Goal: Task Accomplishment & Management: Manage account settings

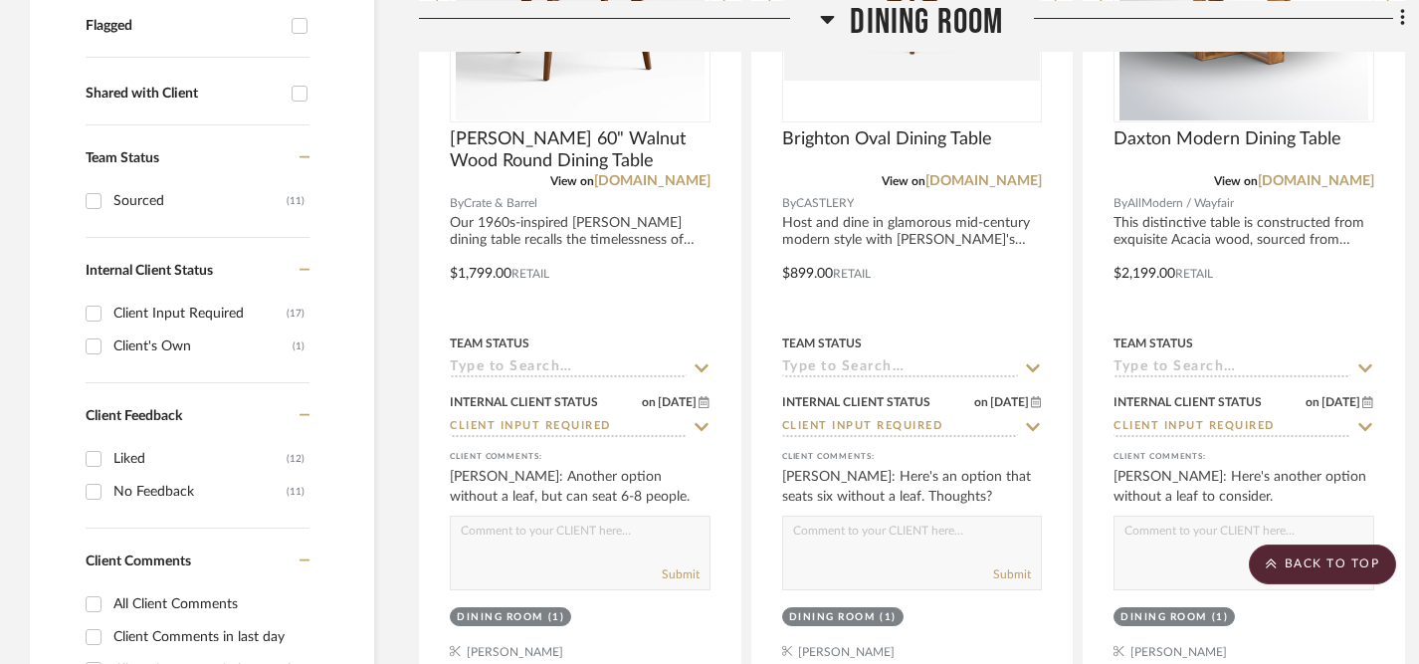
scroll to position [718, 0]
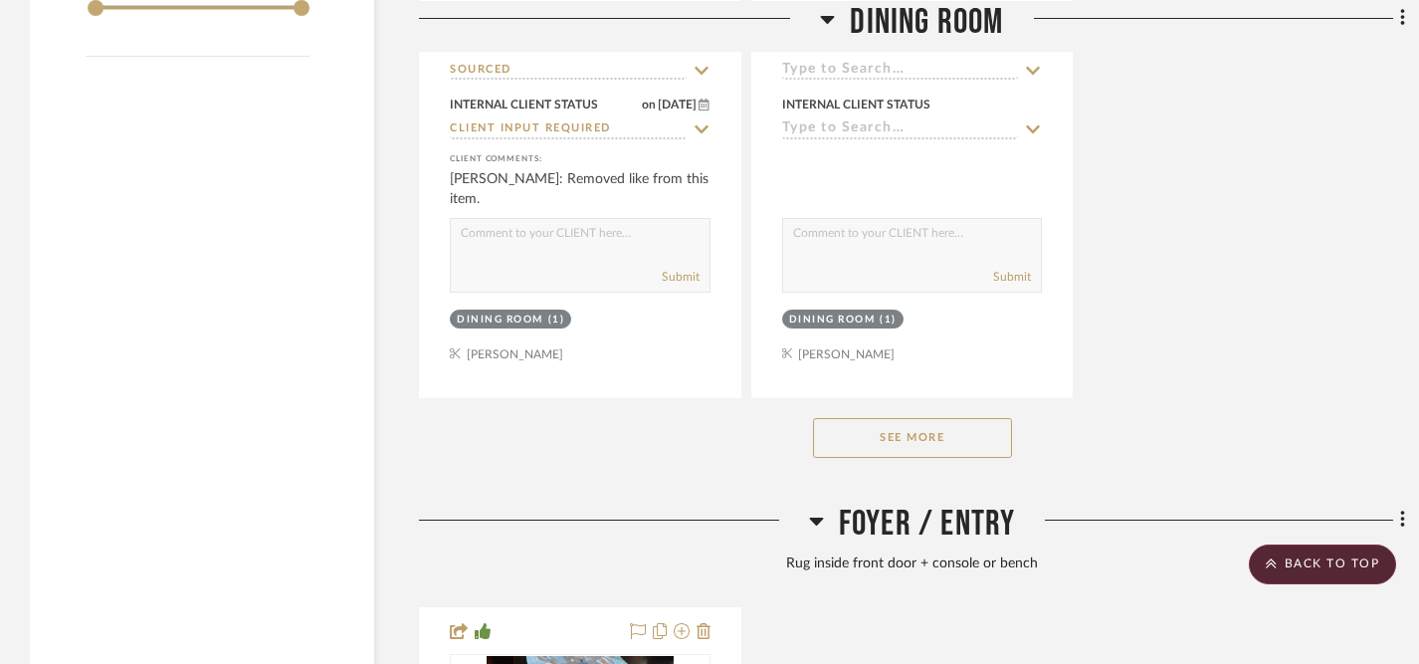
scroll to position [2809, 0]
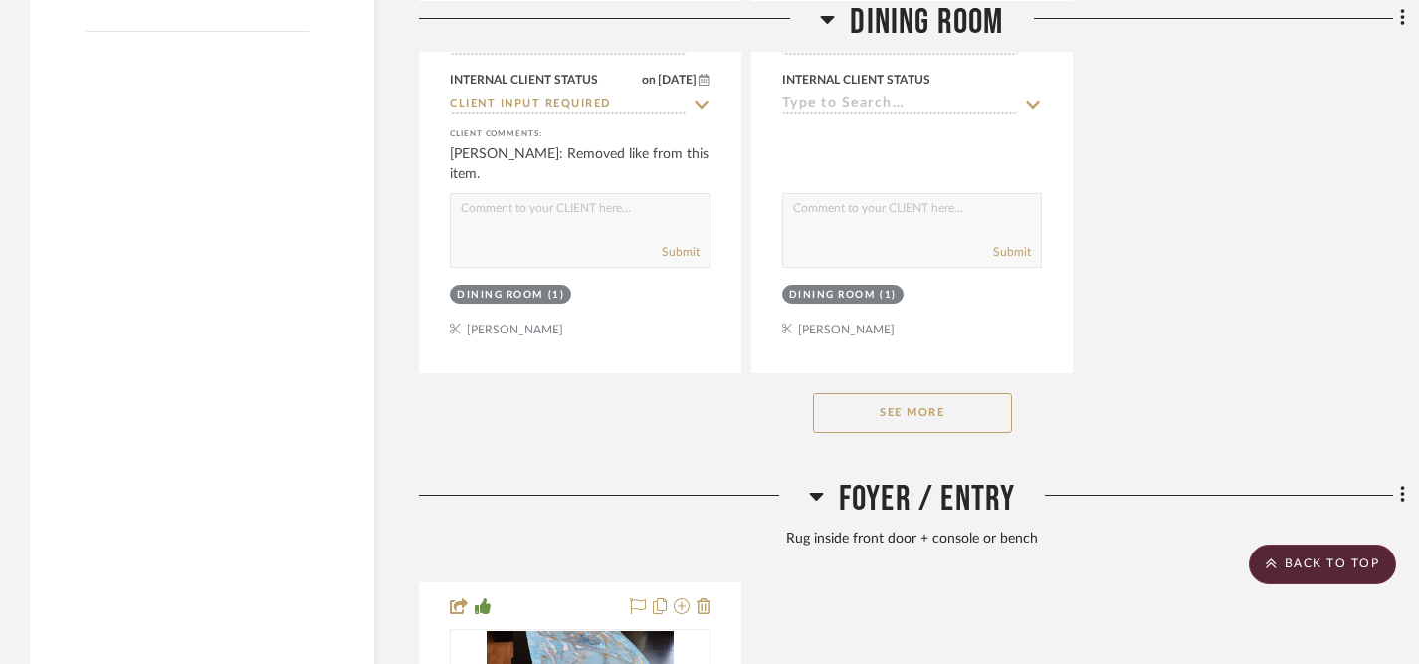
click at [880, 413] on button "See More" at bounding box center [912, 413] width 199 height 40
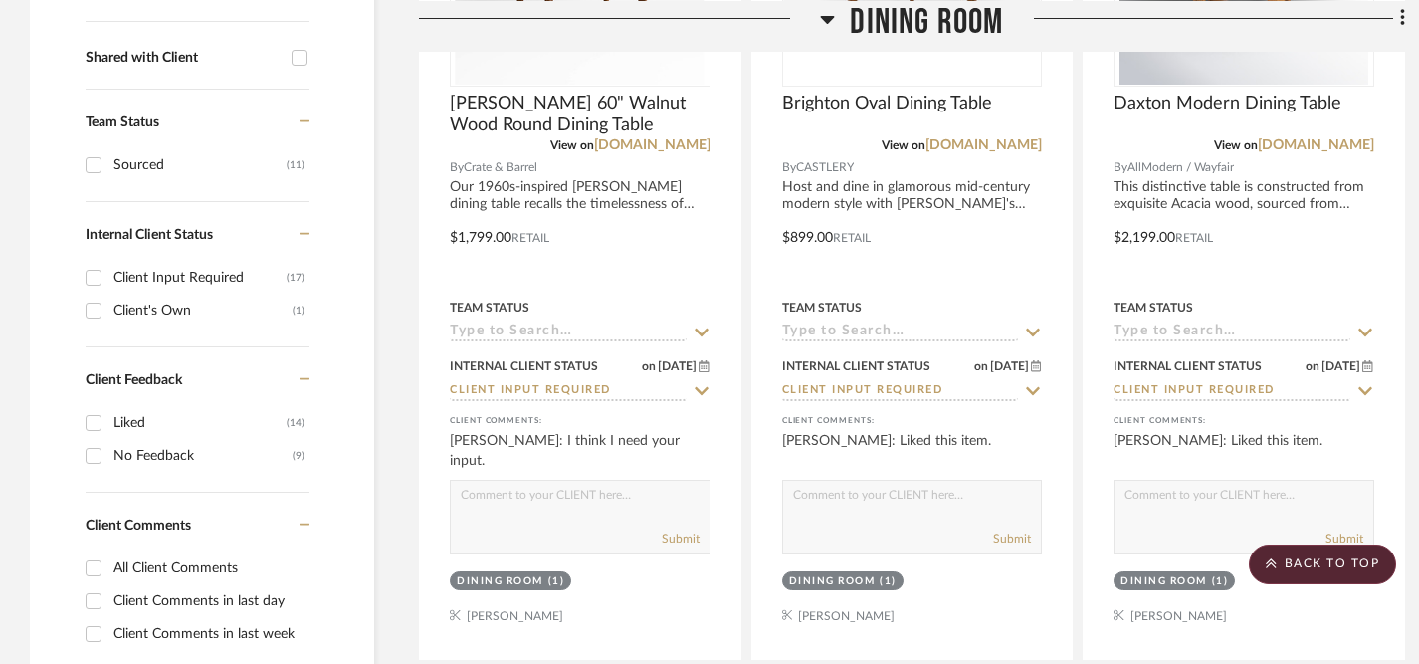
scroll to position [777, 0]
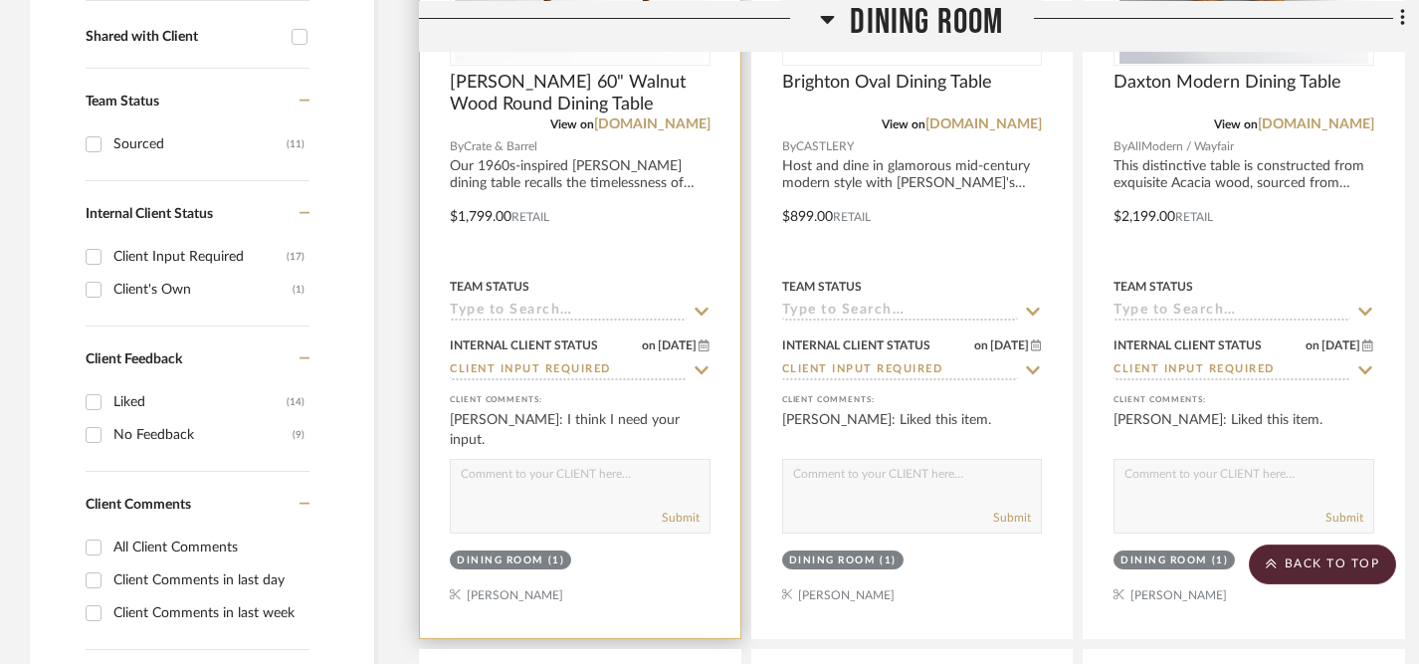
click at [599, 486] on textarea at bounding box center [580, 479] width 259 height 38
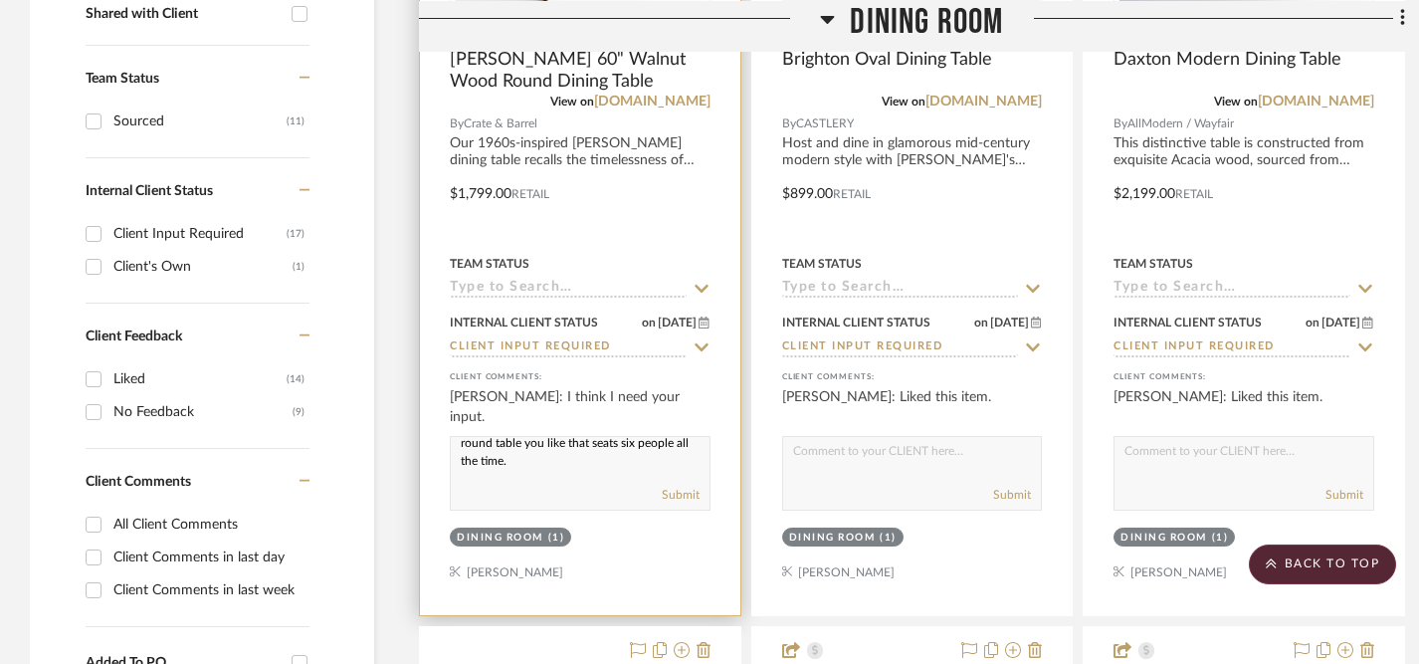
click at [536, 462] on textarea "Yes, of course! This is a true Mid-Century Modern look, and I like the idea of …" at bounding box center [580, 456] width 259 height 38
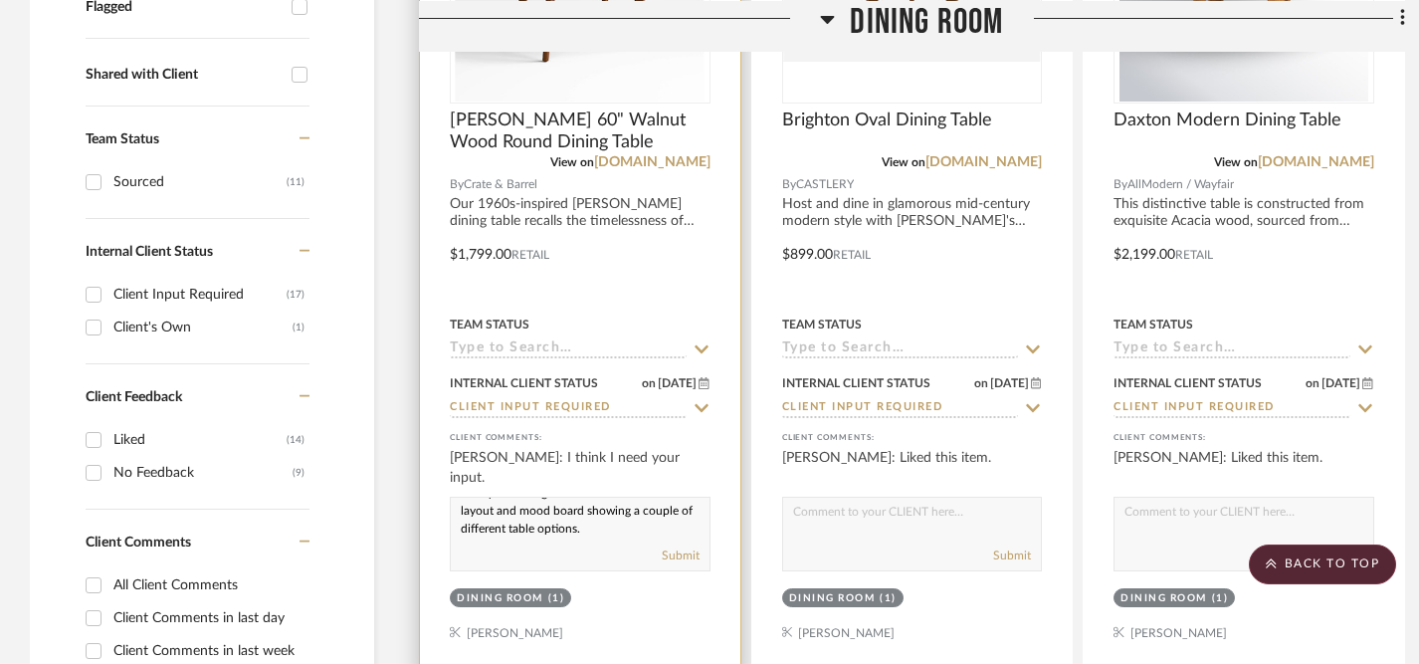
scroll to position [742, 0]
click at [601, 528] on textarea "Yes, of course! This is a true Mid-Century Modern look, and I like the idea of …" at bounding box center [580, 515] width 259 height 38
click at [533, 512] on textarea "Yes, of course! This is a true Mid-Century Modern look, and I like the idea of …" at bounding box center [580, 515] width 259 height 38
click at [543, 529] on textarea "Yes, of course! This is a true Mid-Century Modern look, which I believe you're …" at bounding box center [580, 515] width 259 height 38
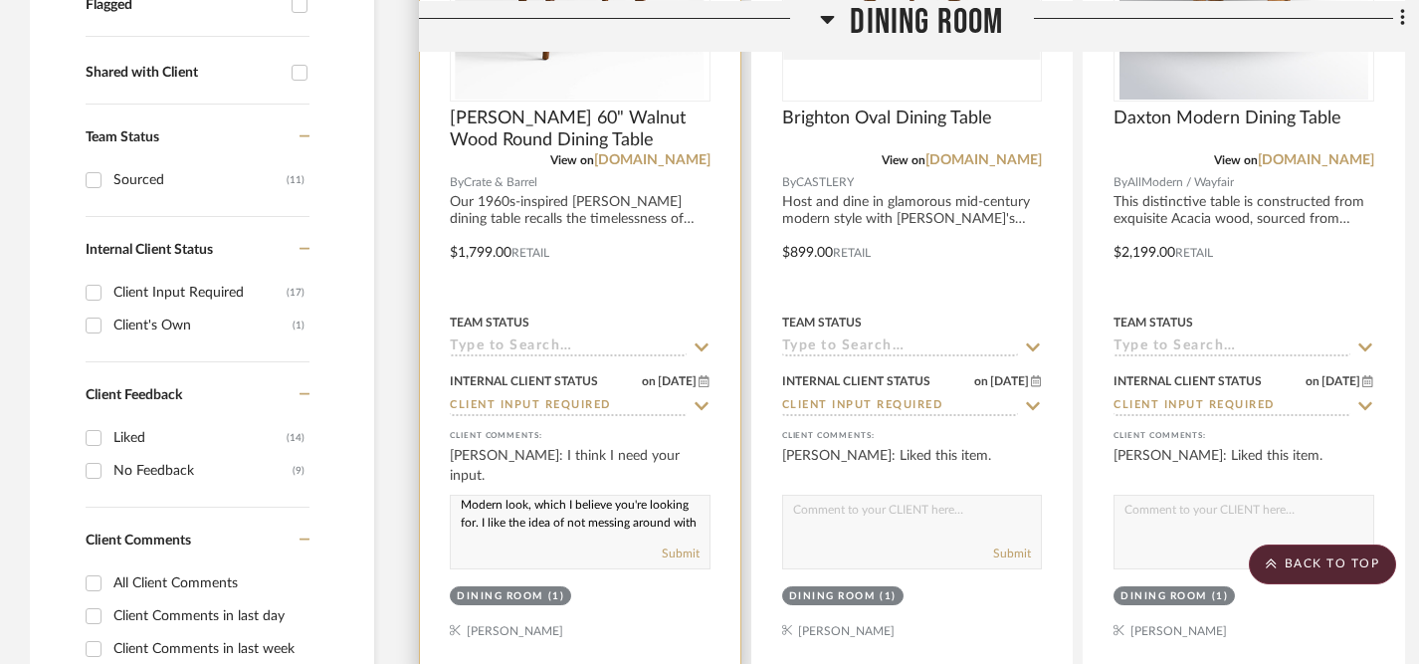
click at [530, 527] on textarea "Yes, of course! This is a true Mid-Century Modern look, which I believe you're …" at bounding box center [580, 515] width 259 height 38
click at [570, 523] on textarea "Yes, of course! This is a true Mid-Century Modern look, which I believe you're …" at bounding box center [580, 515] width 259 height 38
click at [513, 523] on textarea "Yes, of course! This is a true Mid-Century Modern look, which I believe you're …" at bounding box center [580, 515] width 259 height 38
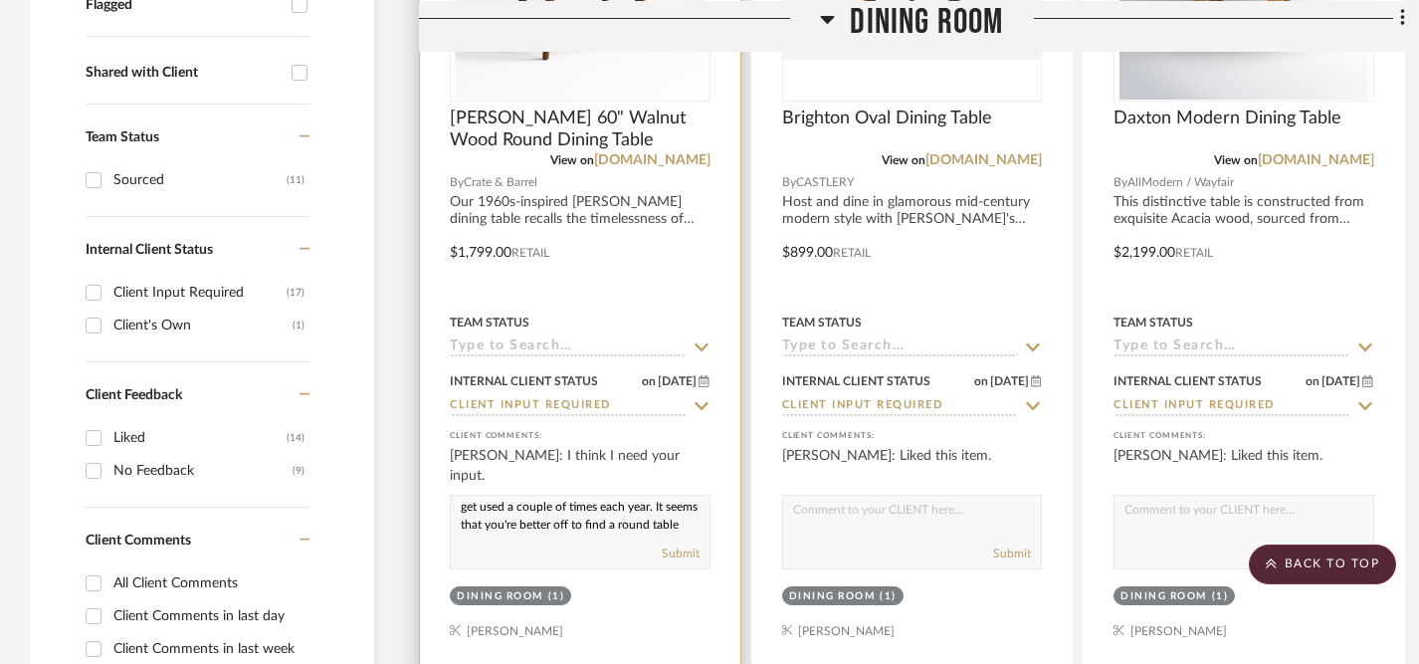
click at [560, 526] on textarea "Yes, of course! This is a true Mid-Century Modern look, which I believe you're …" at bounding box center [580, 515] width 259 height 38
click at [458, 532] on textarea "Yes, of course! This is a true Mid-Century Modern look, which I believe you're …" at bounding box center [580, 515] width 259 height 38
click at [608, 512] on textarea "Yes, of course! This is a true Mid-Century Modern look, which I believe you're …" at bounding box center [580, 515] width 259 height 38
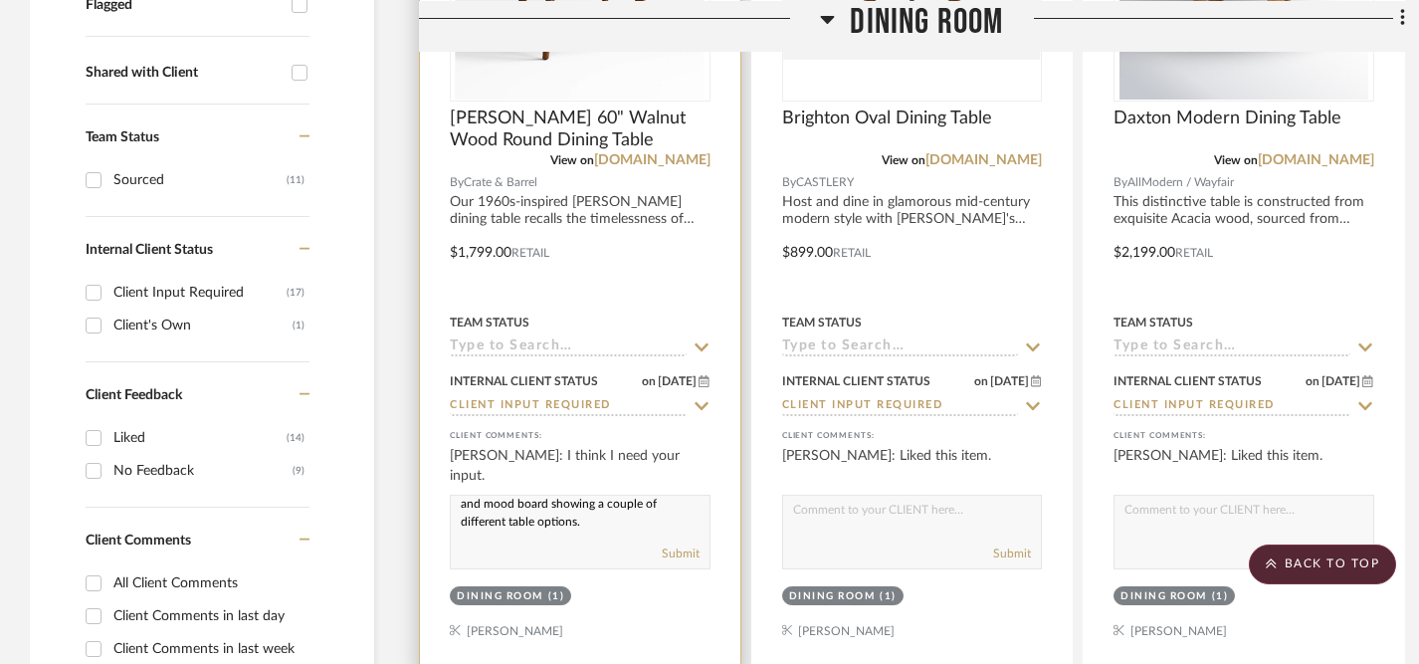
scroll to position [187, 0]
click at [637, 520] on textarea "Yes, of course! This is a true Mid-Century Modern look, which I believe you're …" at bounding box center [580, 515] width 259 height 38
click at [616, 532] on textarea "Yes, of course! This is a true Mid-Century Modern look, which I believe you're …" at bounding box center [580, 515] width 259 height 38
click at [602, 531] on textarea "Yes, of course! This is a true Mid-Century Modern look, which I believe you're …" at bounding box center [580, 515] width 259 height 38
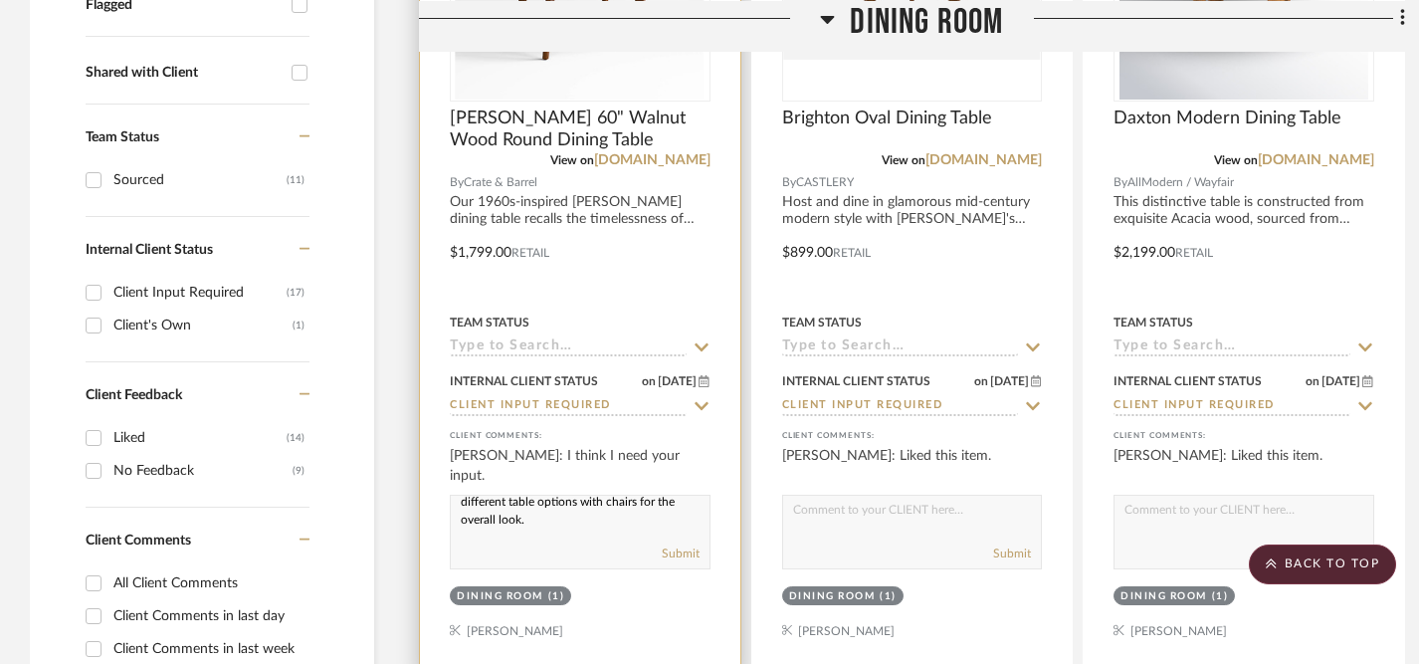
scroll to position [0, 0]
drag, startPoint x: 602, startPoint y: 531, endPoint x: 443, endPoint y: 480, distance: 167.2
click at [443, 480] on project-item-tile "Tate 60" Walnut Wood Round Dining Table View on crateandbarrel.com By Crate & B…" at bounding box center [580, 238] width 323 height 873
paste textarea "style, which I believe is the look you want. I really like the idea of you not …"
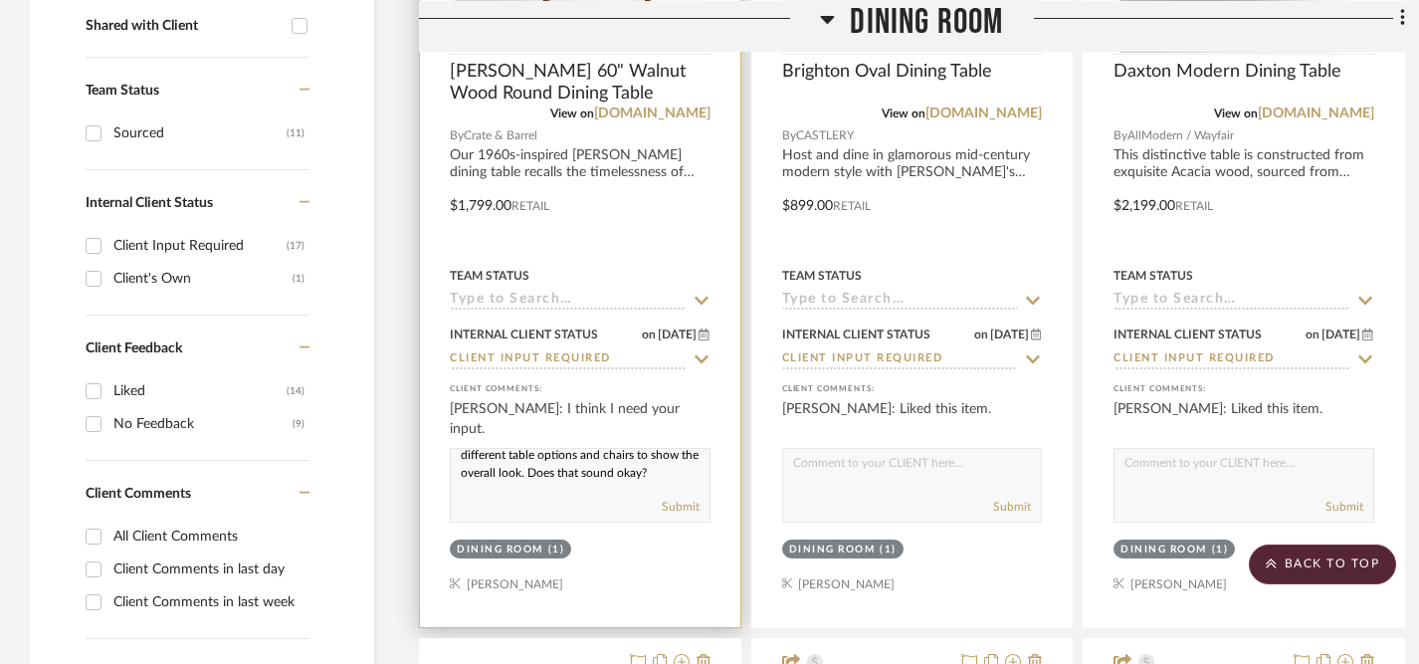
scroll to position [218, 0]
type textarea "Yes, of course! This is a true Mid-Century Modern style, which I believe is the…"
click at [685, 509] on button "Submit" at bounding box center [681, 507] width 38 height 18
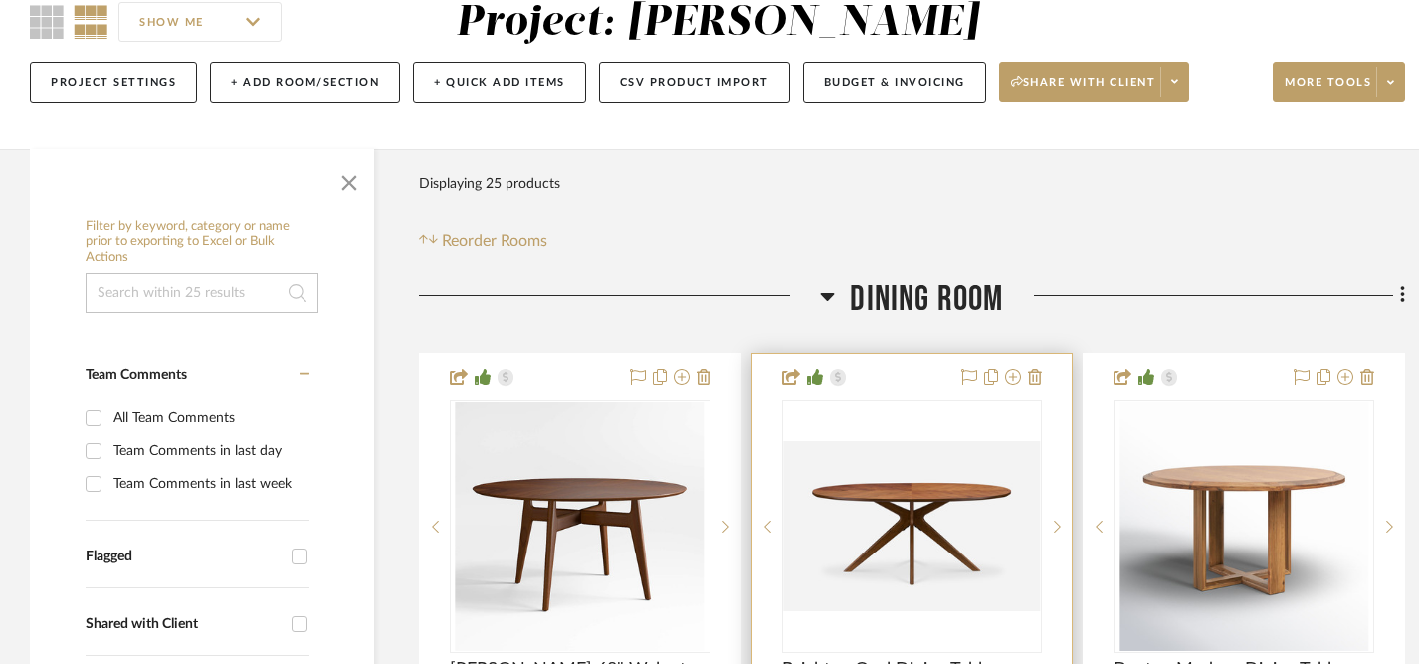
scroll to position [0, 0]
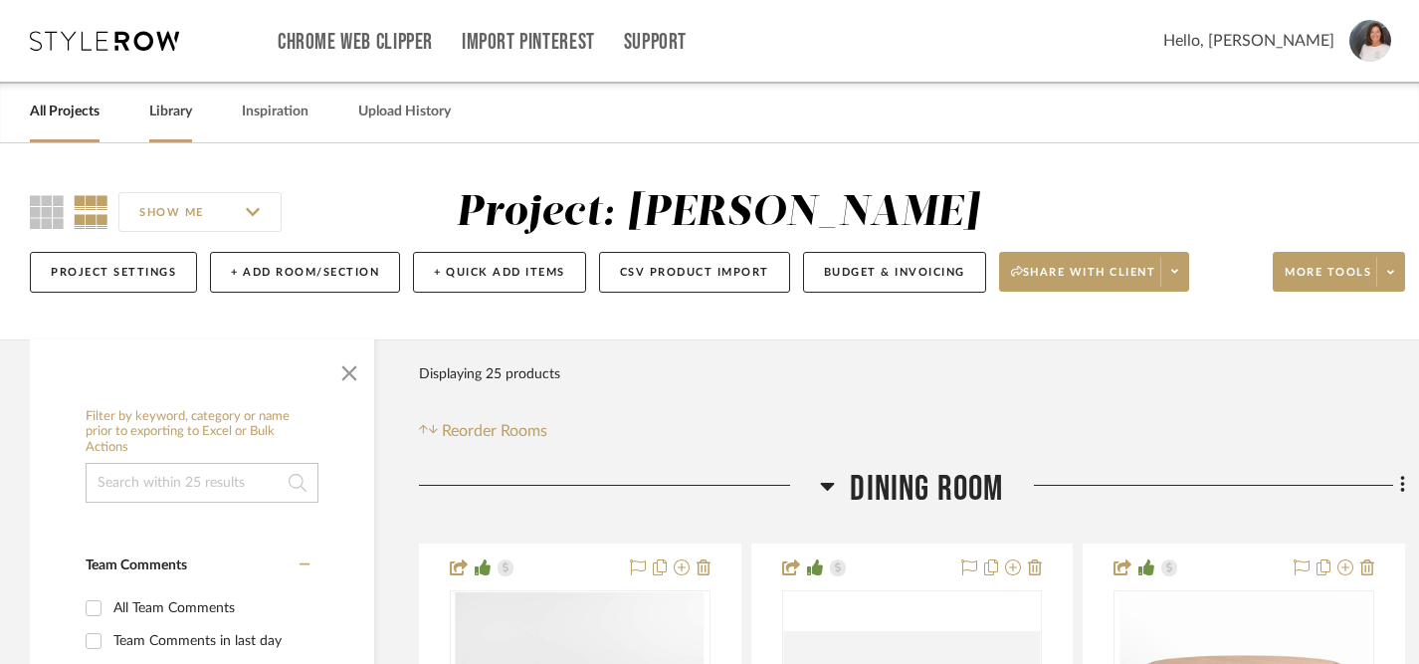
click at [166, 116] on link "Library" at bounding box center [170, 112] width 43 height 27
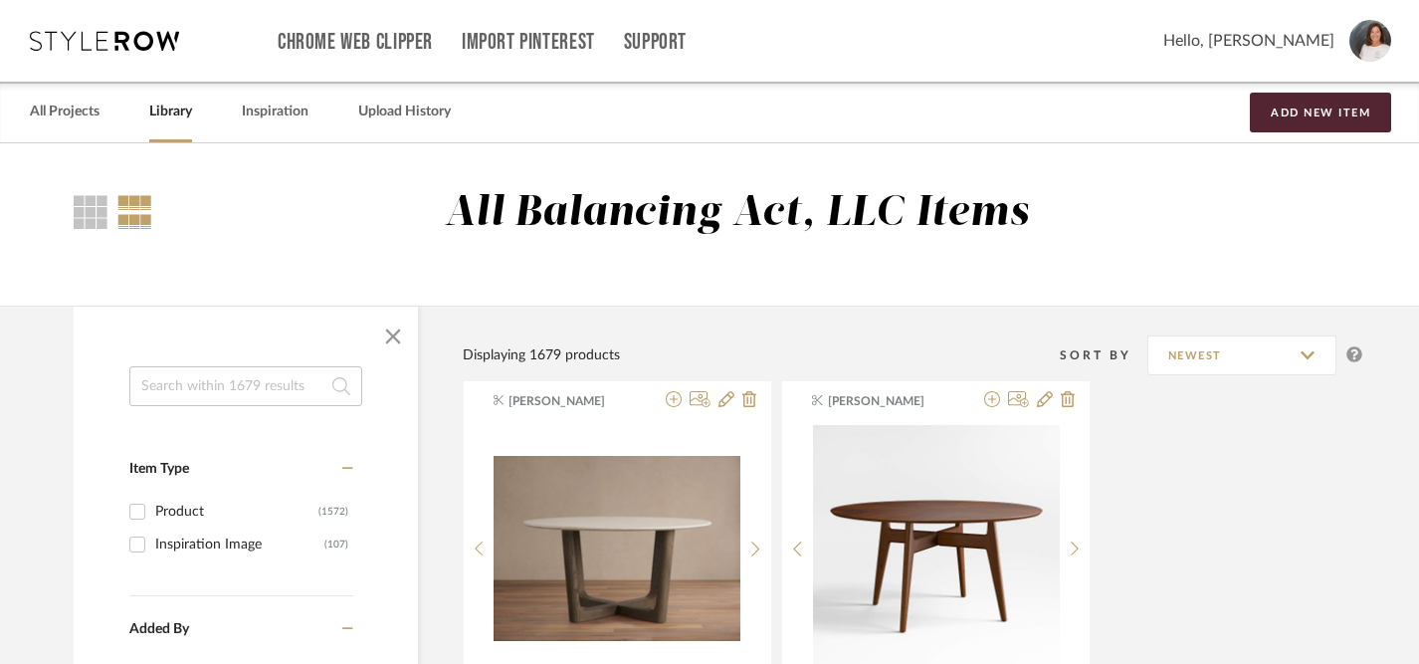
click at [246, 391] on input at bounding box center [245, 386] width 233 height 40
type input "matter brothers"
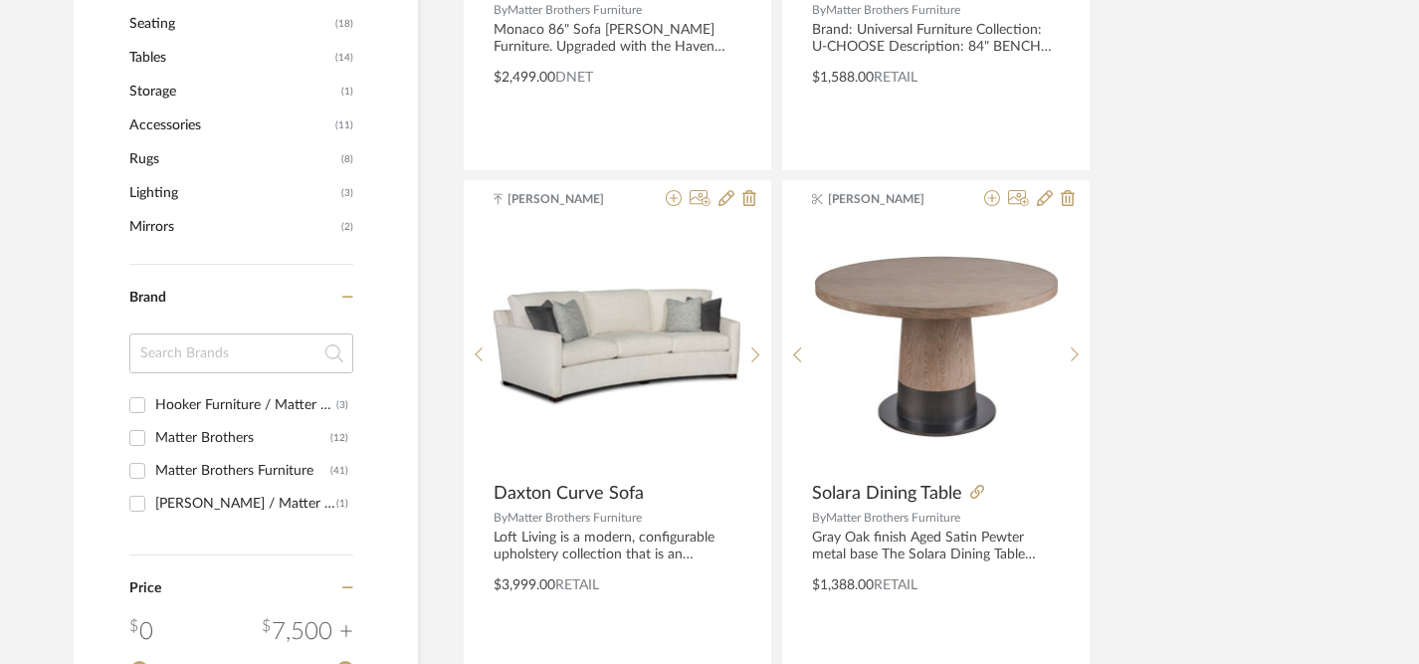
scroll to position [773, 0]
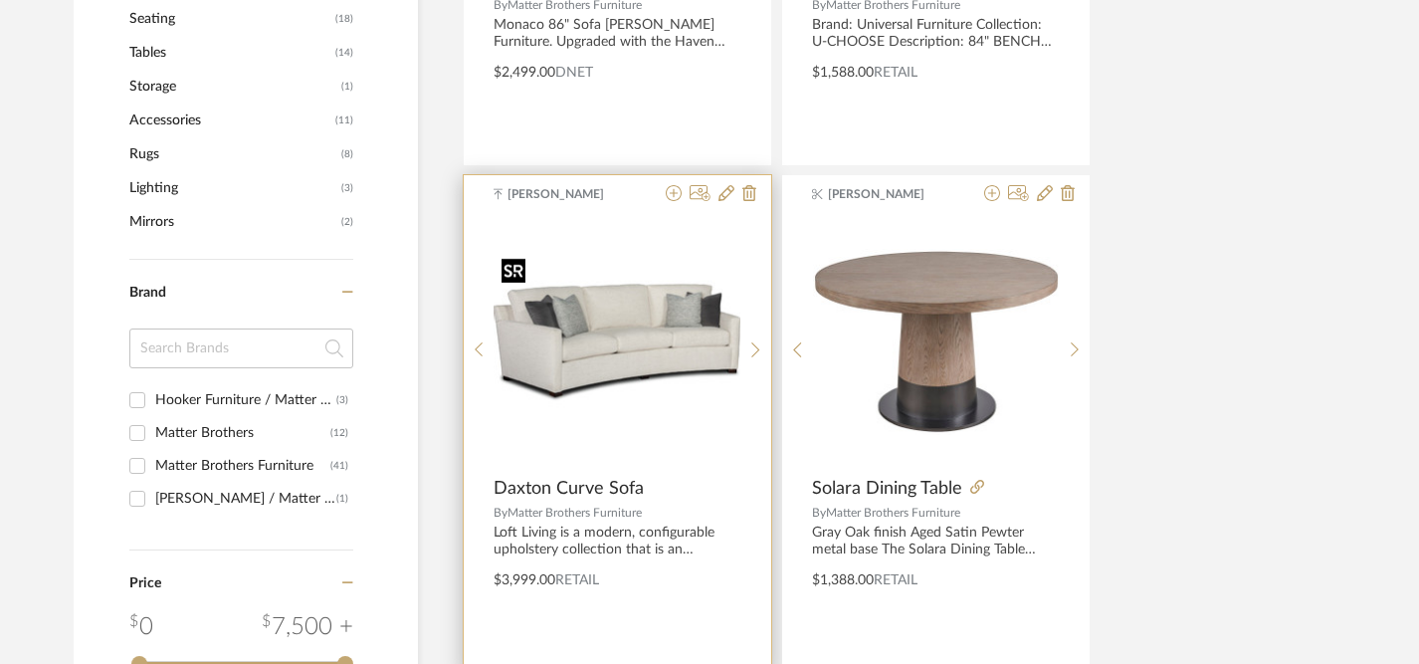
click at [622, 354] on img "0" at bounding box center [617, 341] width 247 height 185
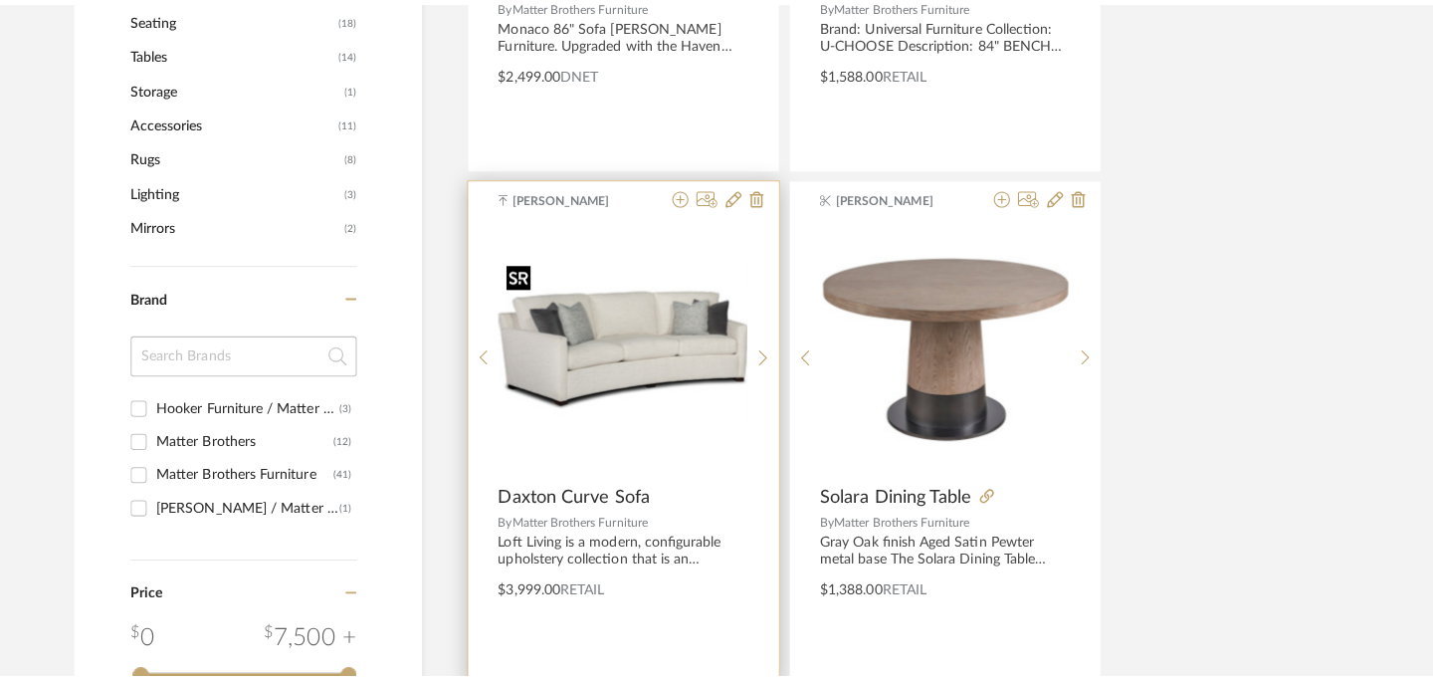
scroll to position [0, 0]
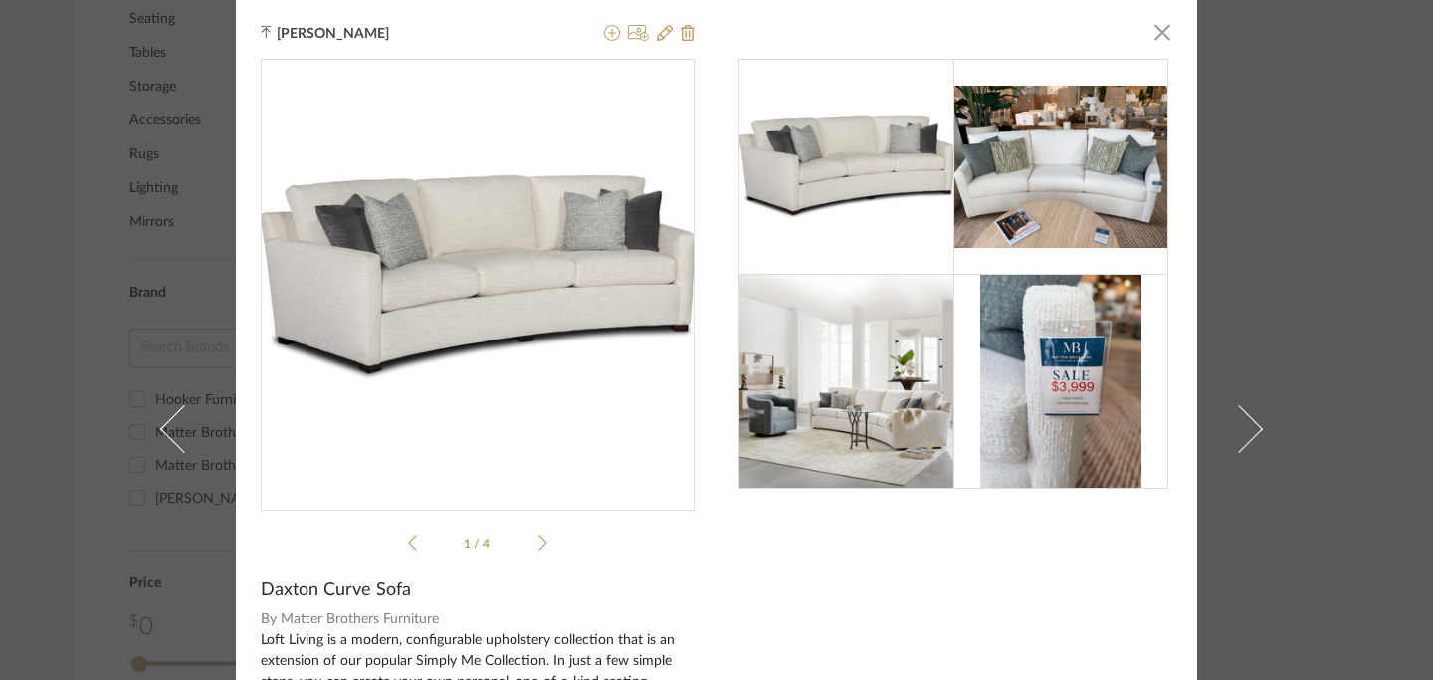
click at [855, 147] on img at bounding box center [847, 166] width 215 height 161
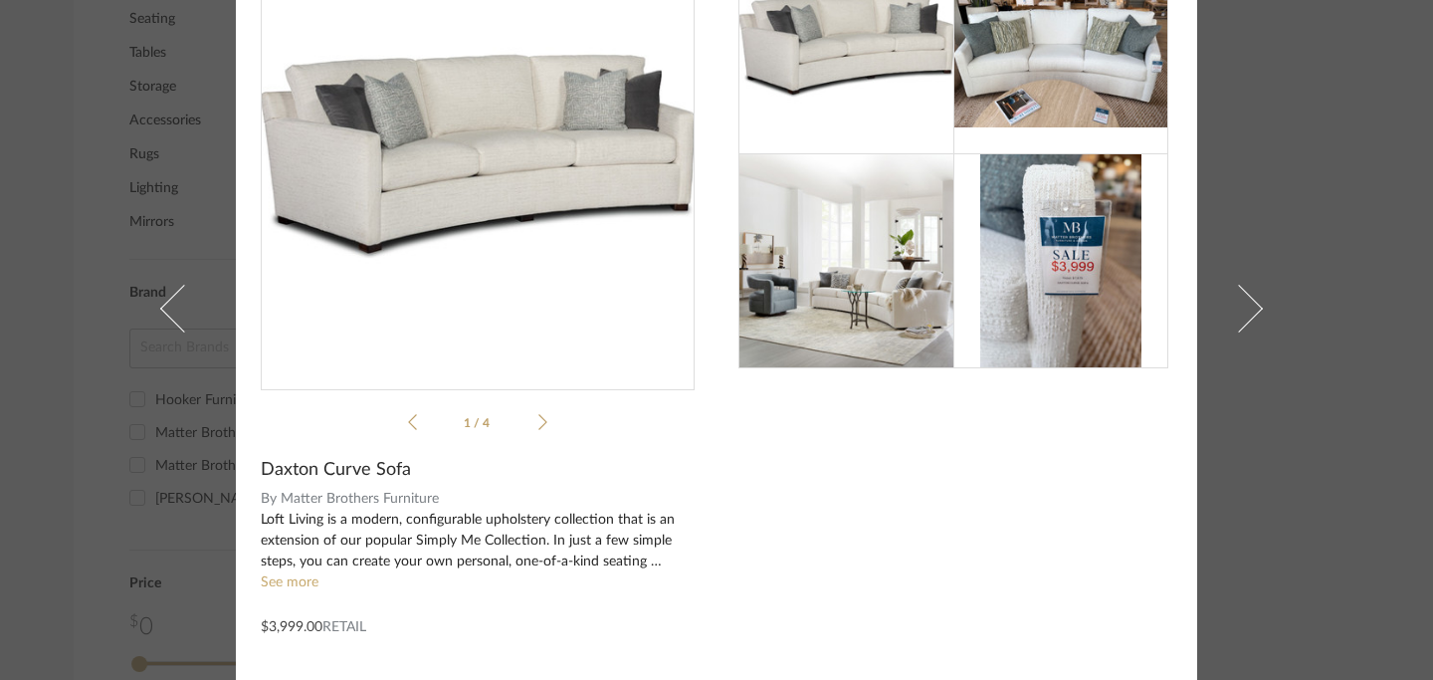
scroll to position [177, 0]
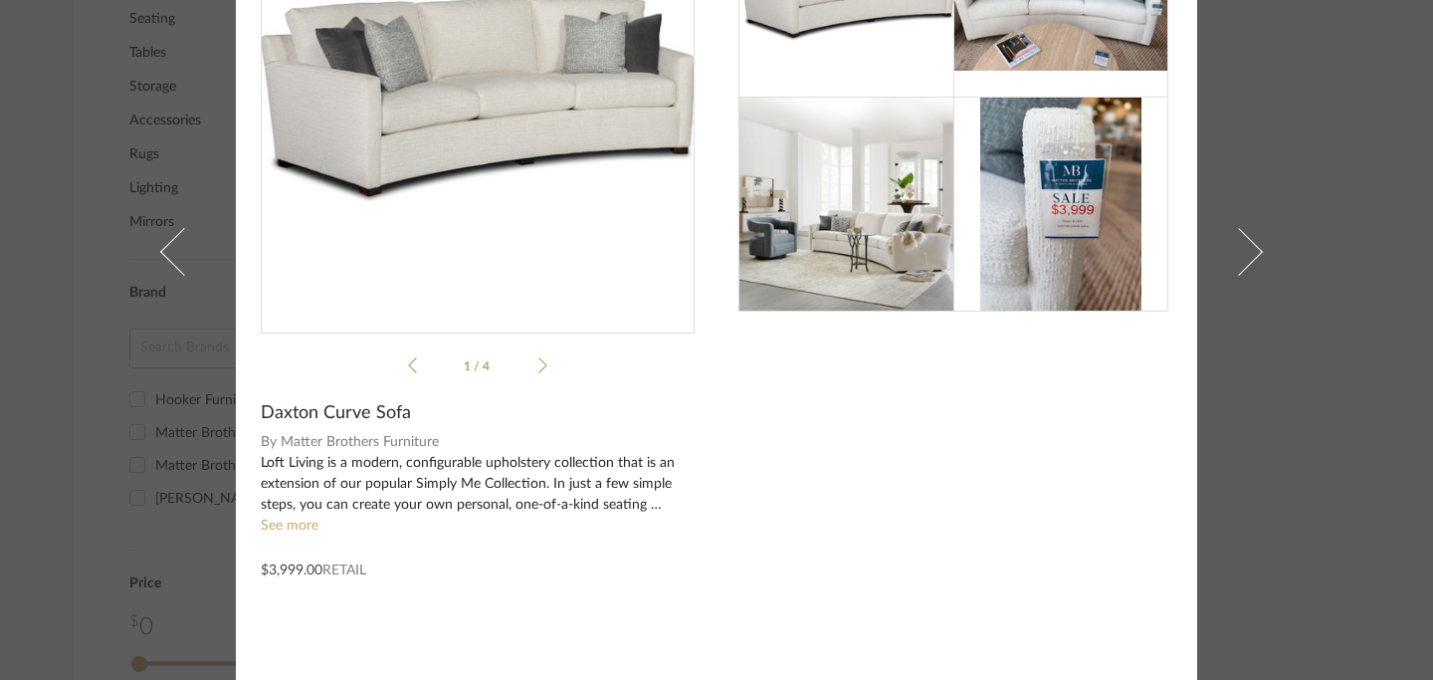
click at [575, 139] on img "0" at bounding box center [478, 99] width 434 height 326
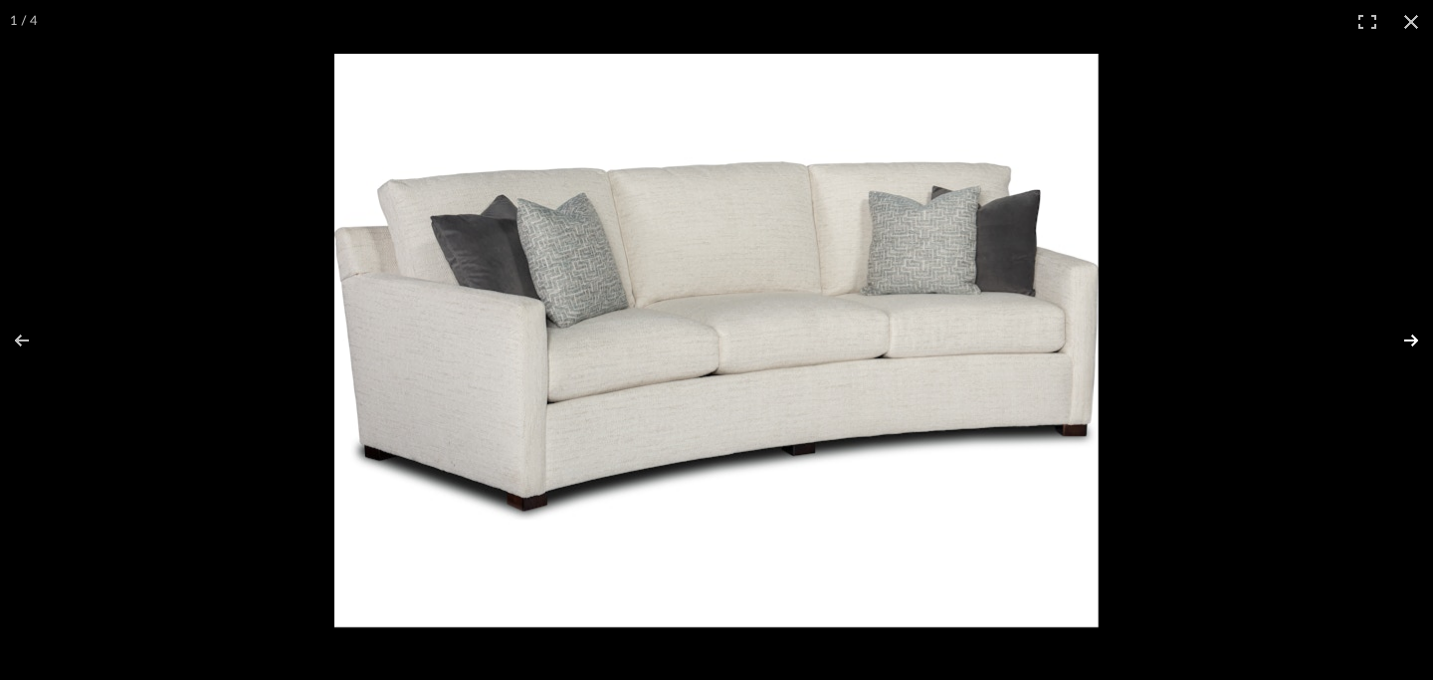
click at [1420, 338] on button at bounding box center [1399, 341] width 70 height 100
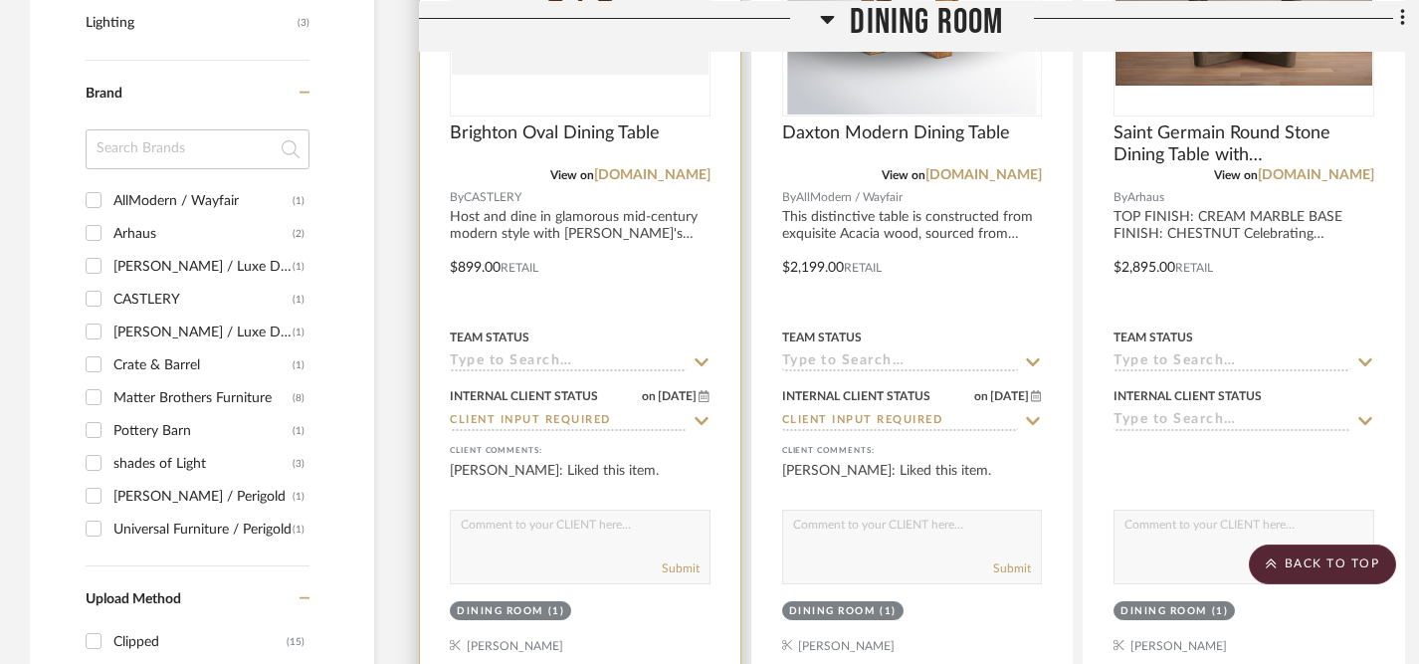
scroll to position [1629, 0]
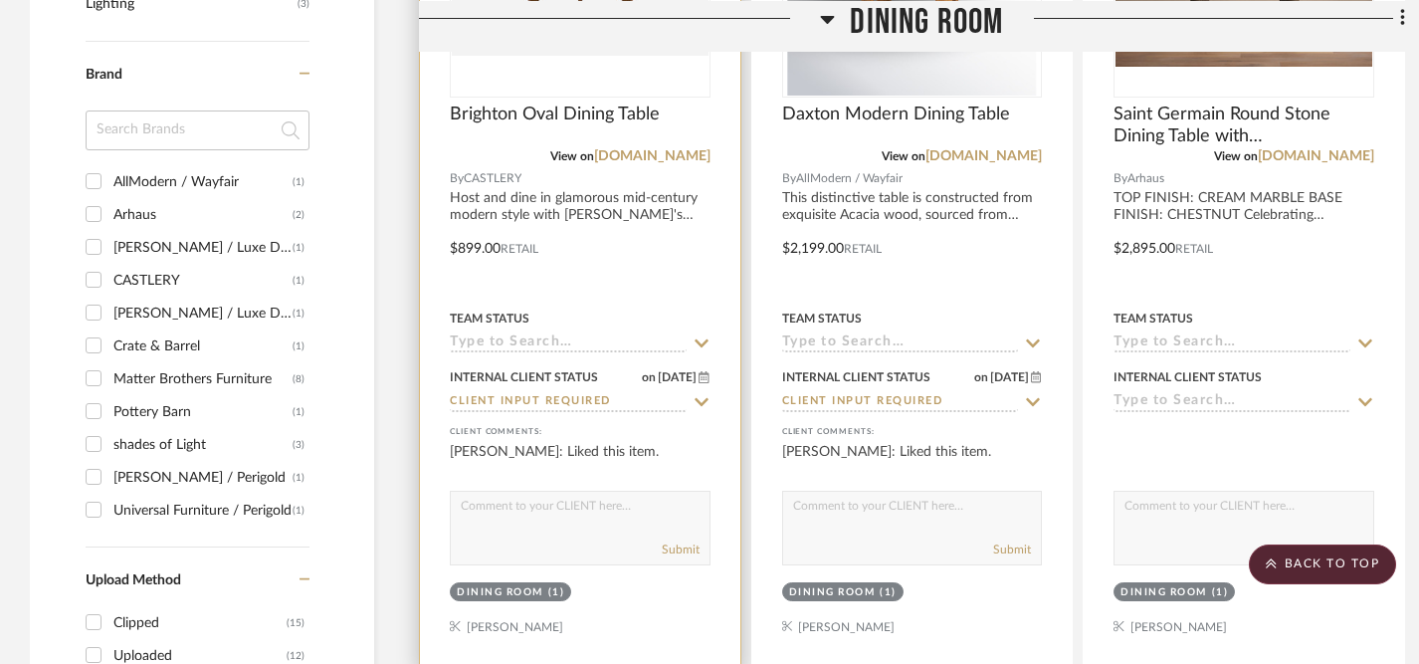
click at [552, 516] on textarea at bounding box center [580, 511] width 259 height 38
type textarea "Let's remove this one. I have some concerns about the quality compared to the o…"
click at [677, 550] on button "Submit" at bounding box center [681, 550] width 38 height 18
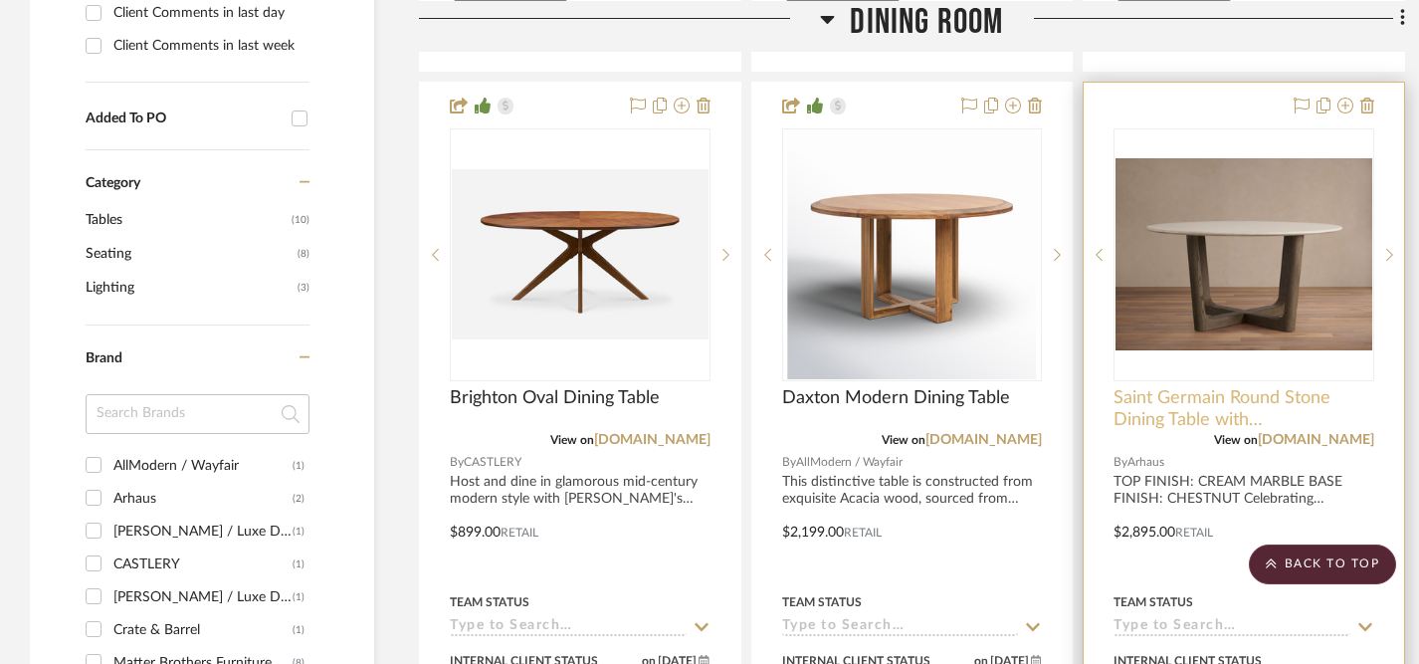
scroll to position [1343, 0]
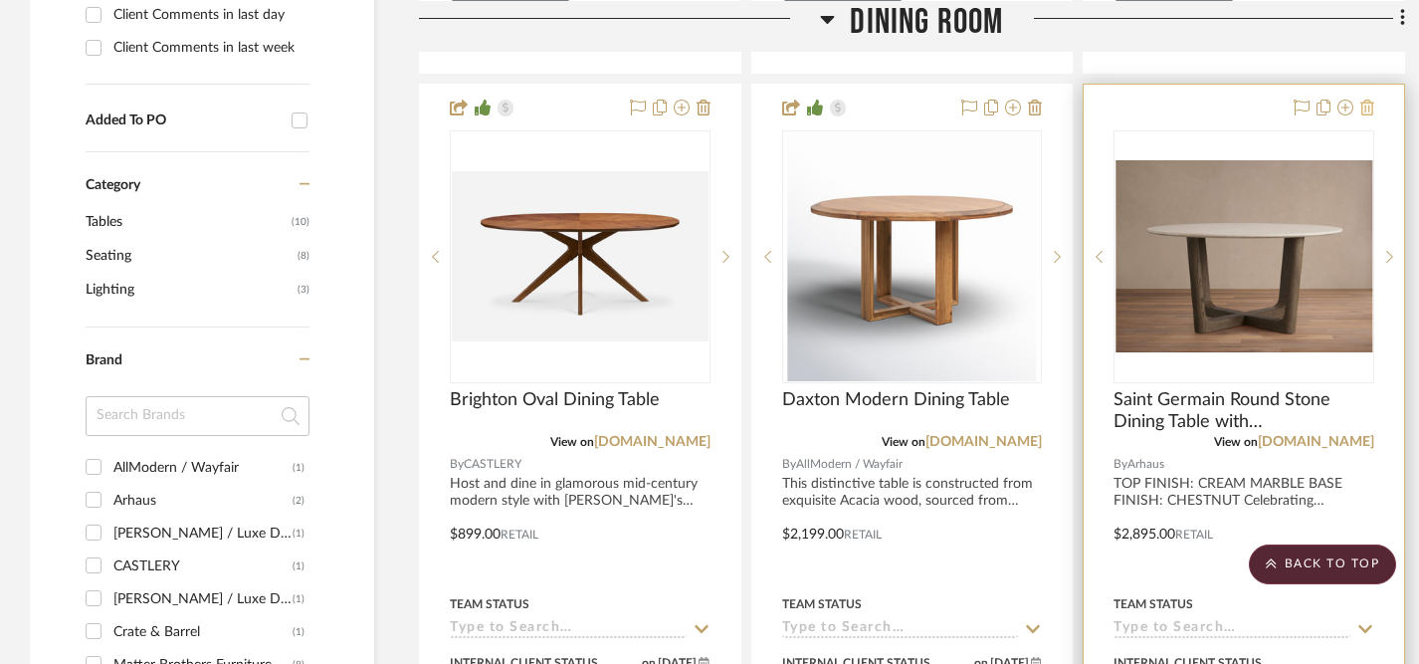
click at [1370, 108] on icon at bounding box center [1368, 108] width 14 height 16
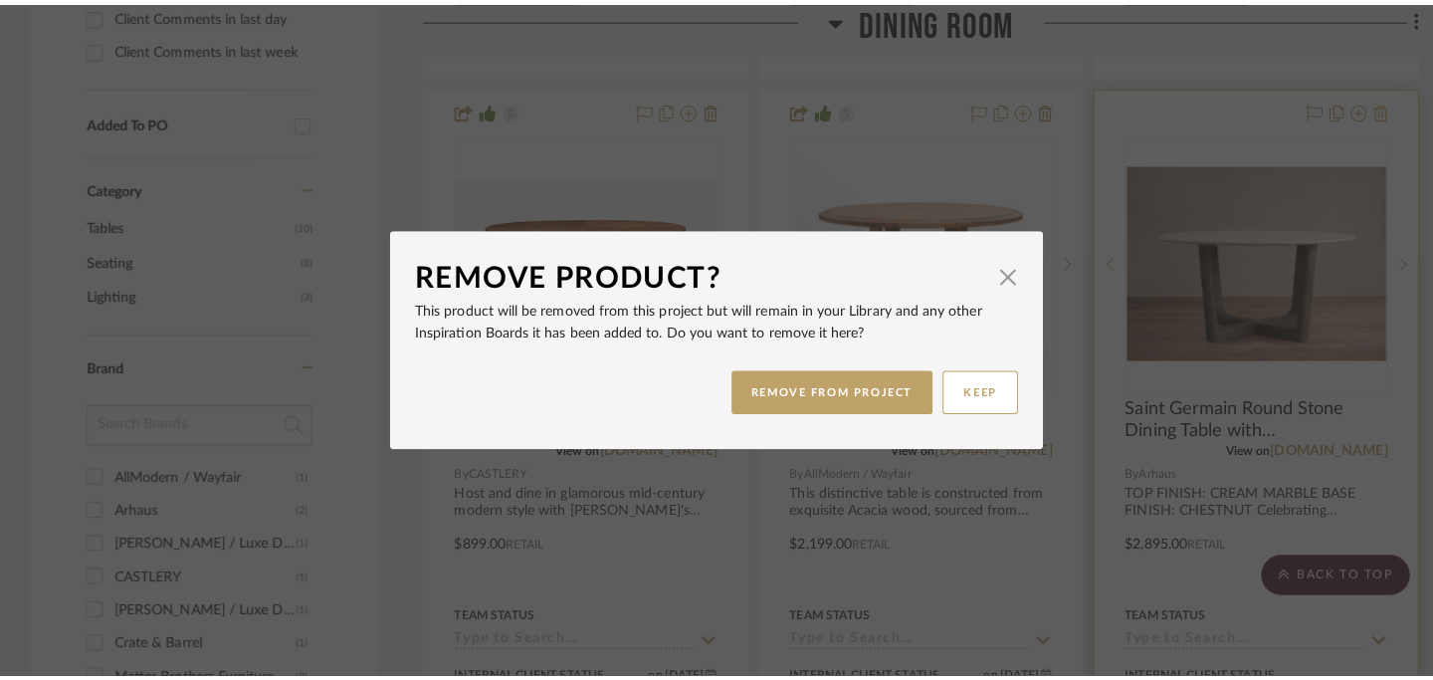
scroll to position [0, 0]
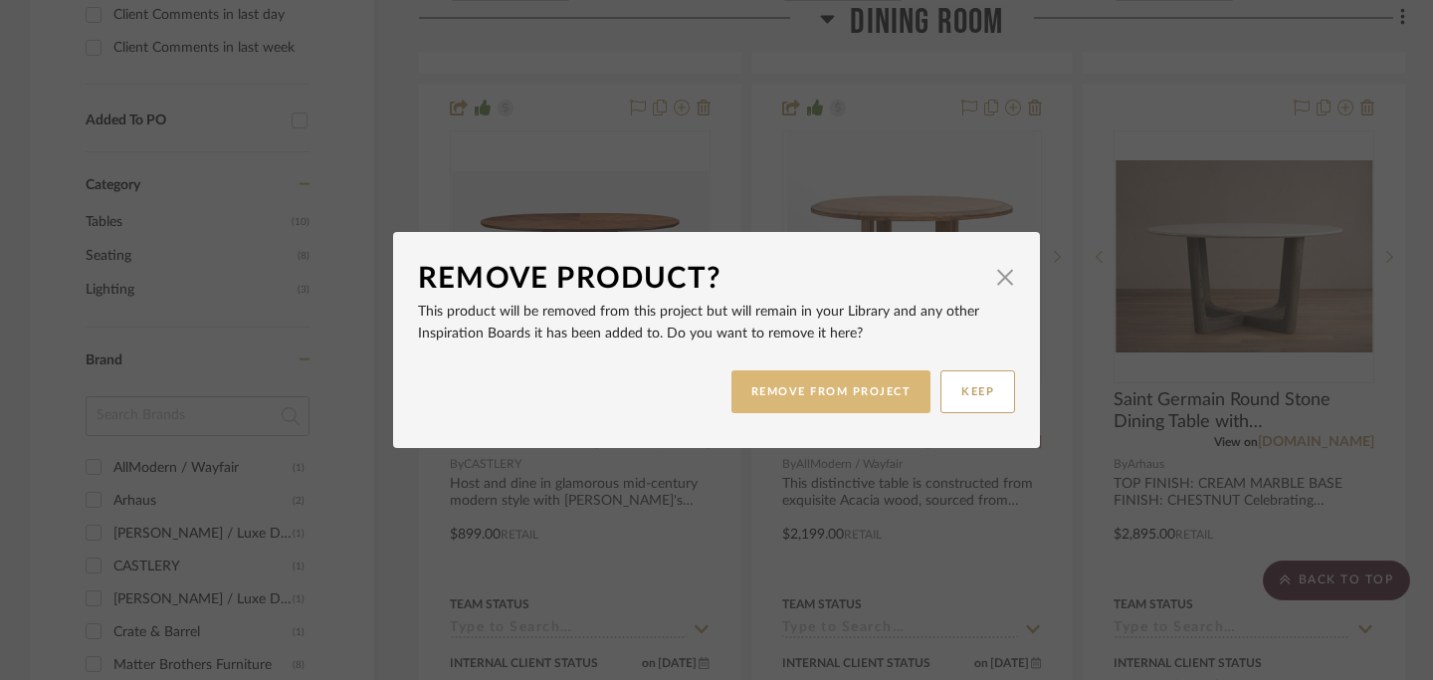
click at [881, 394] on button "REMOVE FROM PROJECT" at bounding box center [832, 391] width 200 height 43
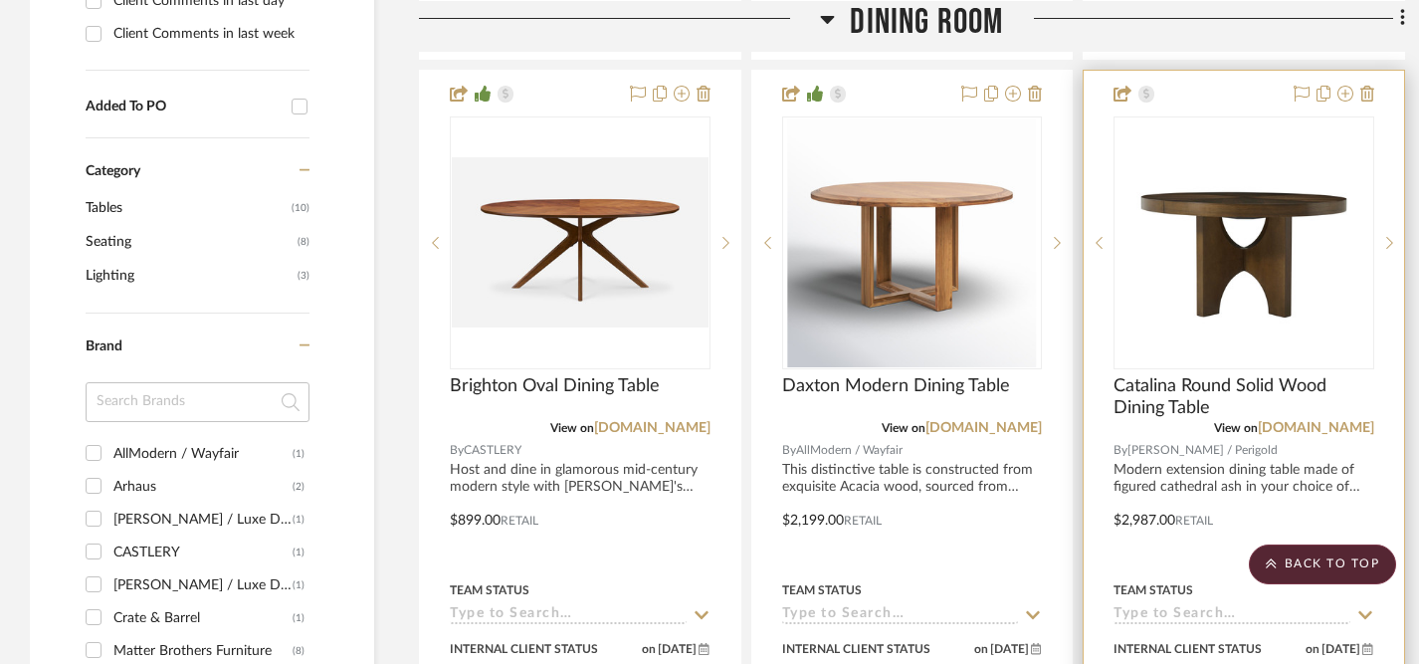
scroll to position [1354, 0]
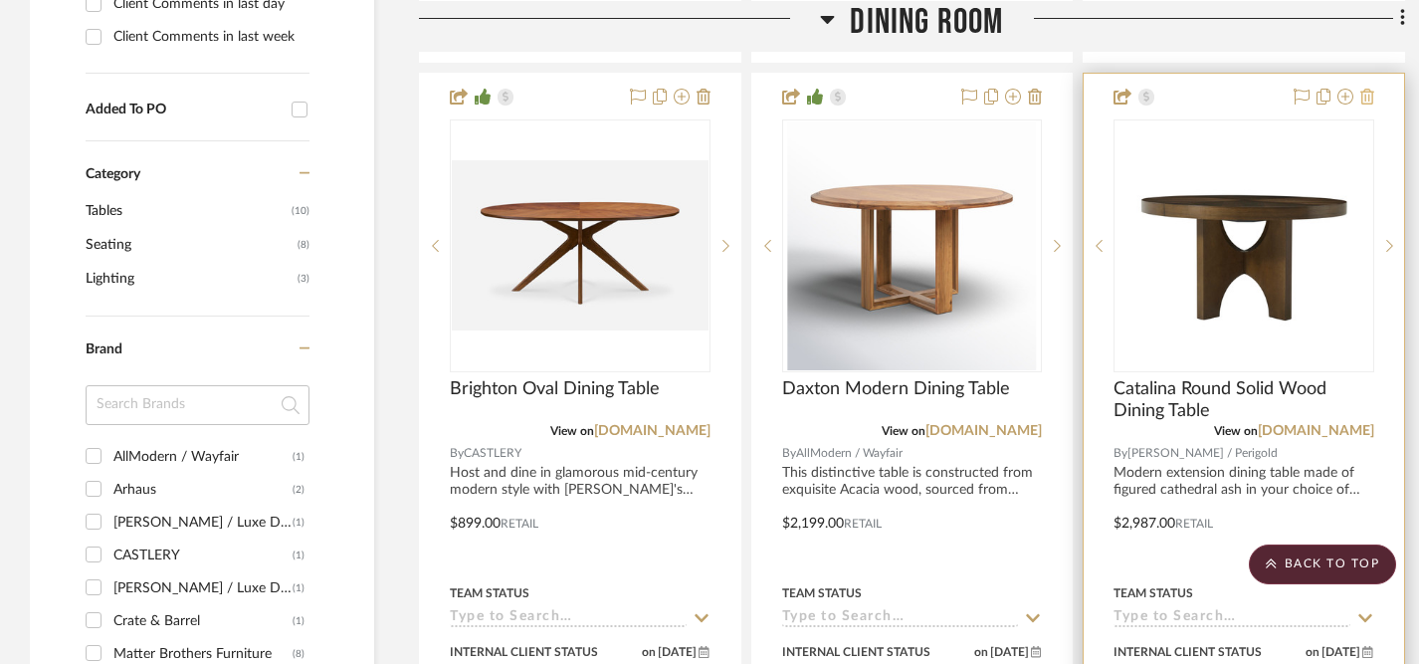
click at [1370, 100] on icon at bounding box center [1368, 97] width 14 height 16
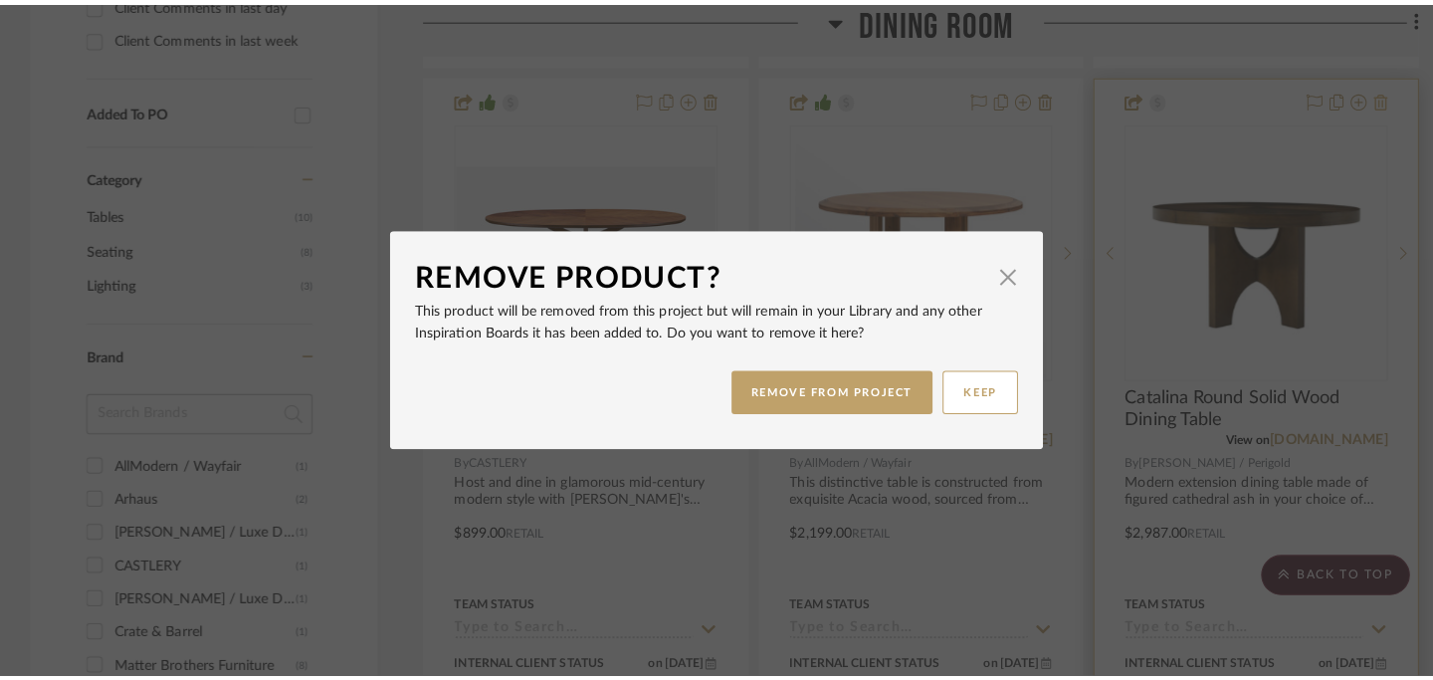
scroll to position [0, 0]
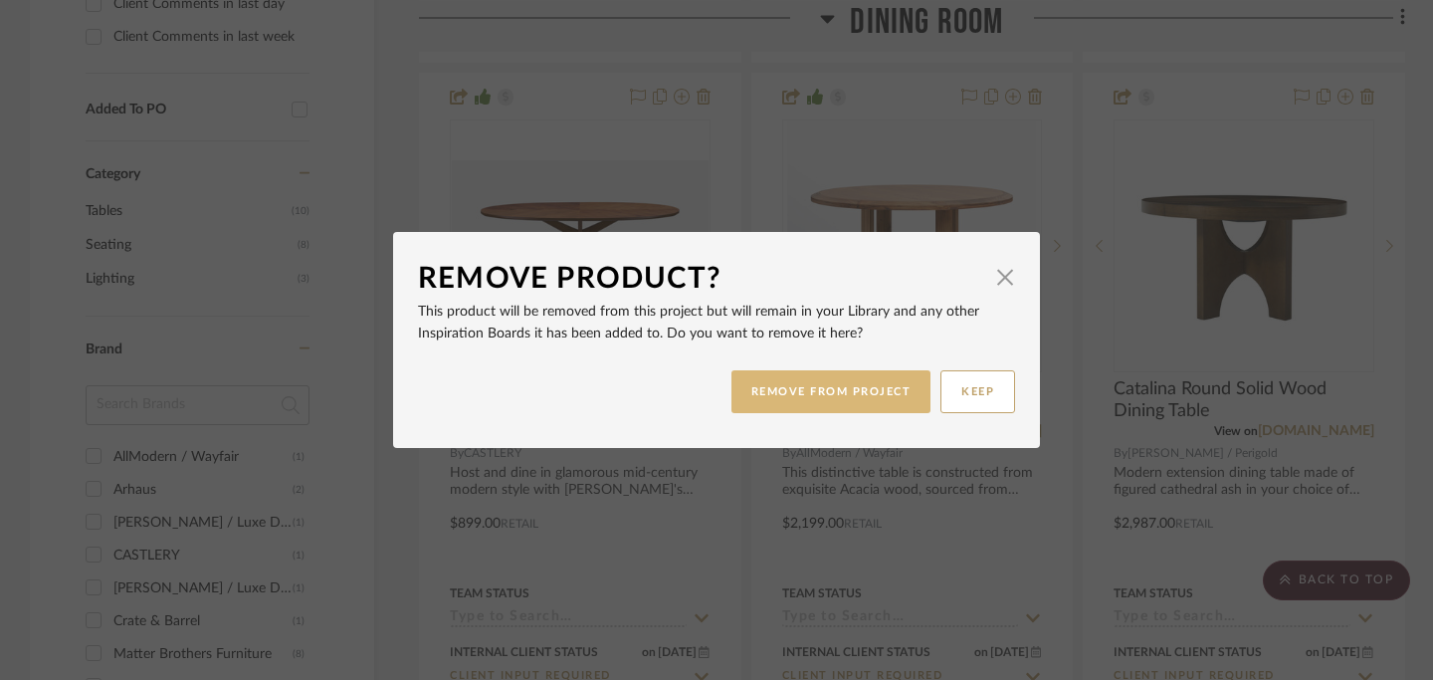
click at [849, 392] on button "REMOVE FROM PROJECT" at bounding box center [832, 391] width 200 height 43
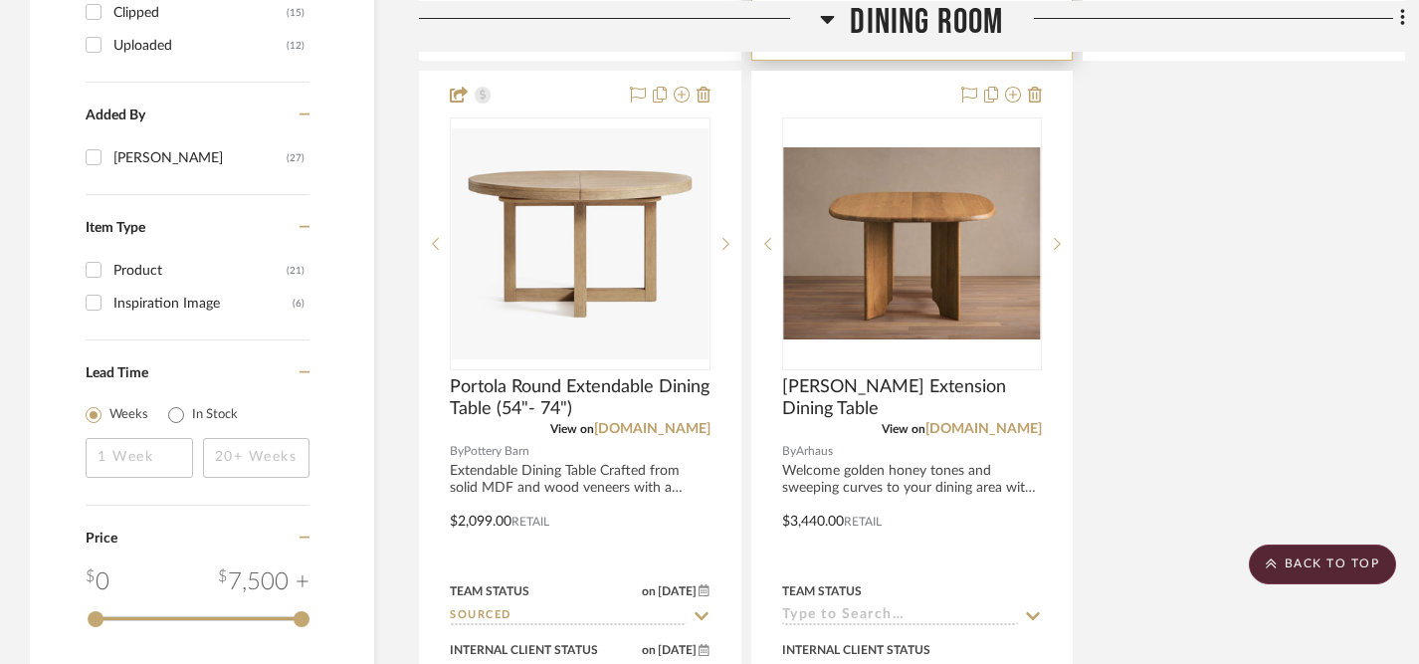
scroll to position [2260, 0]
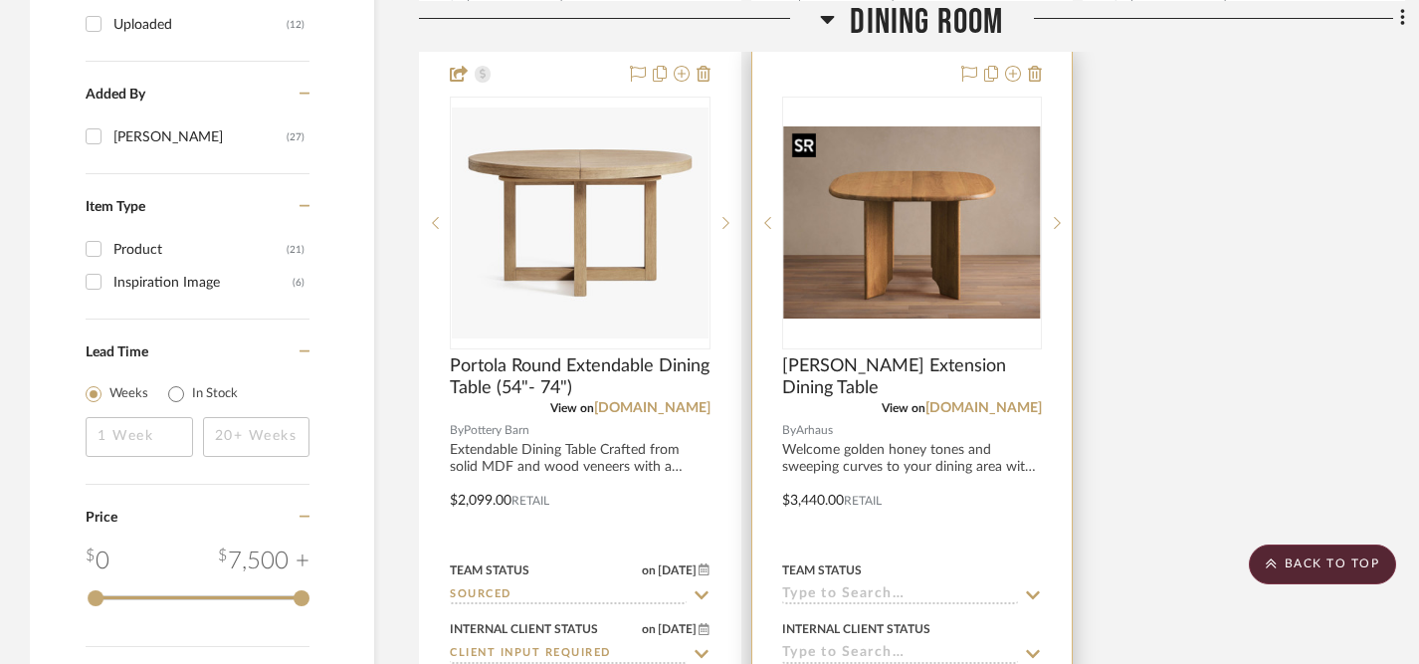
click at [985, 181] on img "0" at bounding box center [912, 222] width 257 height 193
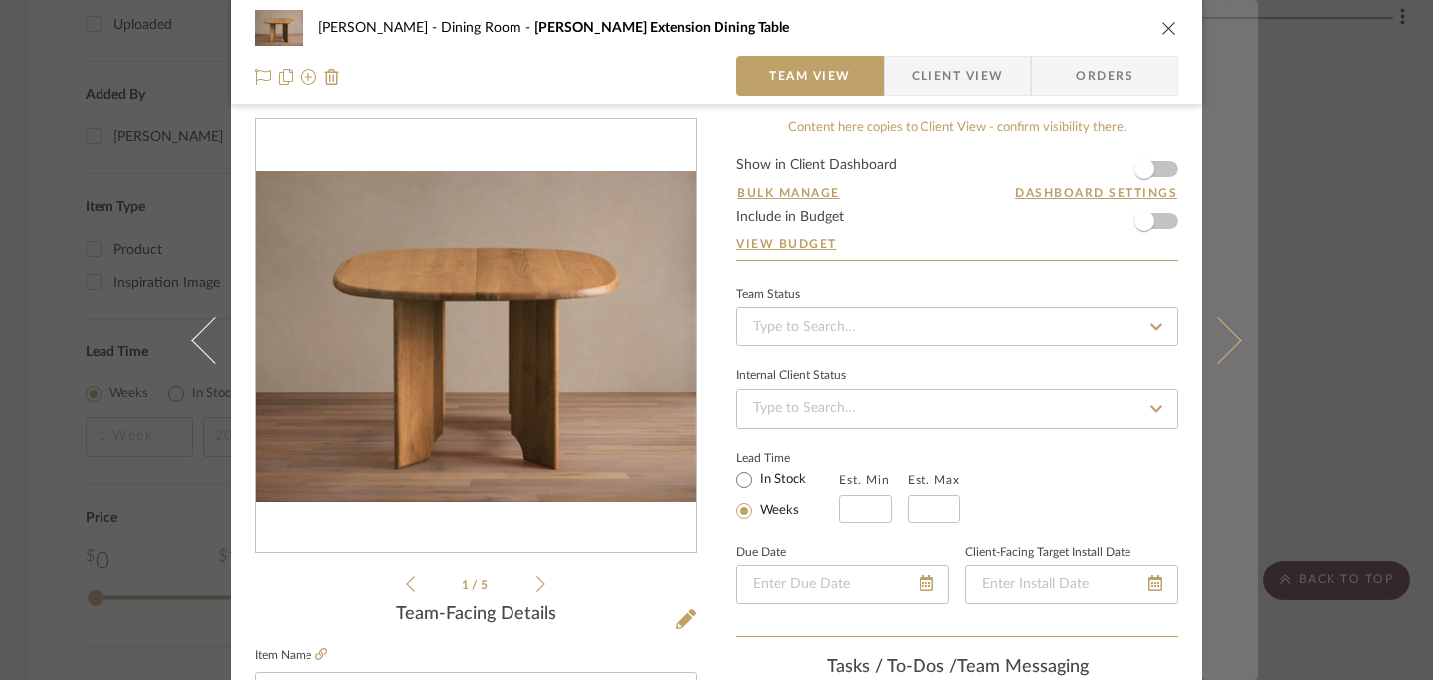
scroll to position [12, 0]
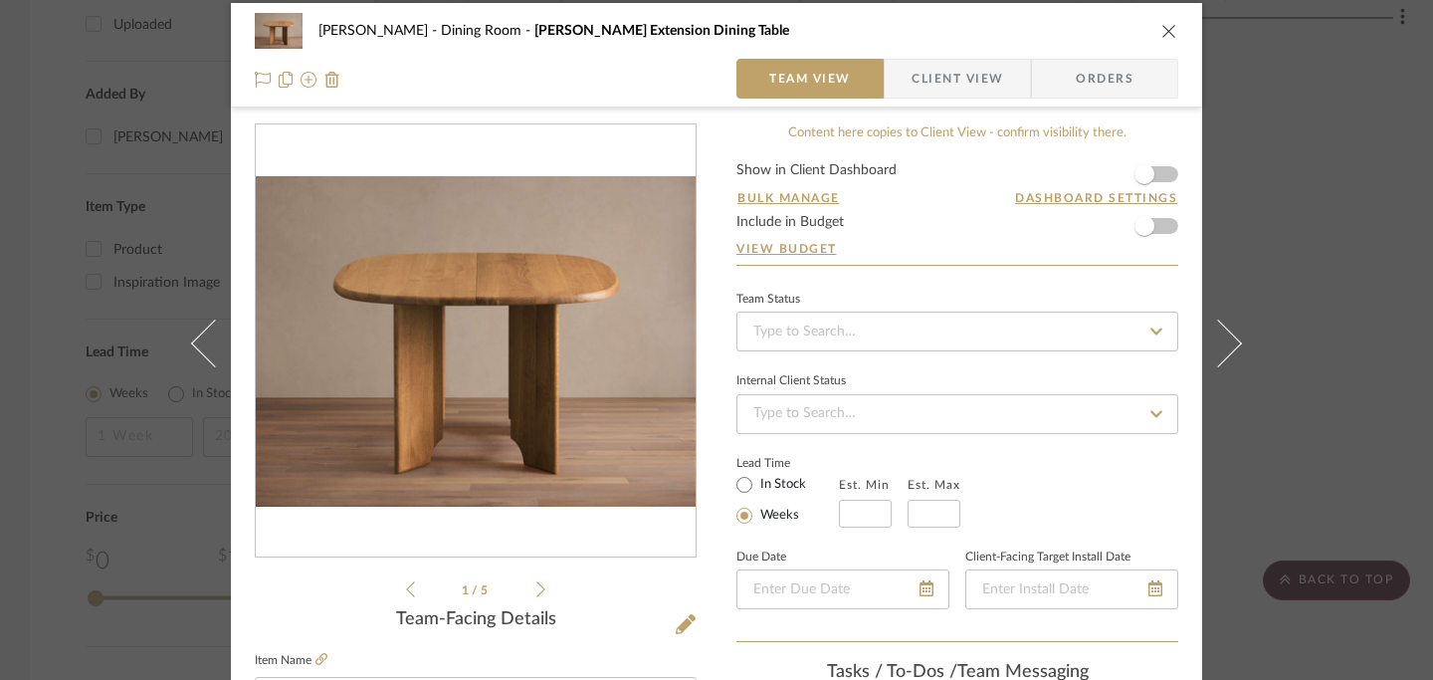
click at [1162, 33] on icon "close" at bounding box center [1170, 31] width 16 height 16
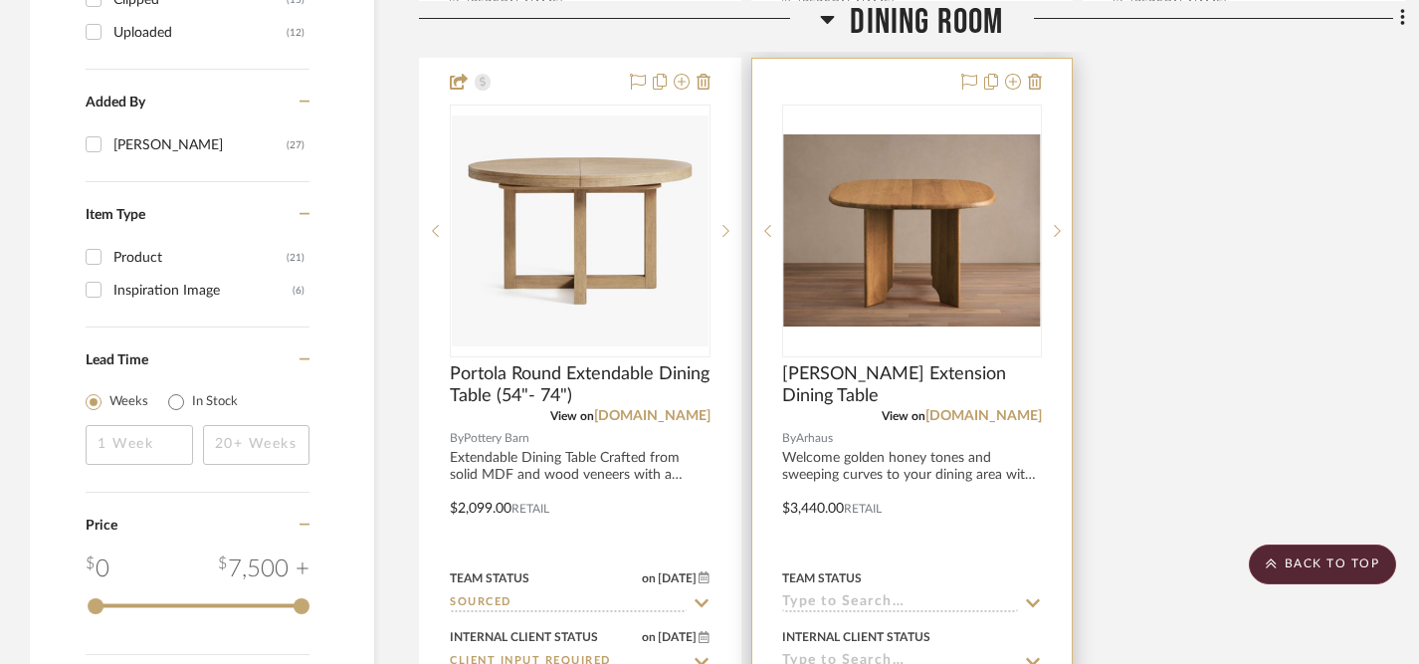
scroll to position [2249, 0]
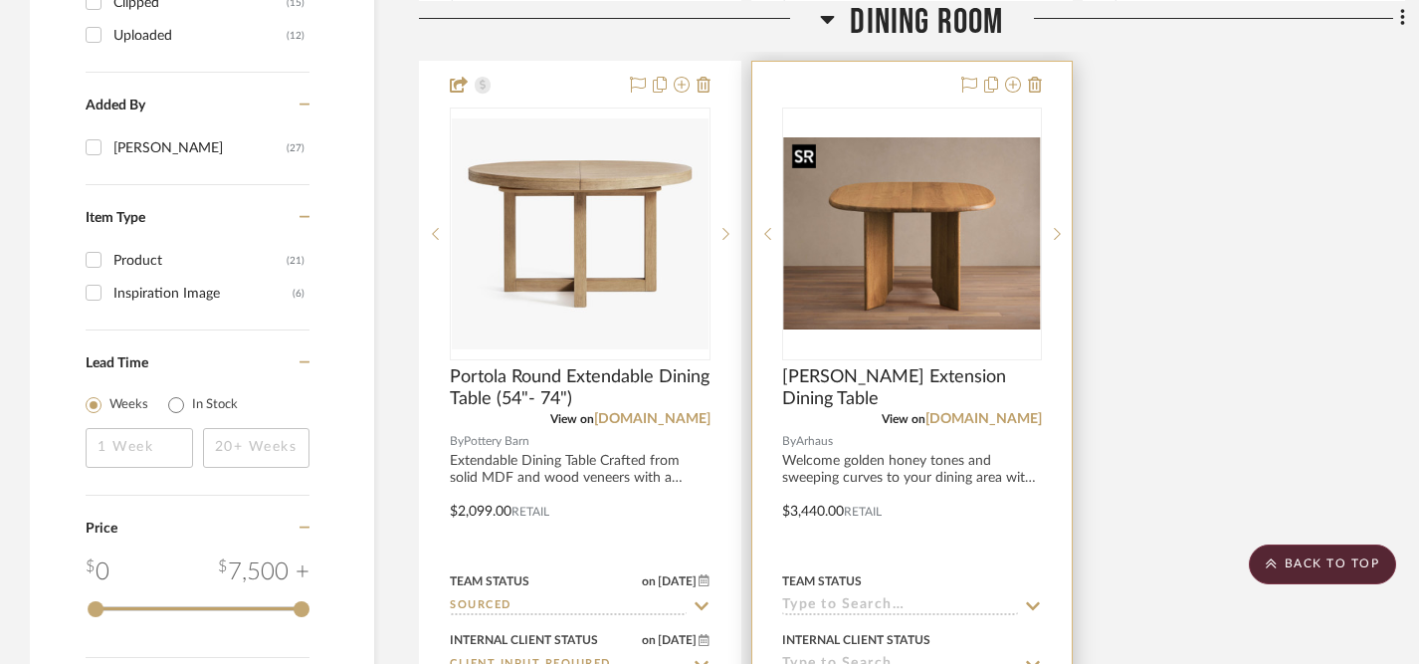
click at [934, 261] on img "0" at bounding box center [912, 233] width 257 height 193
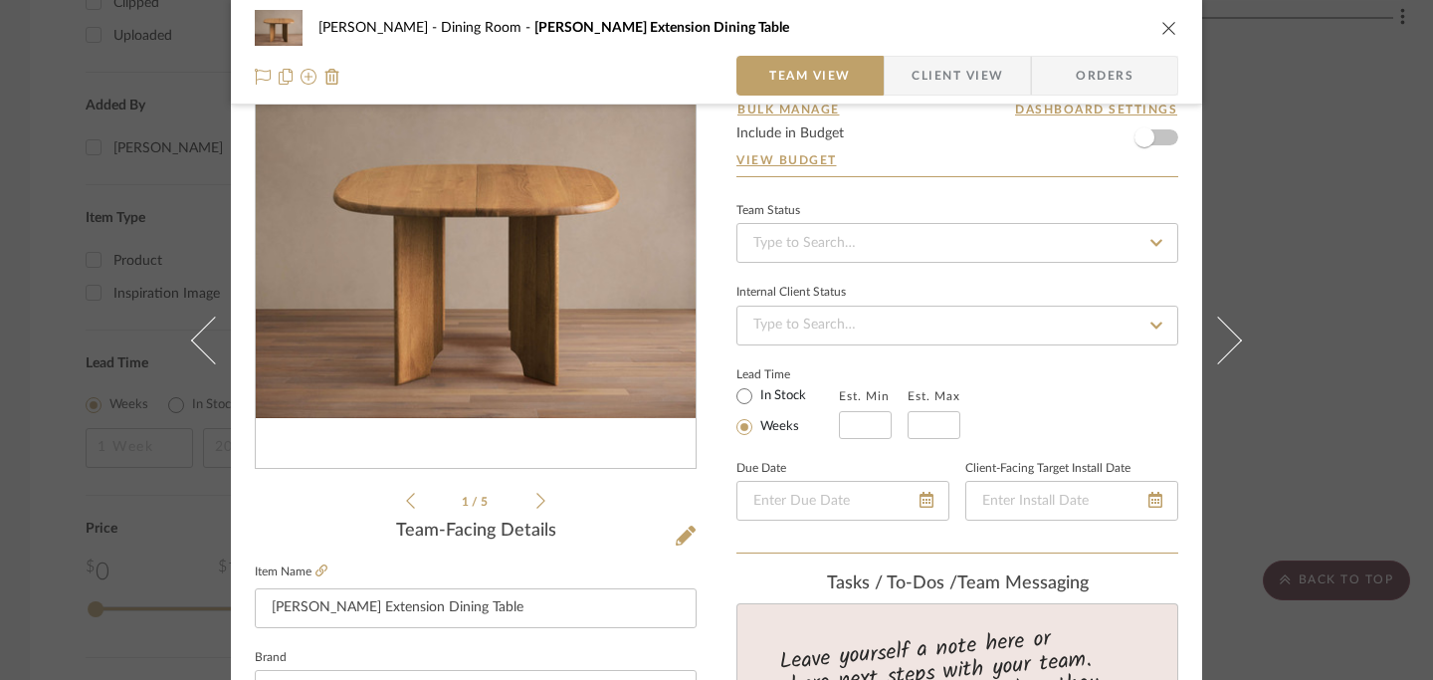
scroll to position [95, 0]
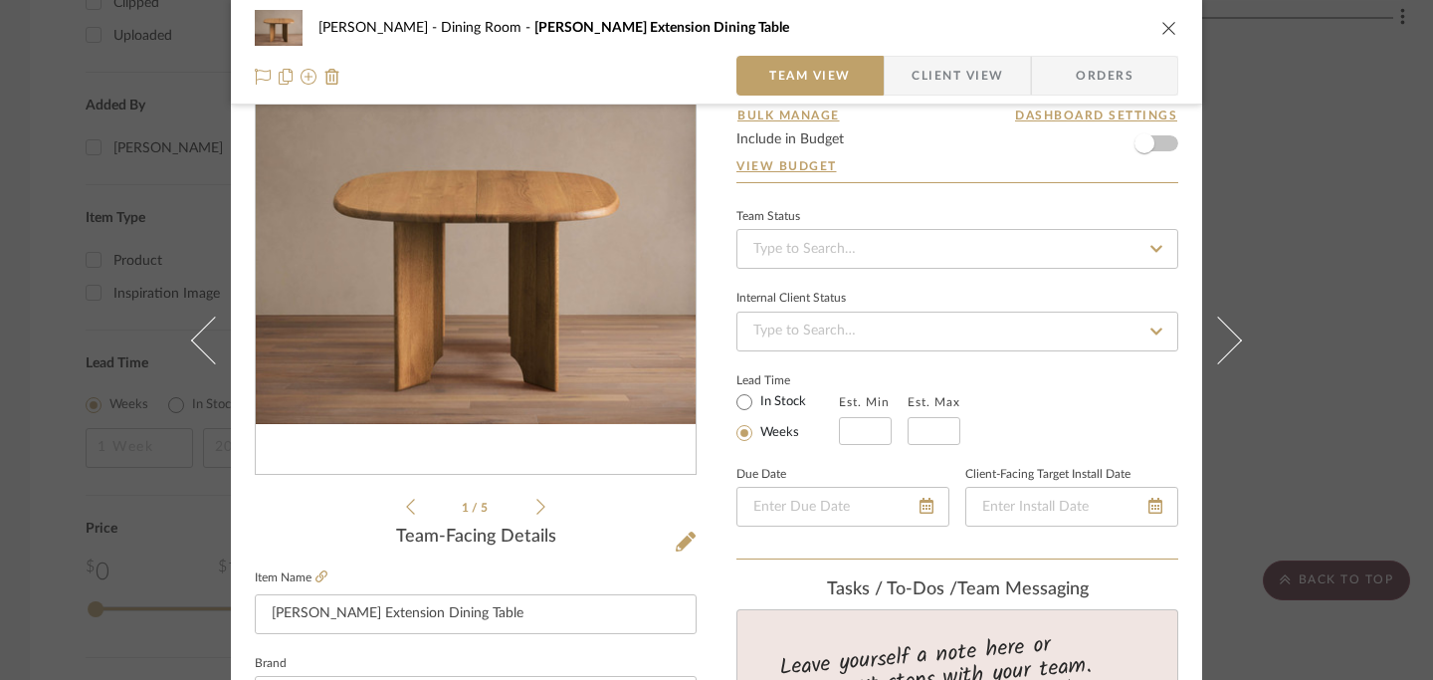
click at [537, 507] on icon at bounding box center [541, 507] width 9 height 18
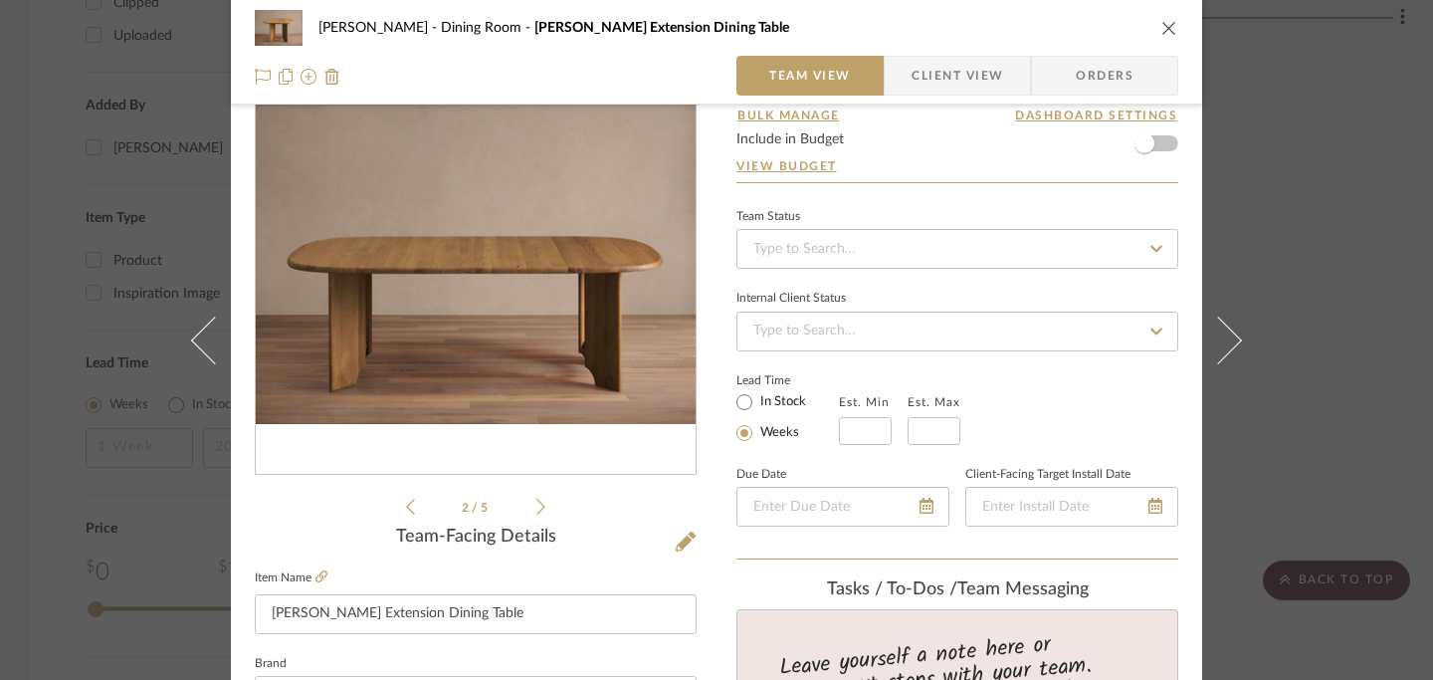
click at [537, 507] on icon at bounding box center [541, 507] width 9 height 18
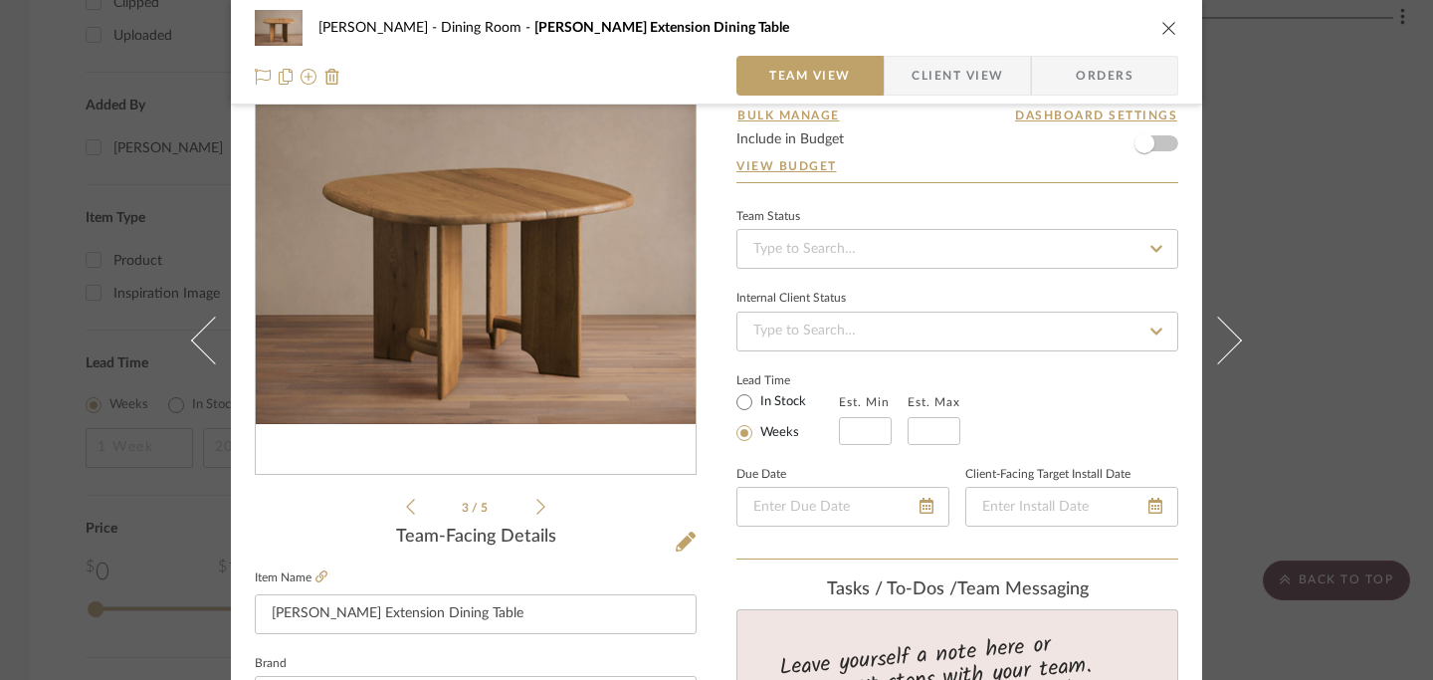
click at [537, 507] on icon at bounding box center [541, 507] width 9 height 18
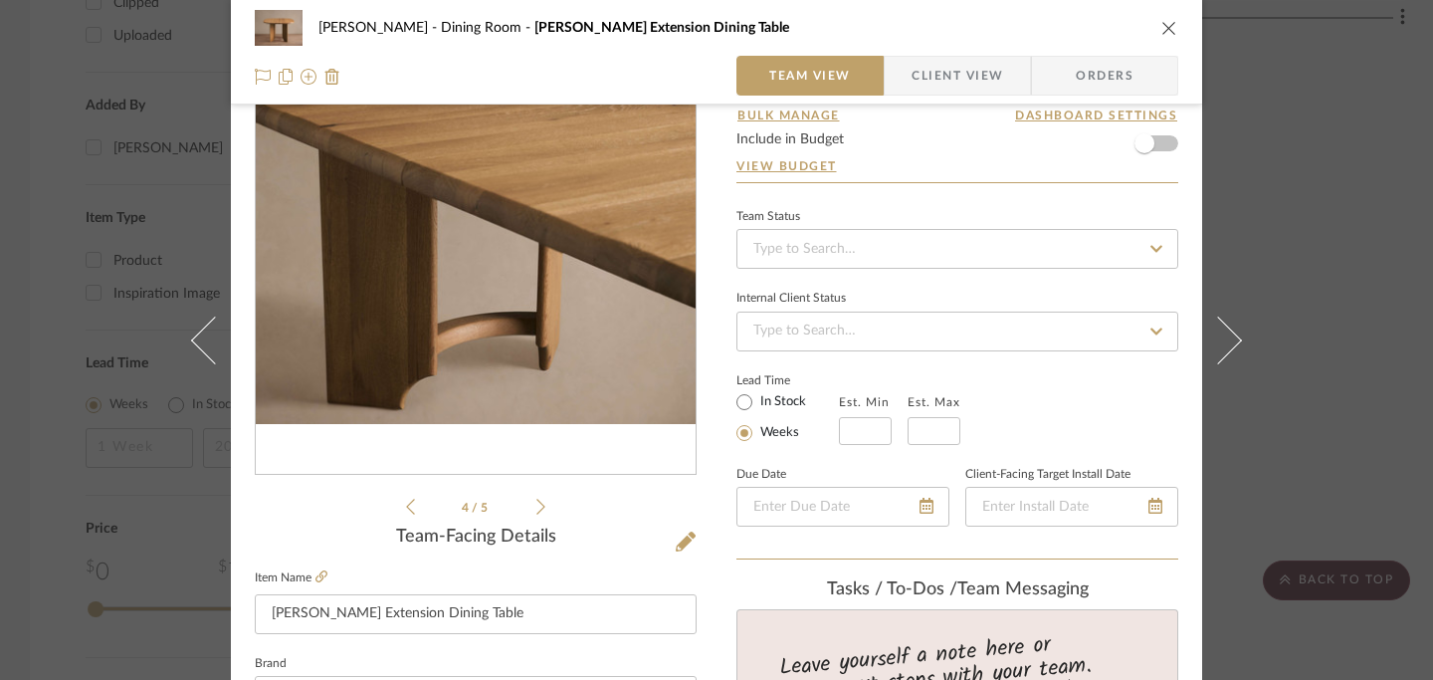
click at [537, 507] on icon at bounding box center [541, 507] width 9 height 18
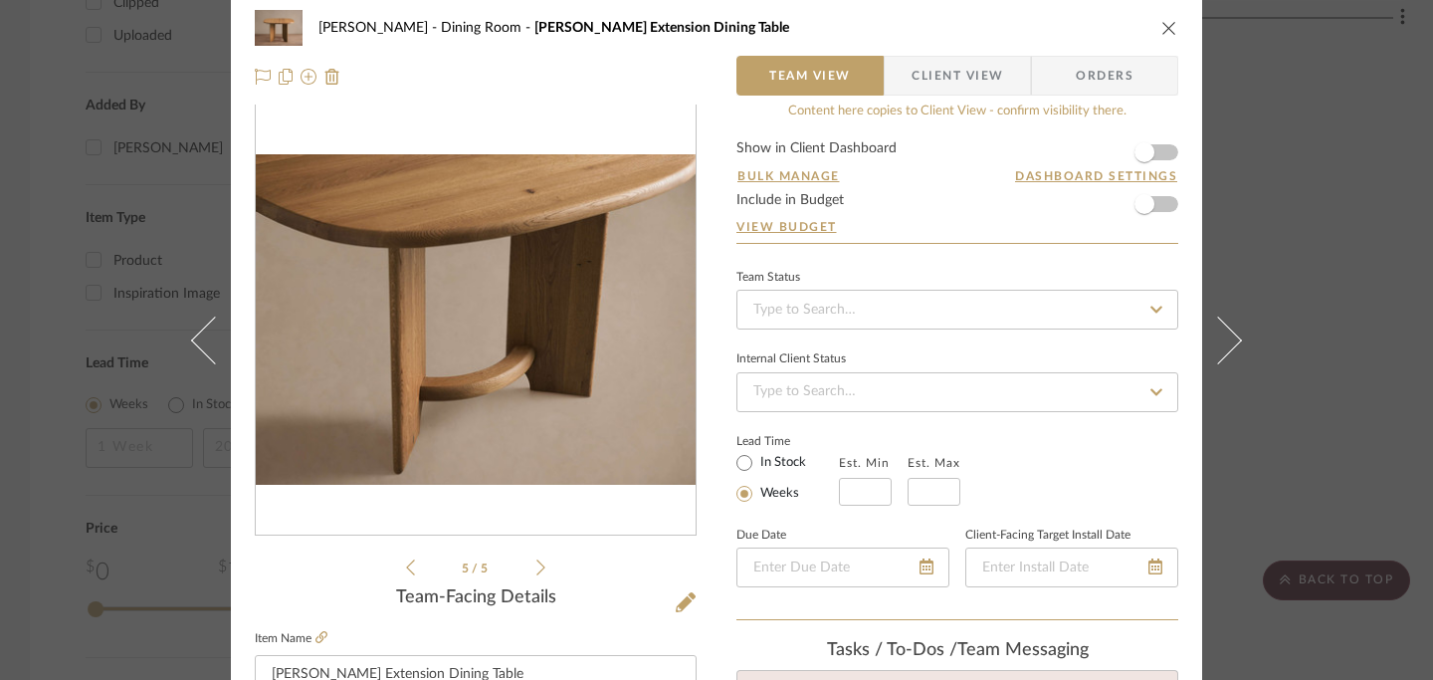
scroll to position [0, 0]
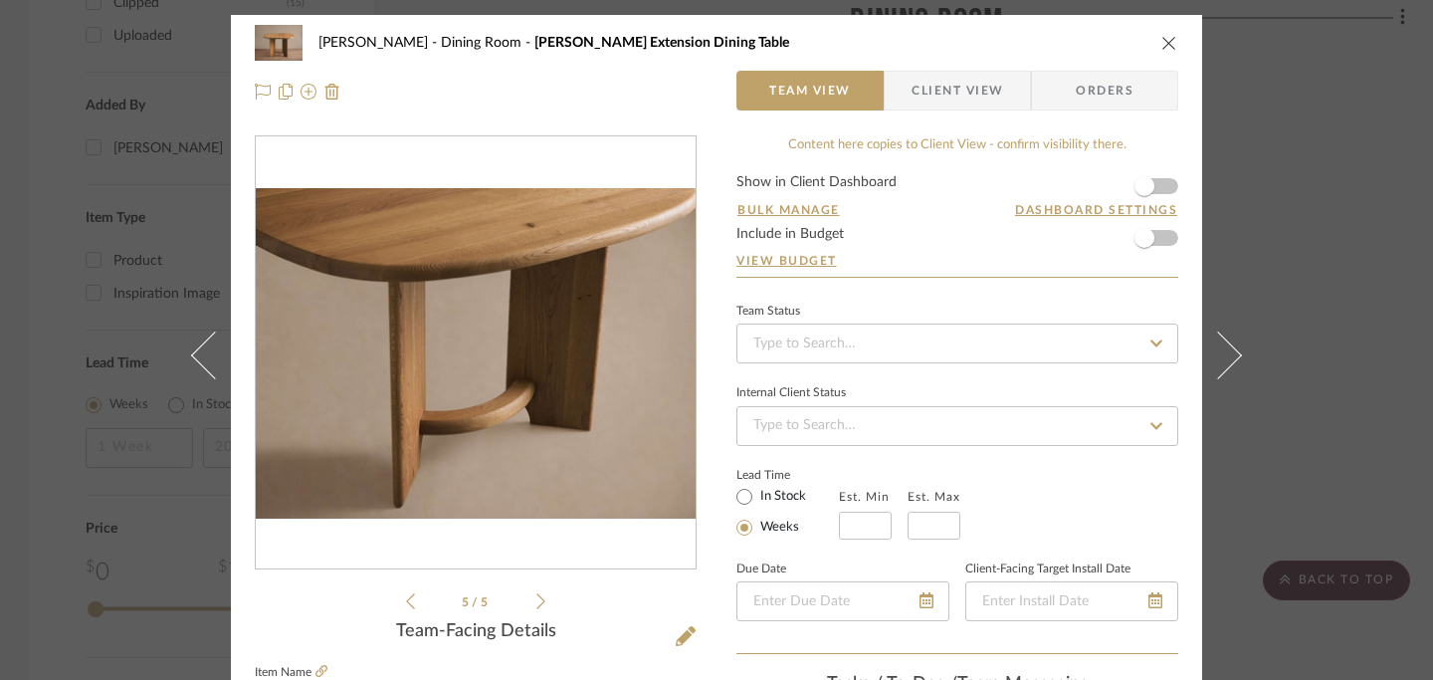
click at [1162, 43] on icon "close" at bounding box center [1170, 43] width 16 height 16
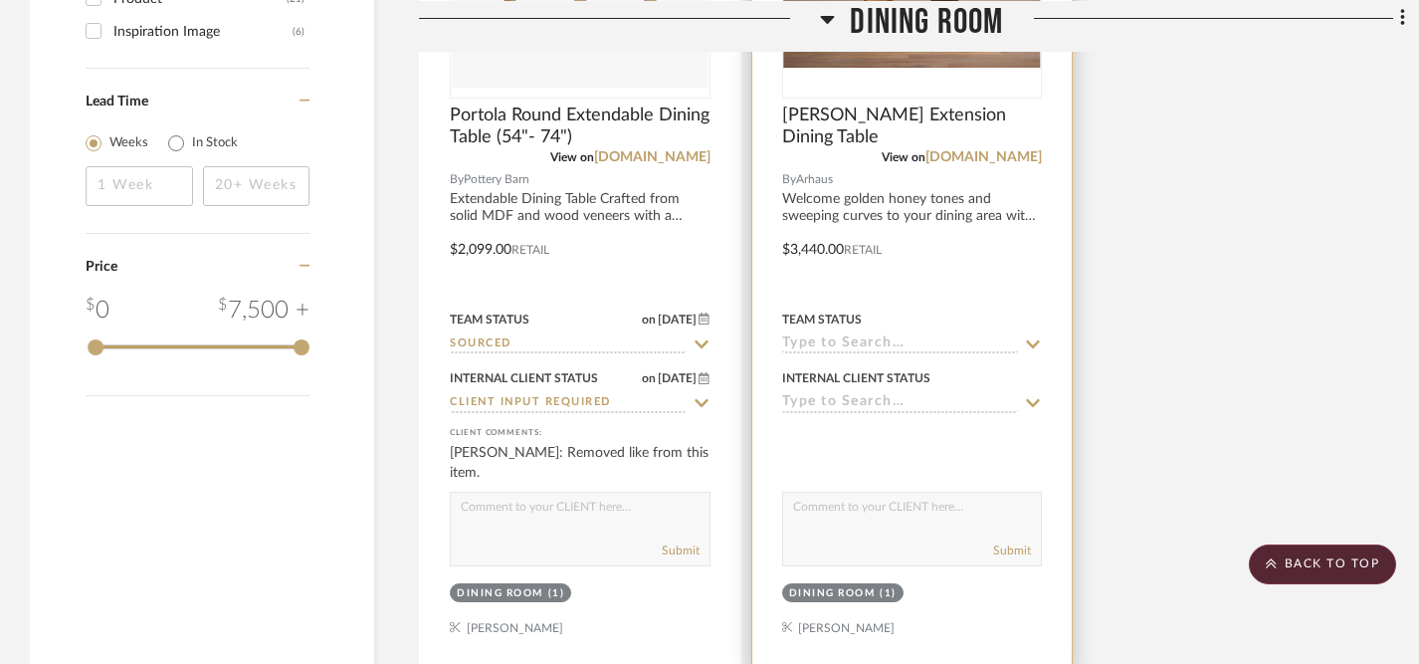
scroll to position [2481, 0]
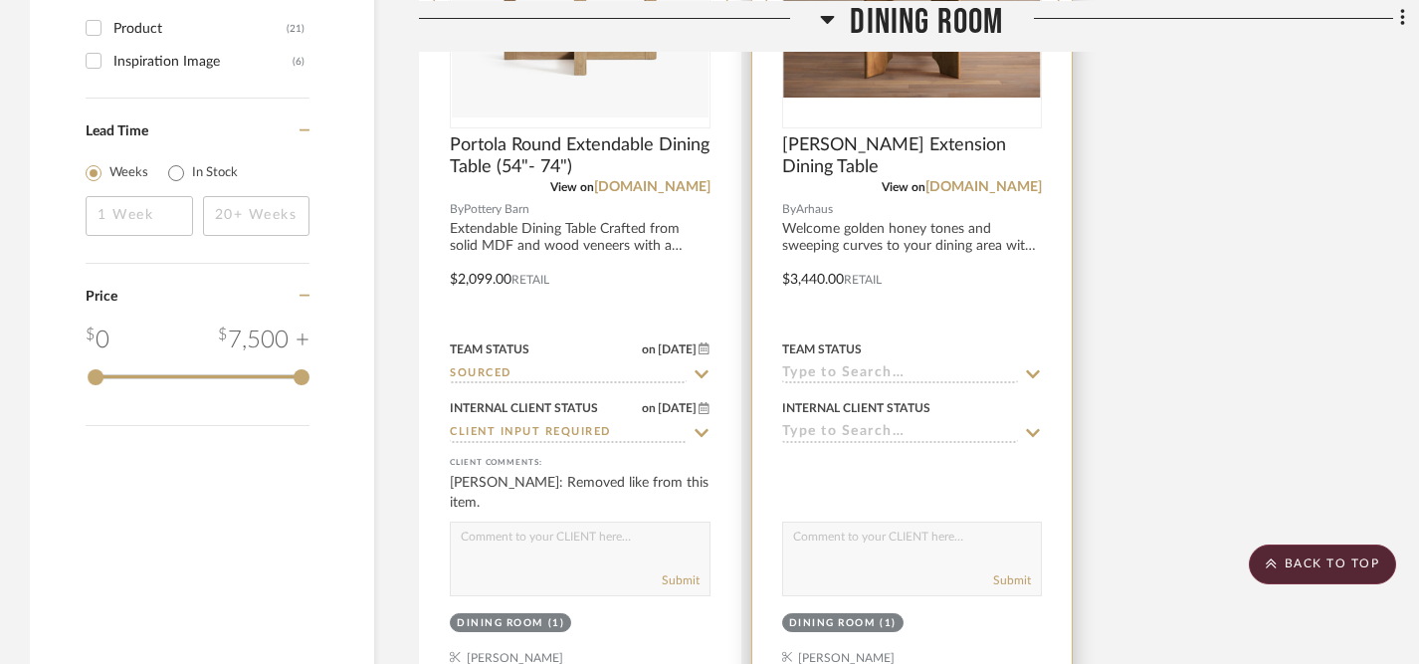
click at [1031, 430] on icon at bounding box center [1033, 433] width 18 height 16
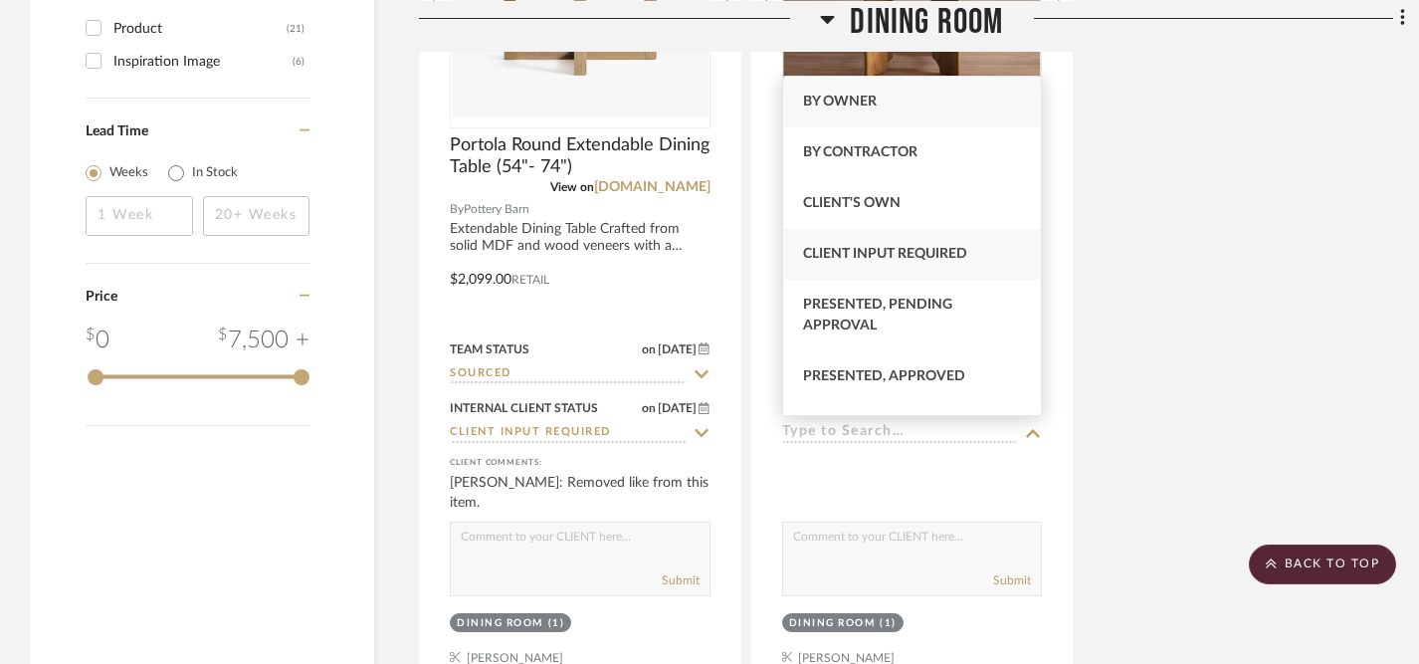
click at [953, 250] on span "Client Input Required" at bounding box center [885, 254] width 164 height 14
type input "9/25/2025"
type input "Client Input Required"
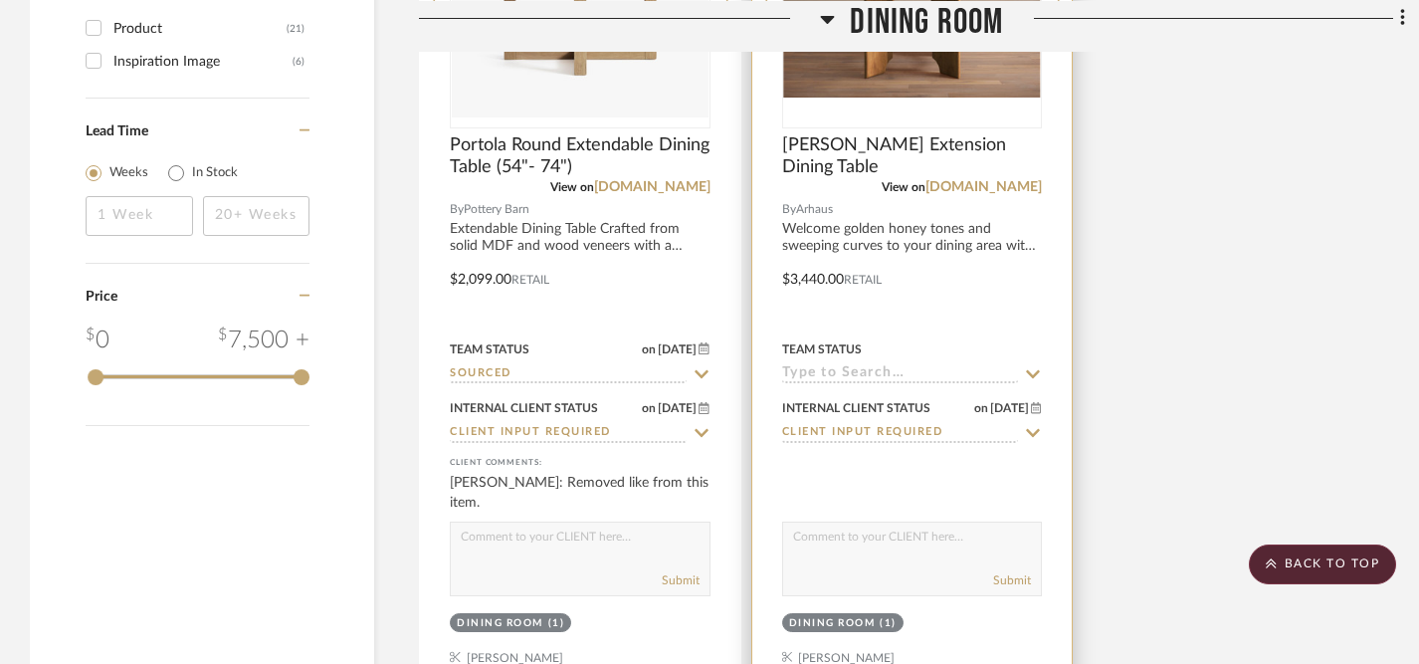
click at [872, 526] on textarea at bounding box center [912, 542] width 259 height 38
click at [959, 528] on textarea "This is a beautiful style & color, but on the pricier side. I just Arhaus all t…" at bounding box center [912, 542] width 259 height 38
click at [996, 550] on textarea "This is a beautiful style & color, plus an extension table. but on the pricier …" at bounding box center [912, 542] width 259 height 38
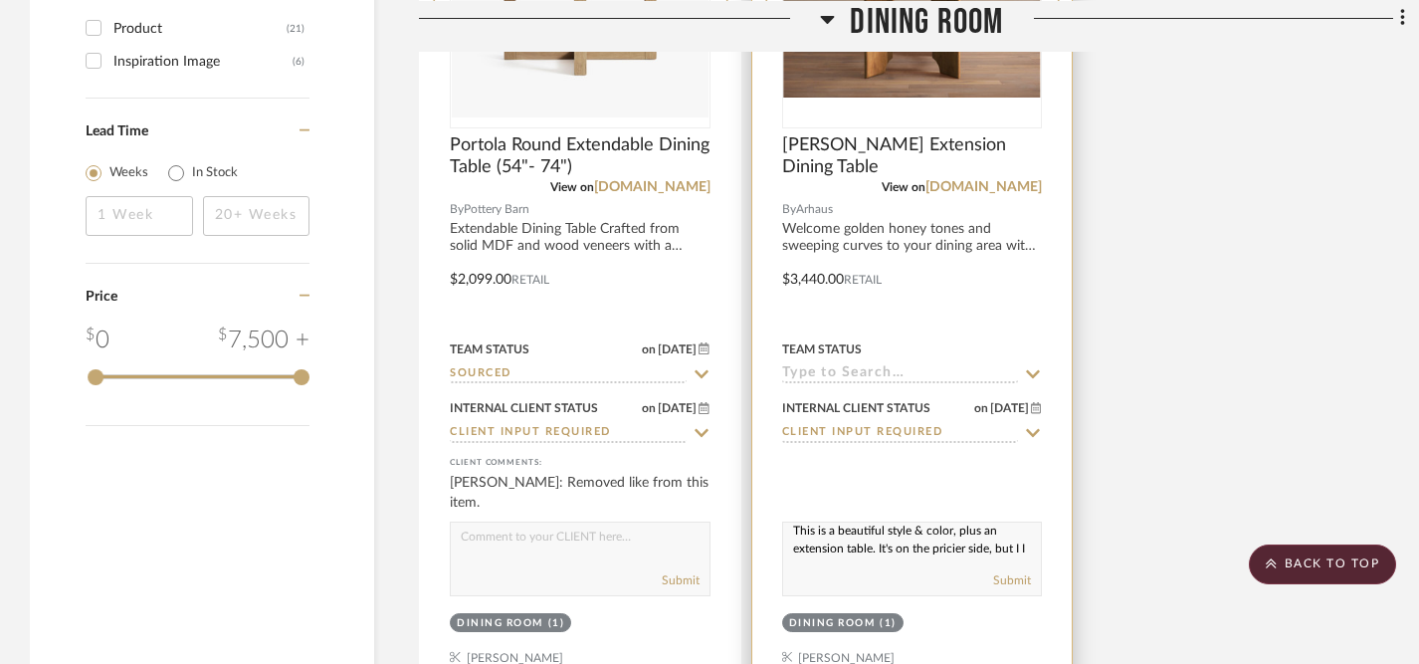
scroll to position [19, 0]
click at [961, 555] on textarea "This is a beautiful style & color, plus an extension table. It's on the pricier…" at bounding box center [912, 542] width 259 height 38
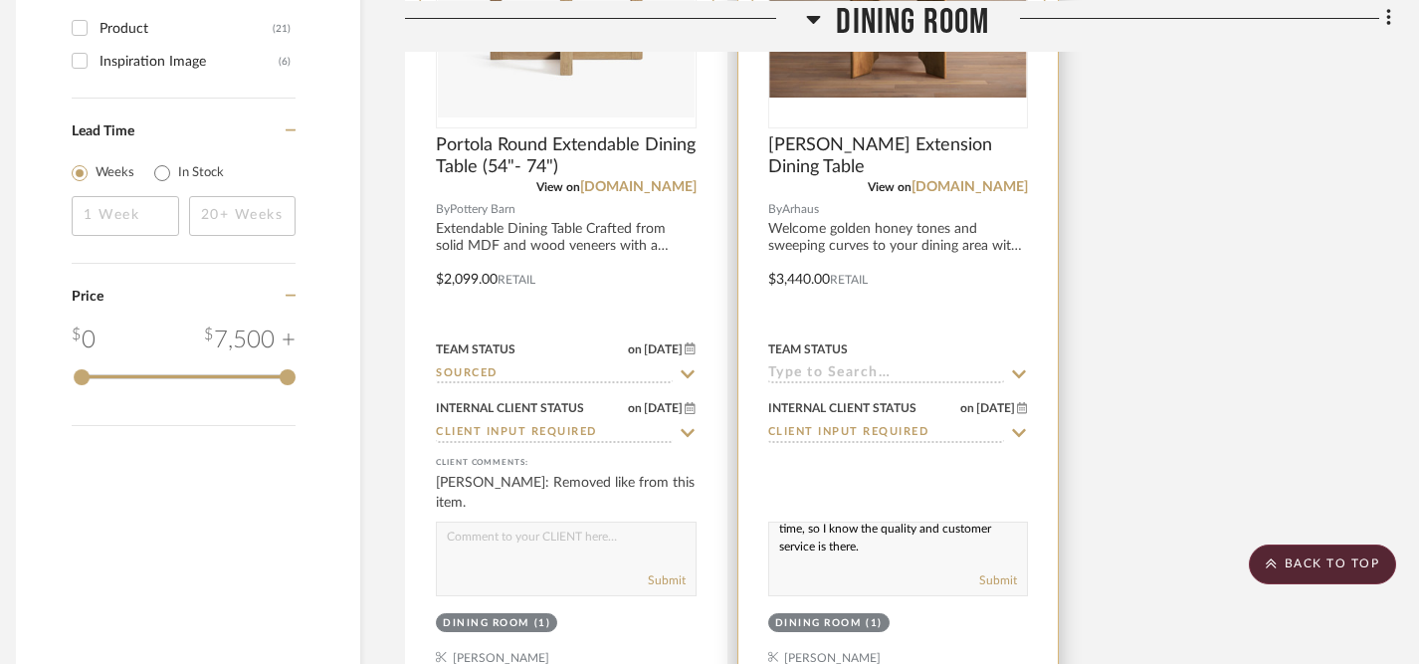
click at [929, 546] on textarea "This is a beautiful style & color, plus an extension table. It's on the pricier…" at bounding box center [898, 542] width 259 height 38
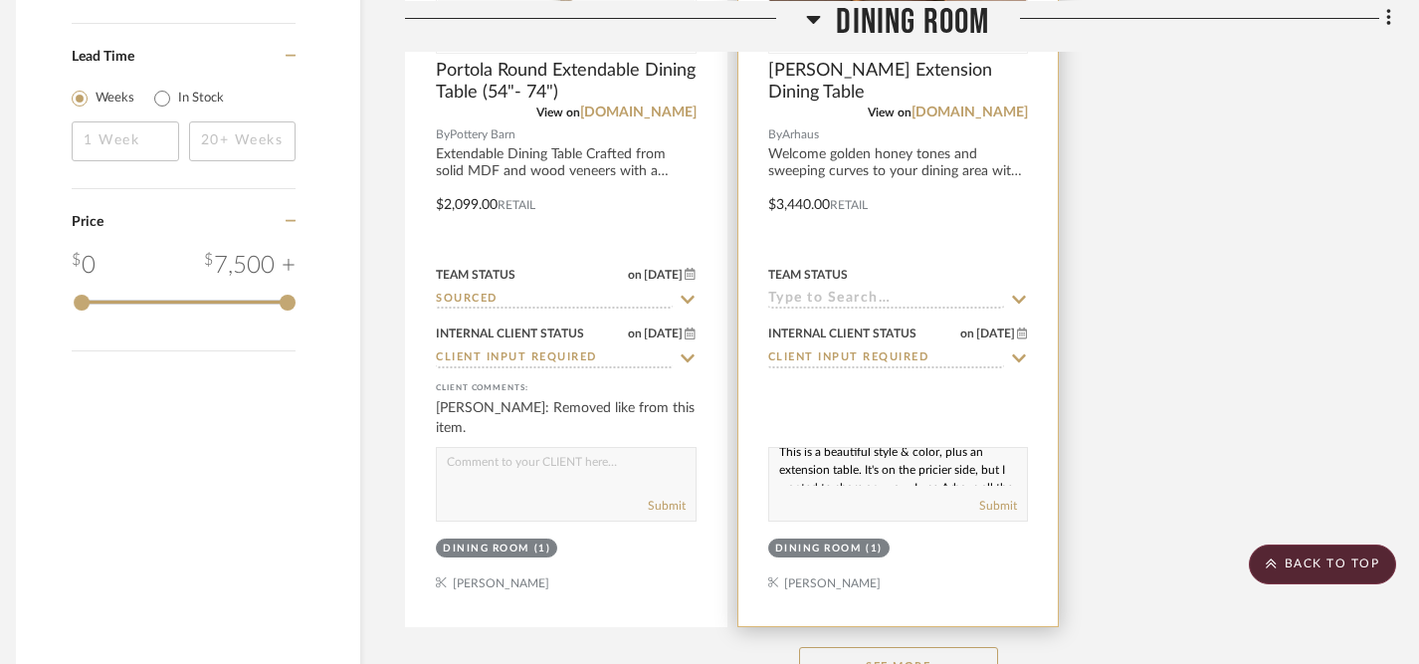
scroll to position [2585, 14]
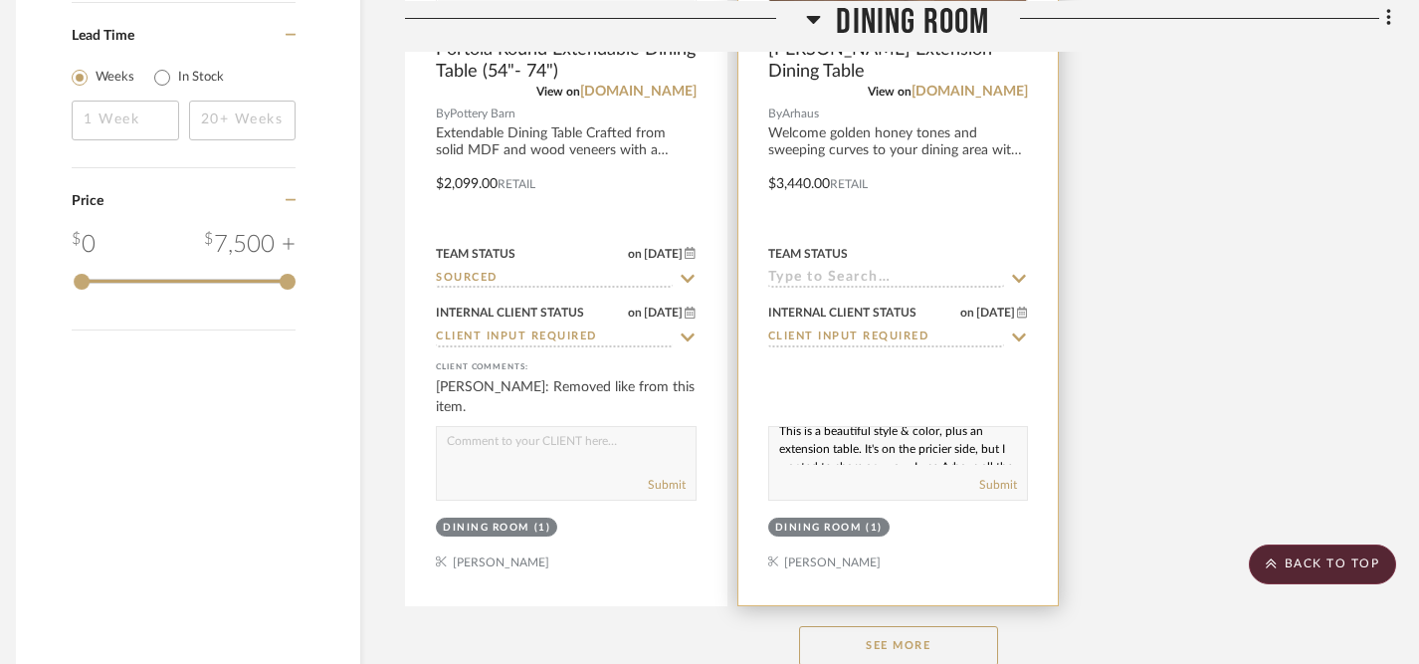
drag, startPoint x: 778, startPoint y: 520, endPoint x: 830, endPoint y: 555, distance: 63.0
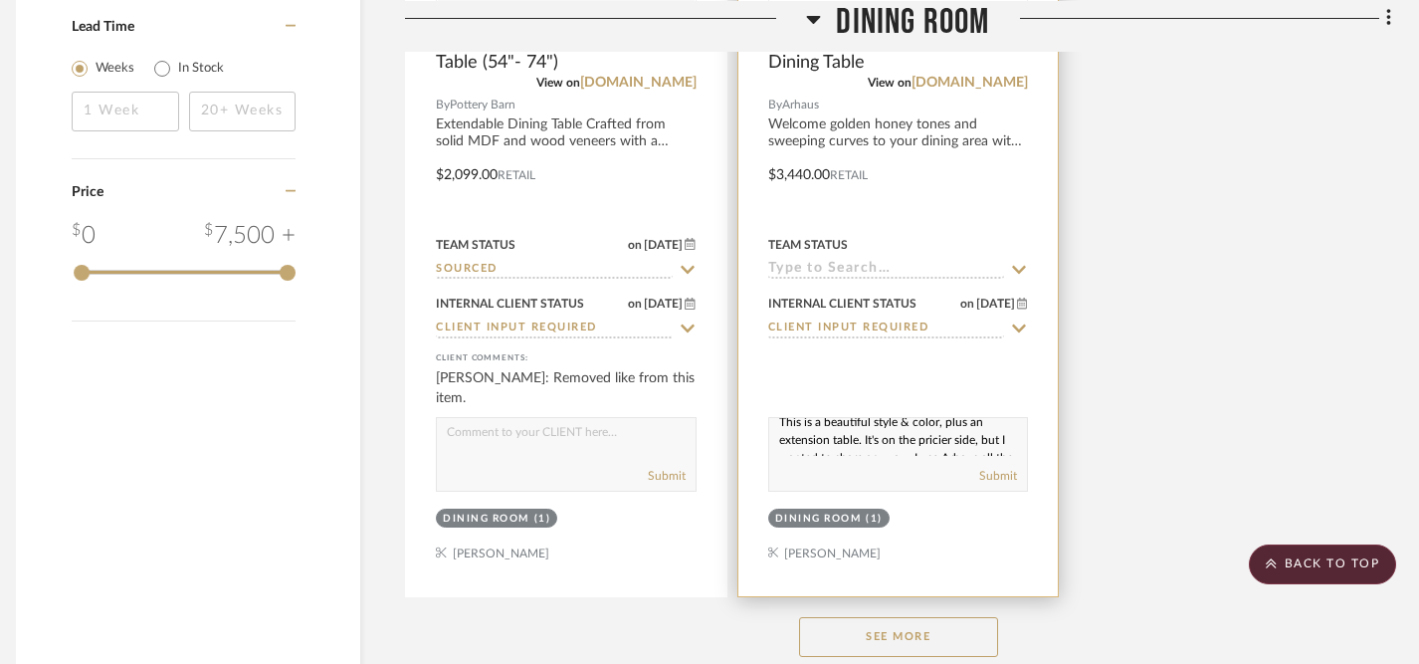
click at [777, 421] on textarea "This is a beautiful style & color, plus an extension table. It's on the pricier…" at bounding box center [898, 437] width 259 height 38
drag, startPoint x: 777, startPoint y: 421, endPoint x: 859, endPoint y: 477, distance: 98.8
click at [859, 477] on div "This is a beautiful style & color, plus an extension table. It's on the pricier…" at bounding box center [898, 454] width 261 height 75
paste textarea "and color, plus it’s an extension table. It’s definitely on the pricier side, b…"
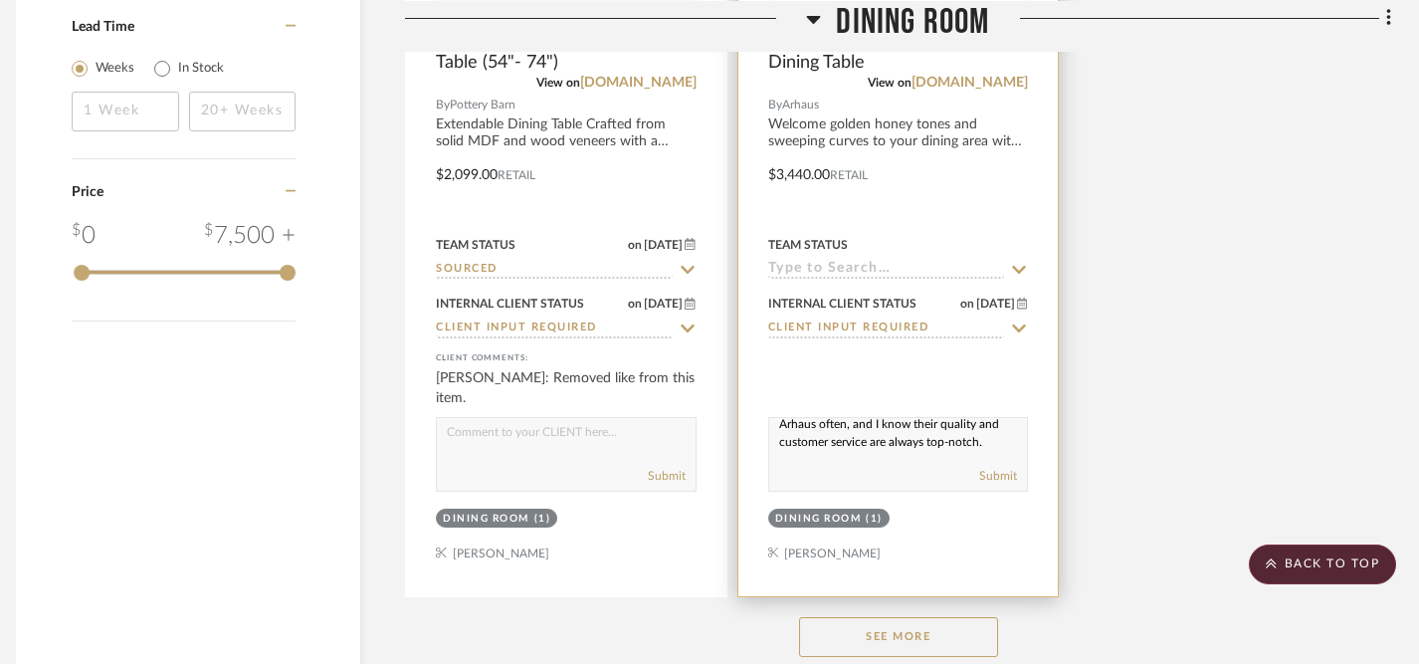
scroll to position [73, 0]
type textarea "This is a beautiful style and color, plus it’s an extension table. It’s definit…"
click at [997, 472] on button "Submit" at bounding box center [999, 476] width 38 height 18
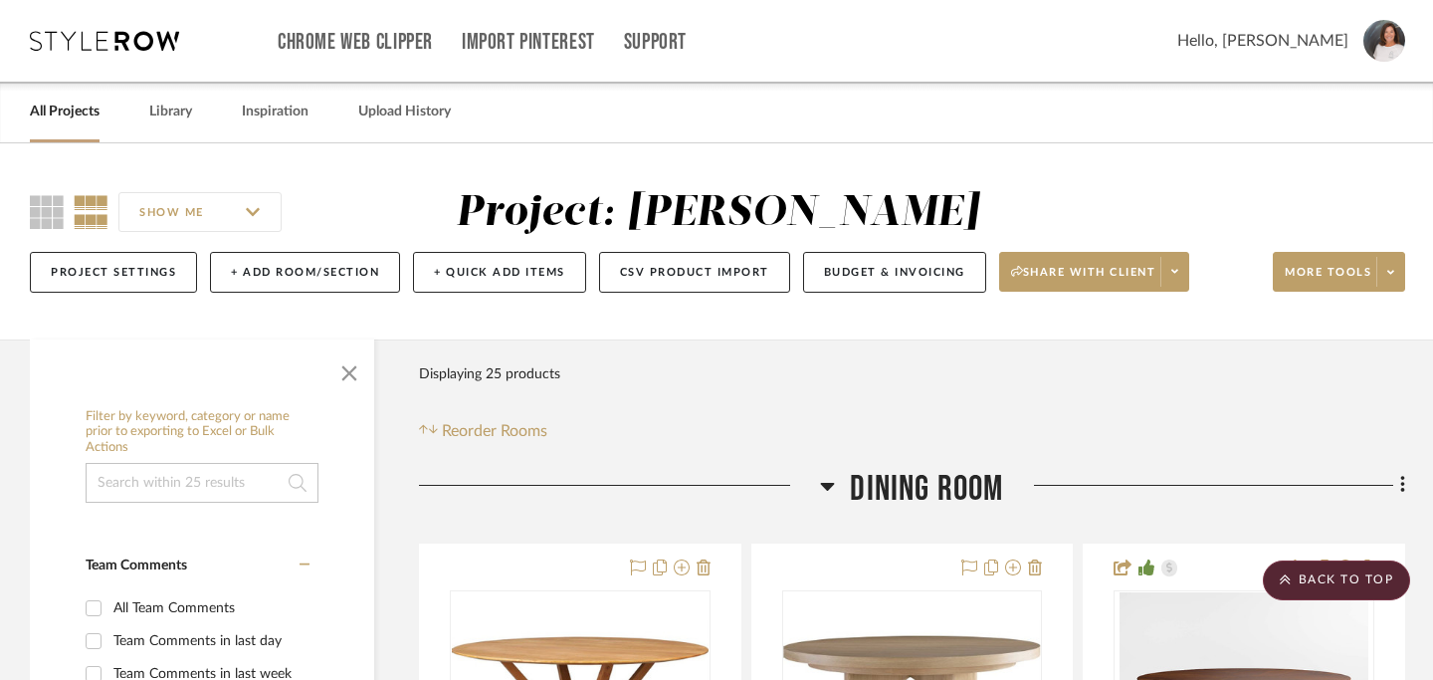
scroll to position [0, 0]
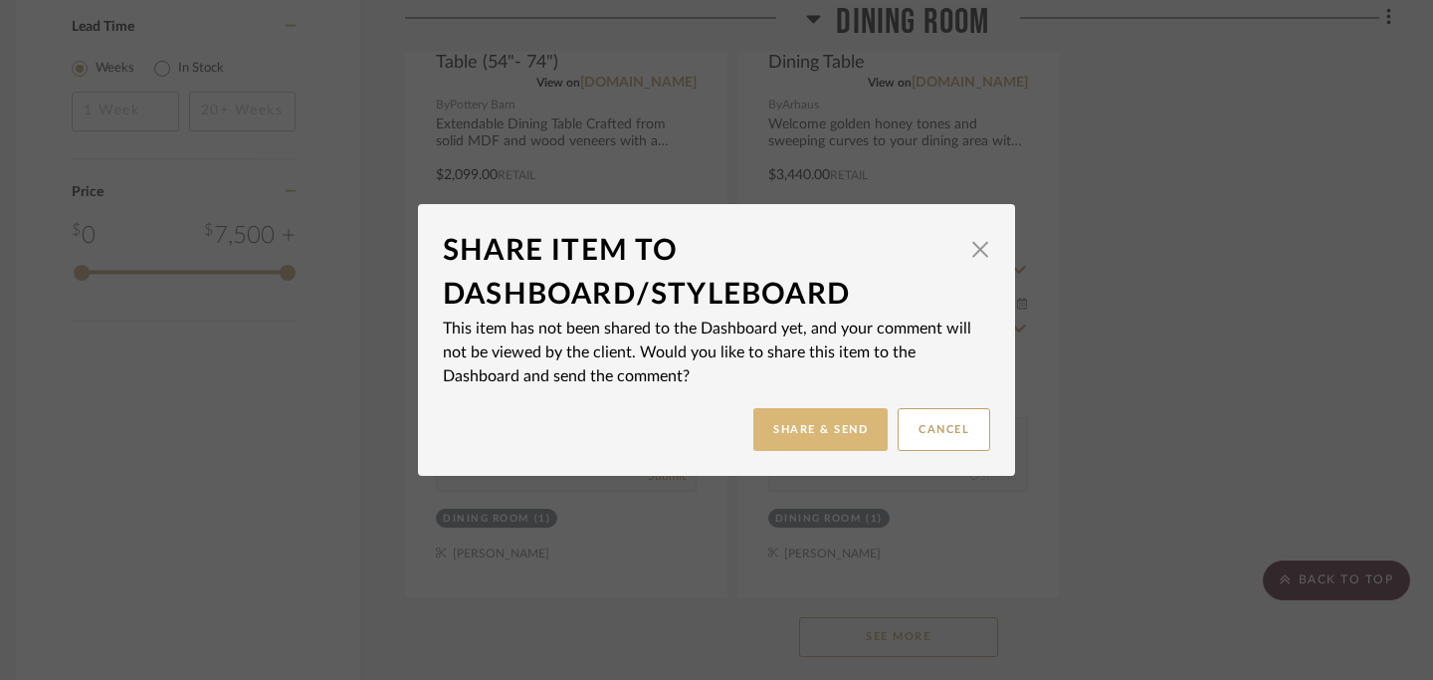
click at [843, 433] on button "Share & Send" at bounding box center [821, 429] width 134 height 43
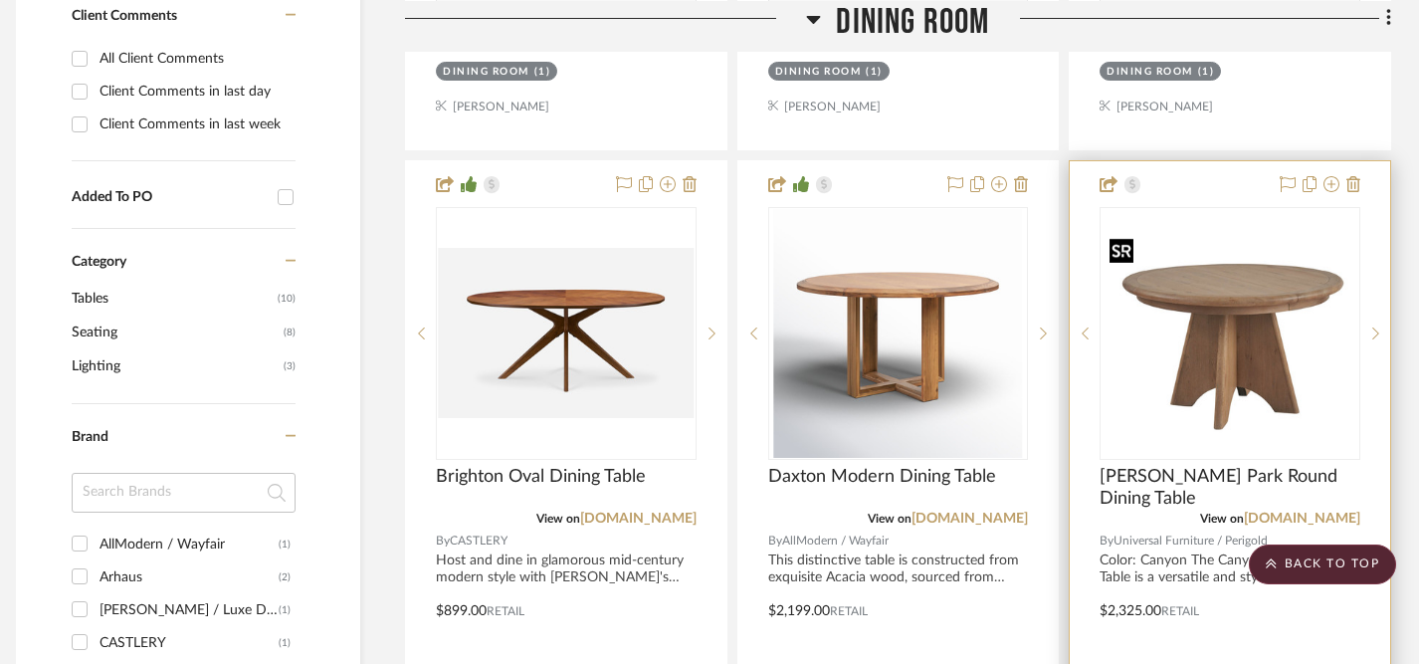
scroll to position [1324, 14]
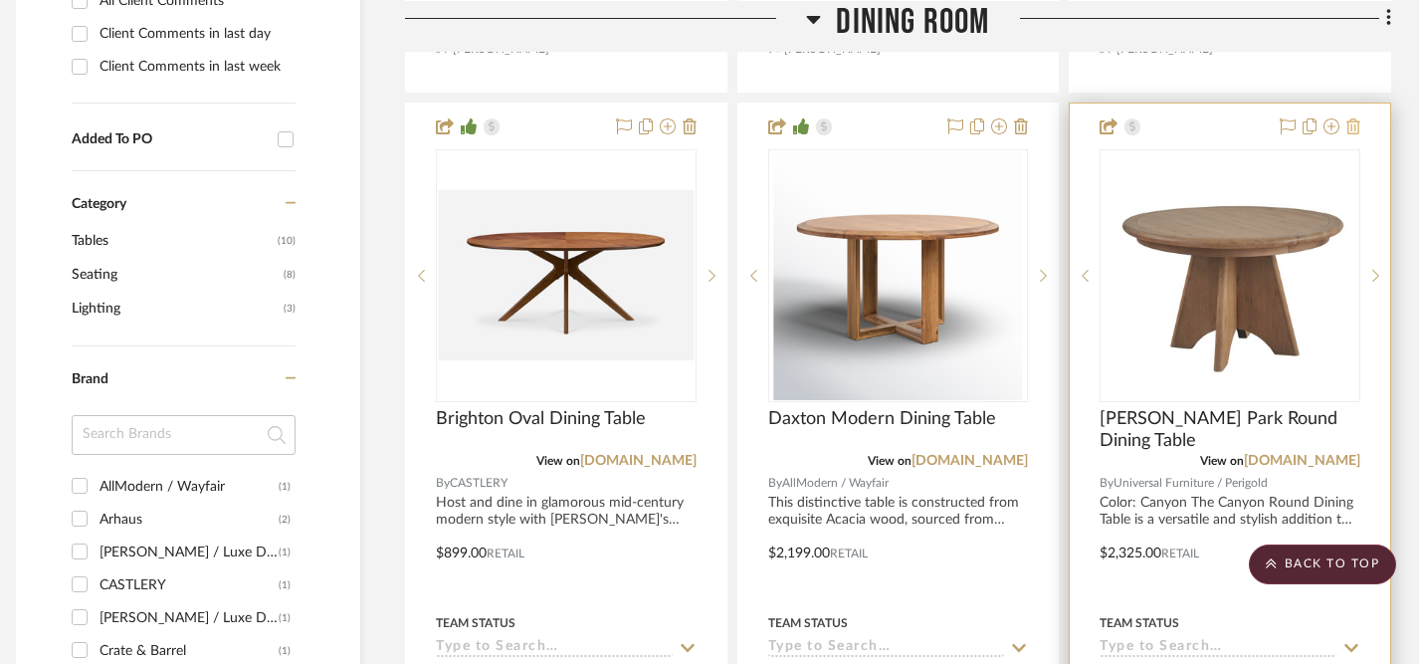
click at [1356, 122] on icon at bounding box center [1354, 126] width 14 height 16
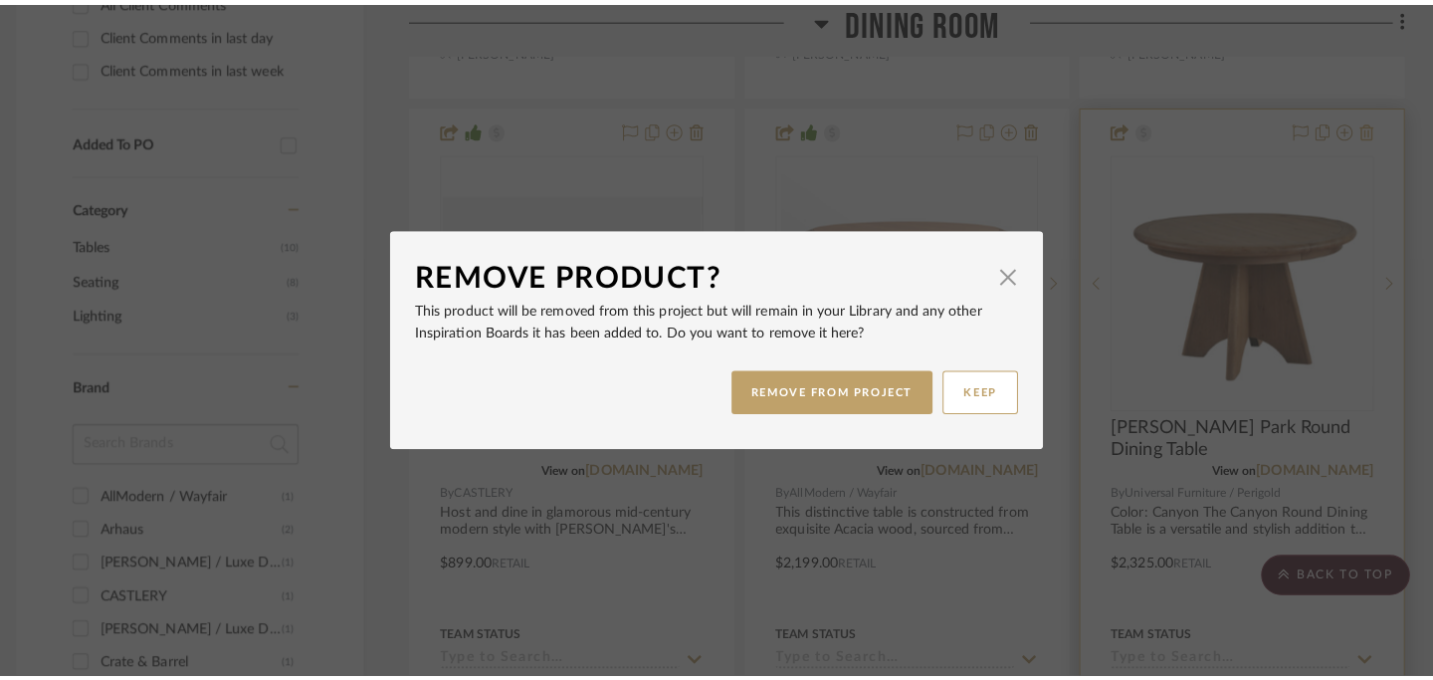
scroll to position [0, 0]
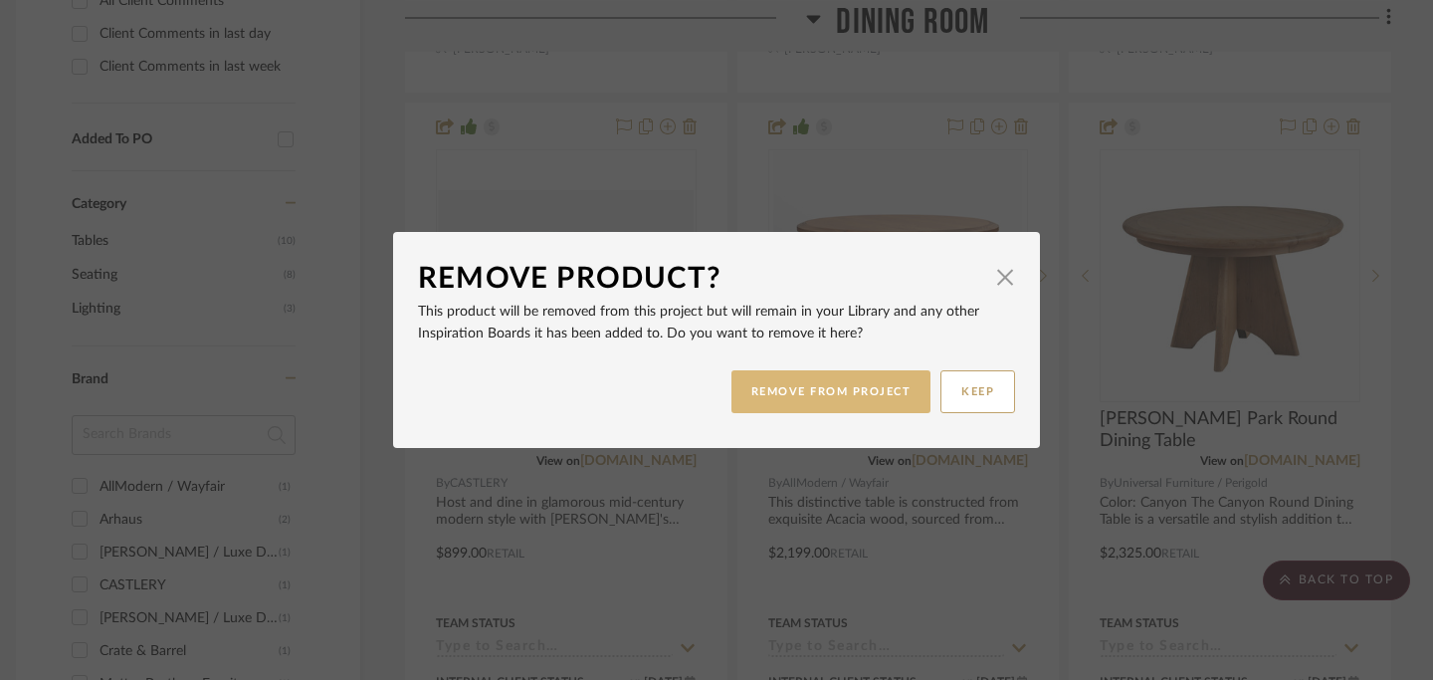
click at [829, 389] on button "REMOVE FROM PROJECT" at bounding box center [832, 391] width 200 height 43
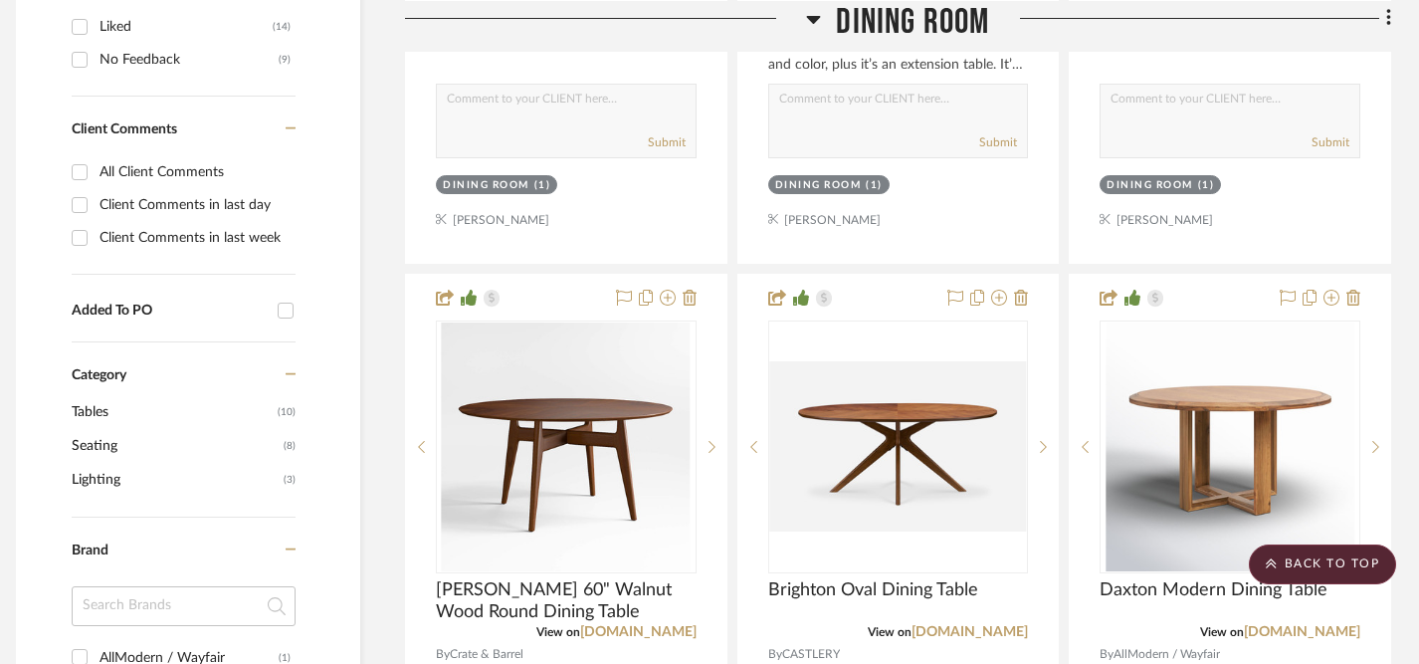
scroll to position [1127, 14]
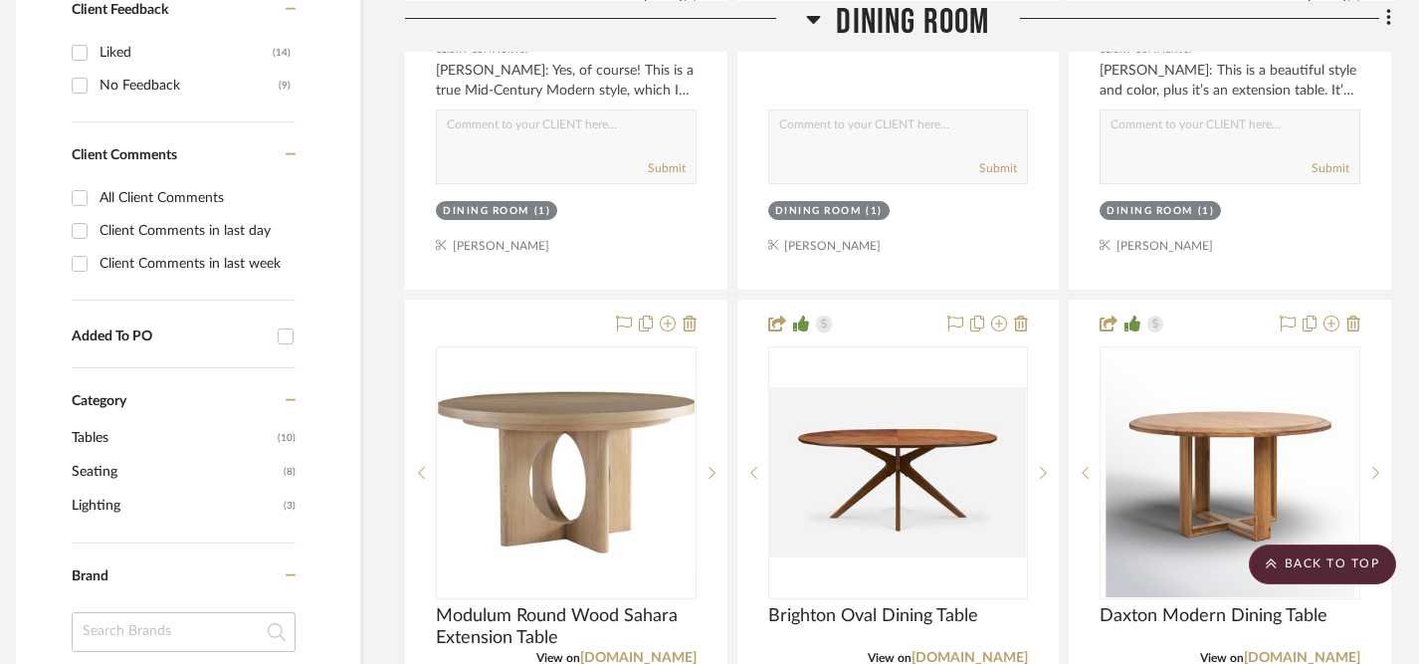
drag, startPoint x: 570, startPoint y: 318, endPoint x: 533, endPoint y: 187, distance: 135.8
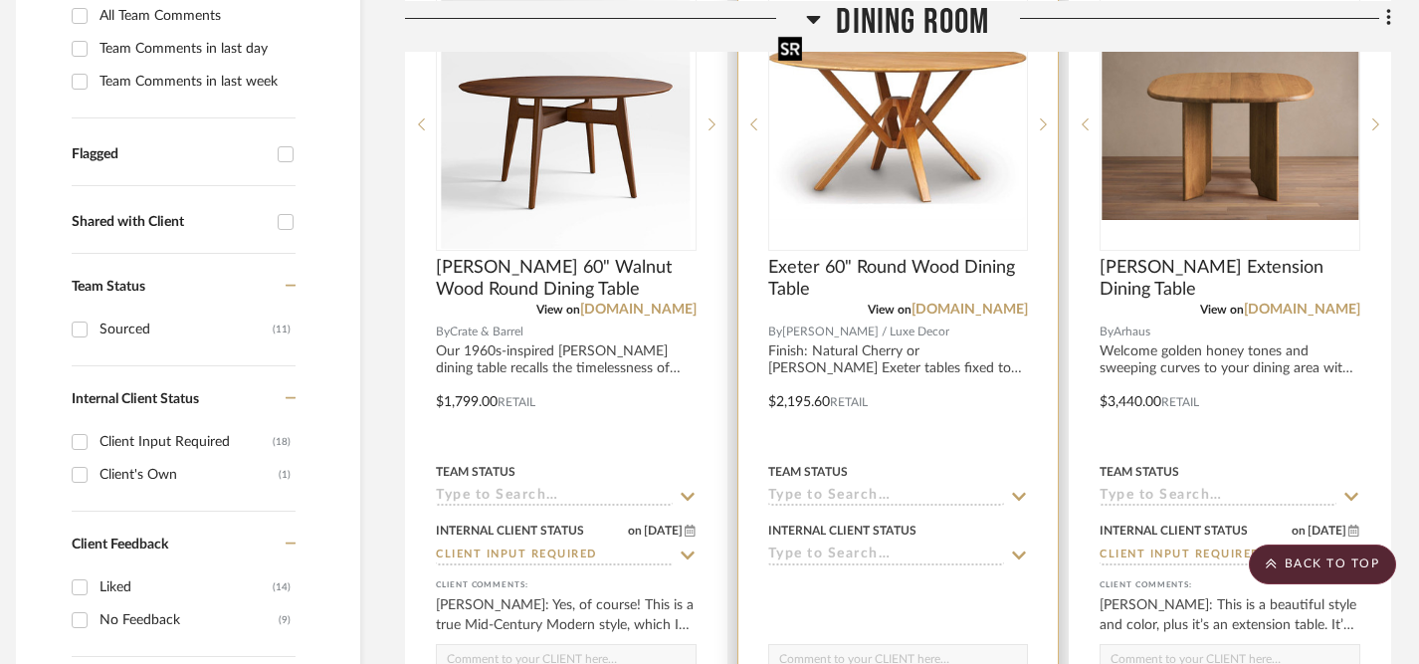
scroll to position [593, 14]
click at [1013, 556] on icon at bounding box center [1019, 554] width 18 height 16
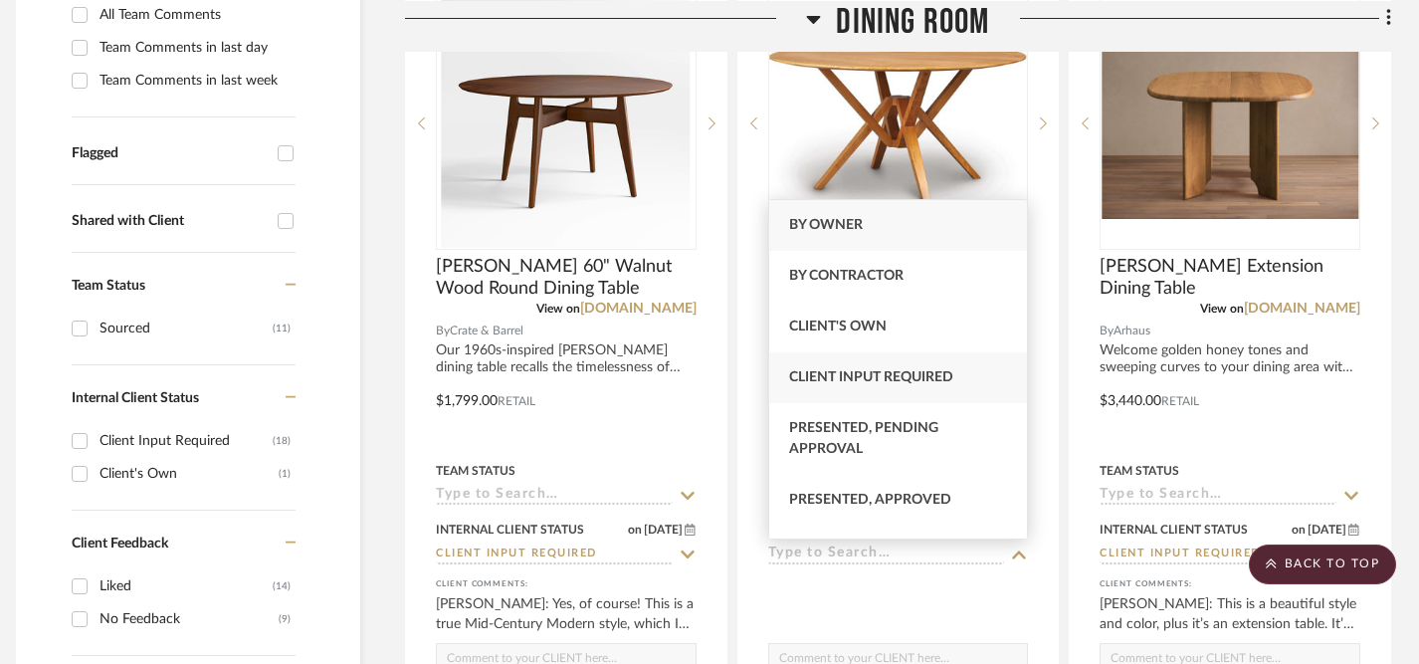
click at [894, 379] on span "Client Input Required" at bounding box center [871, 377] width 164 height 14
type input "9/25/2025"
type input "Client Input Required"
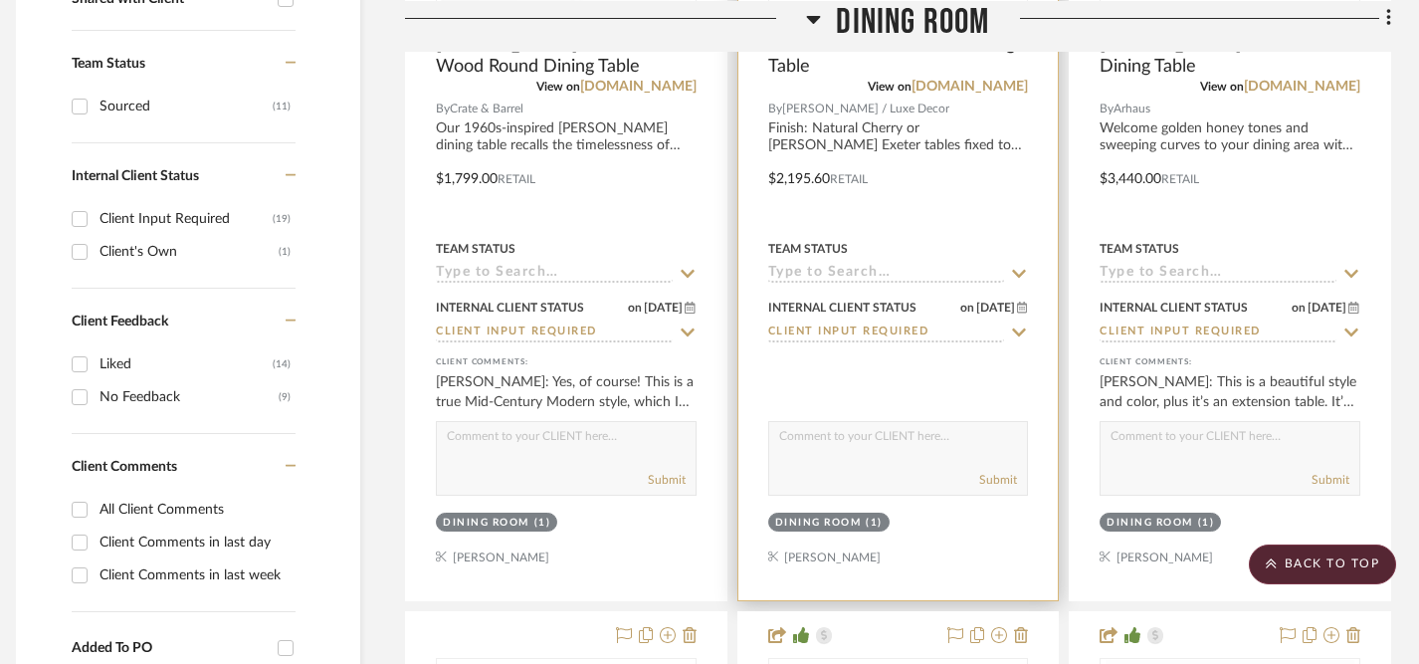
scroll to position [816, 14]
click at [893, 439] on textarea at bounding box center [898, 440] width 259 height 38
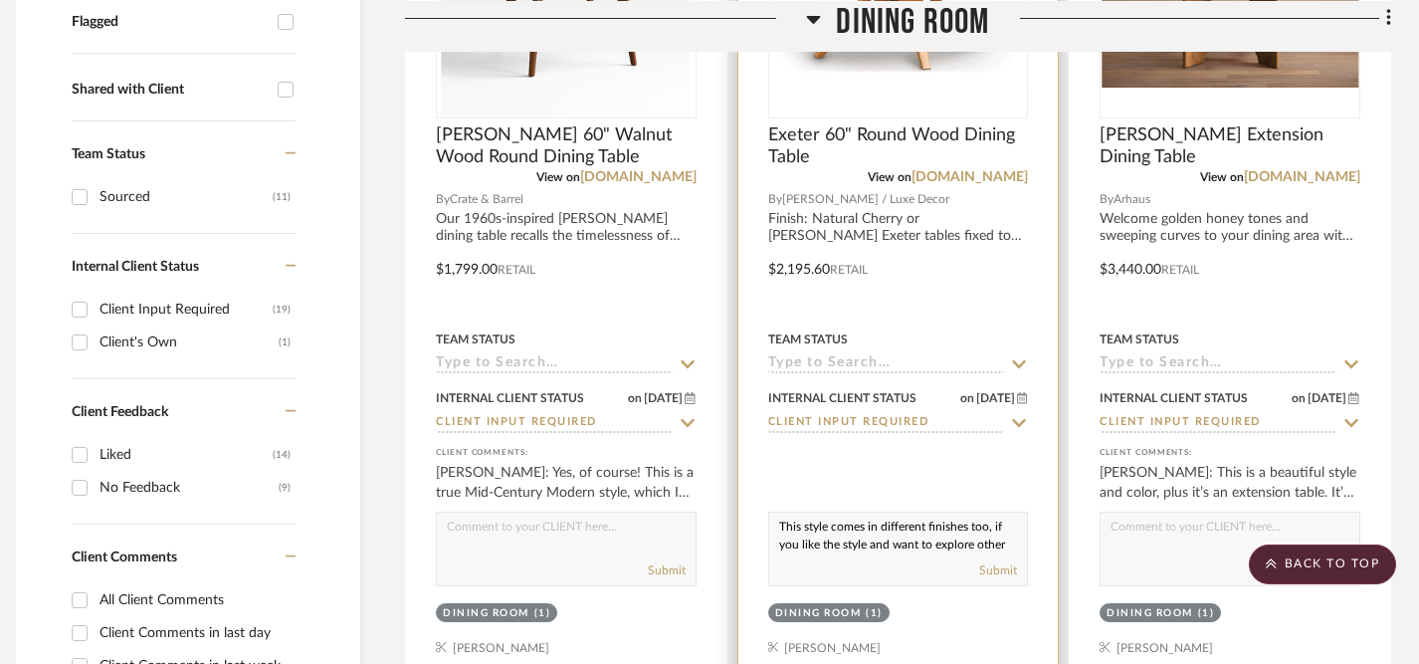
scroll to position [819, 14]
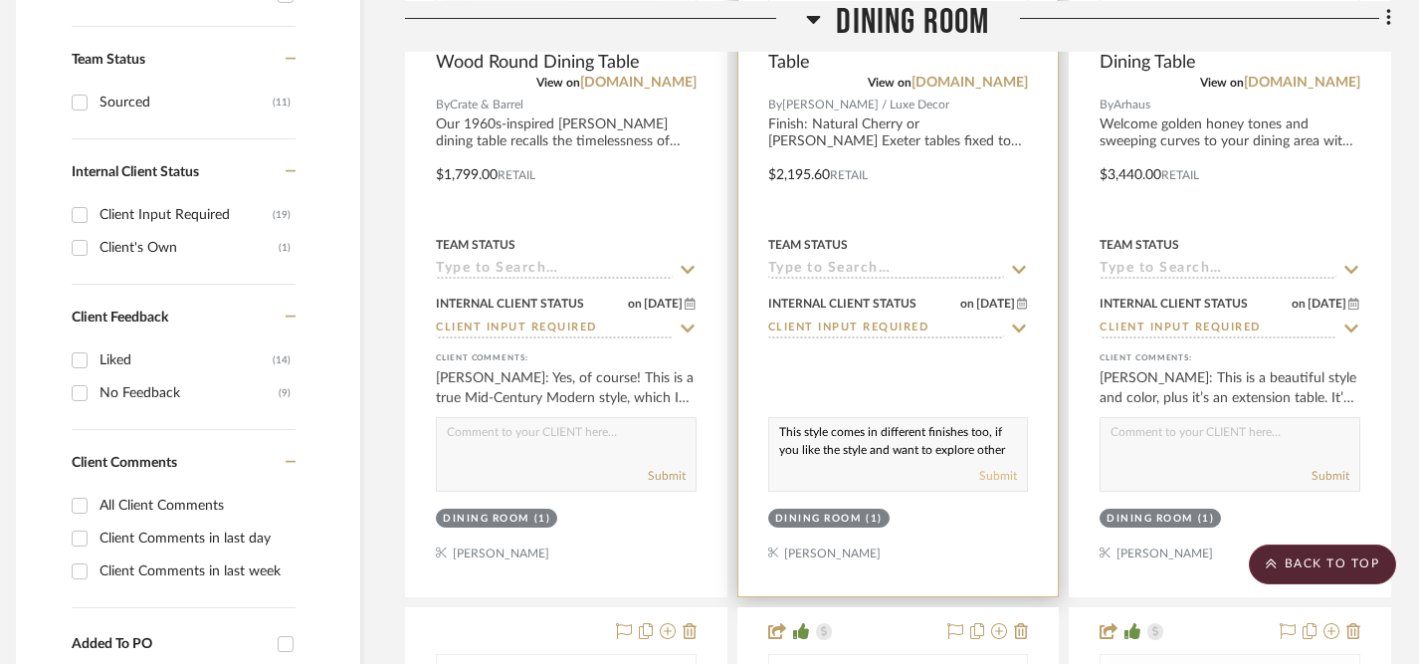
type textarea "This style comes in different finishes too, if you like the style and want to e…"
click at [1001, 473] on button "Submit" at bounding box center [999, 476] width 38 height 18
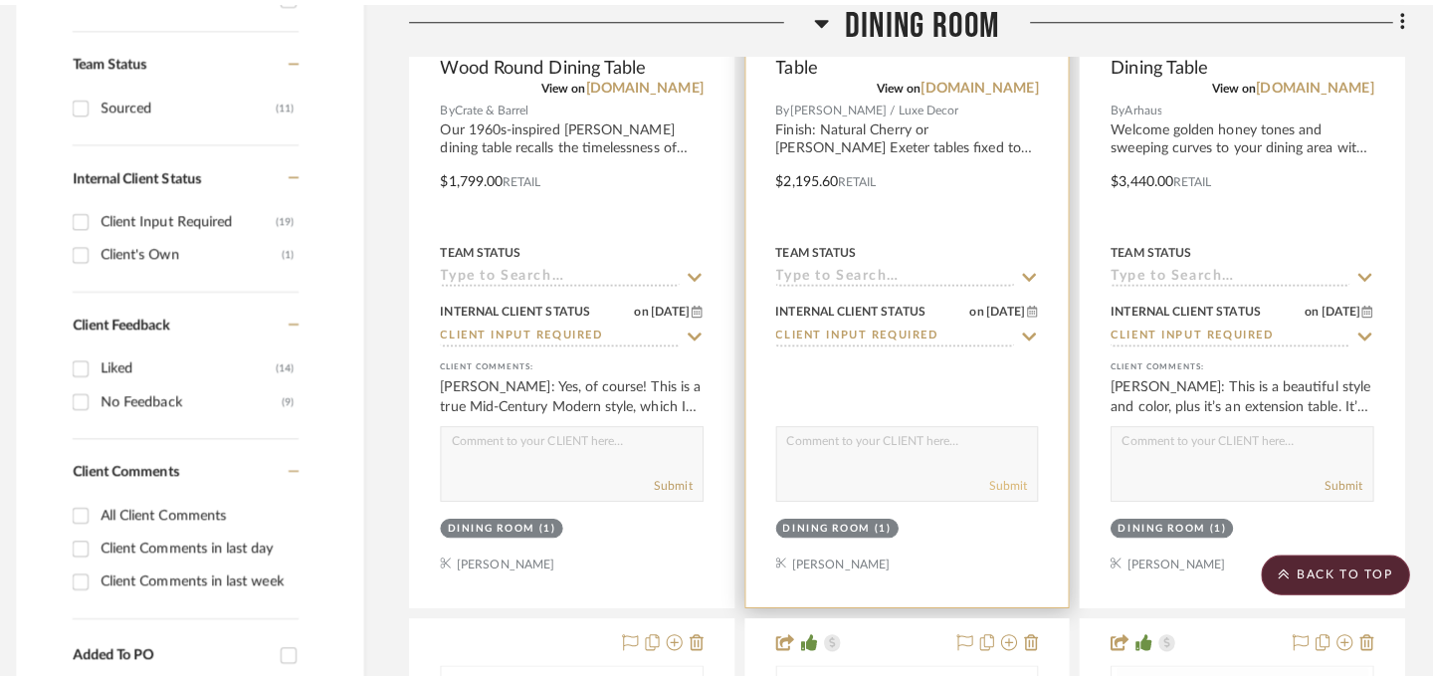
scroll to position [0, 0]
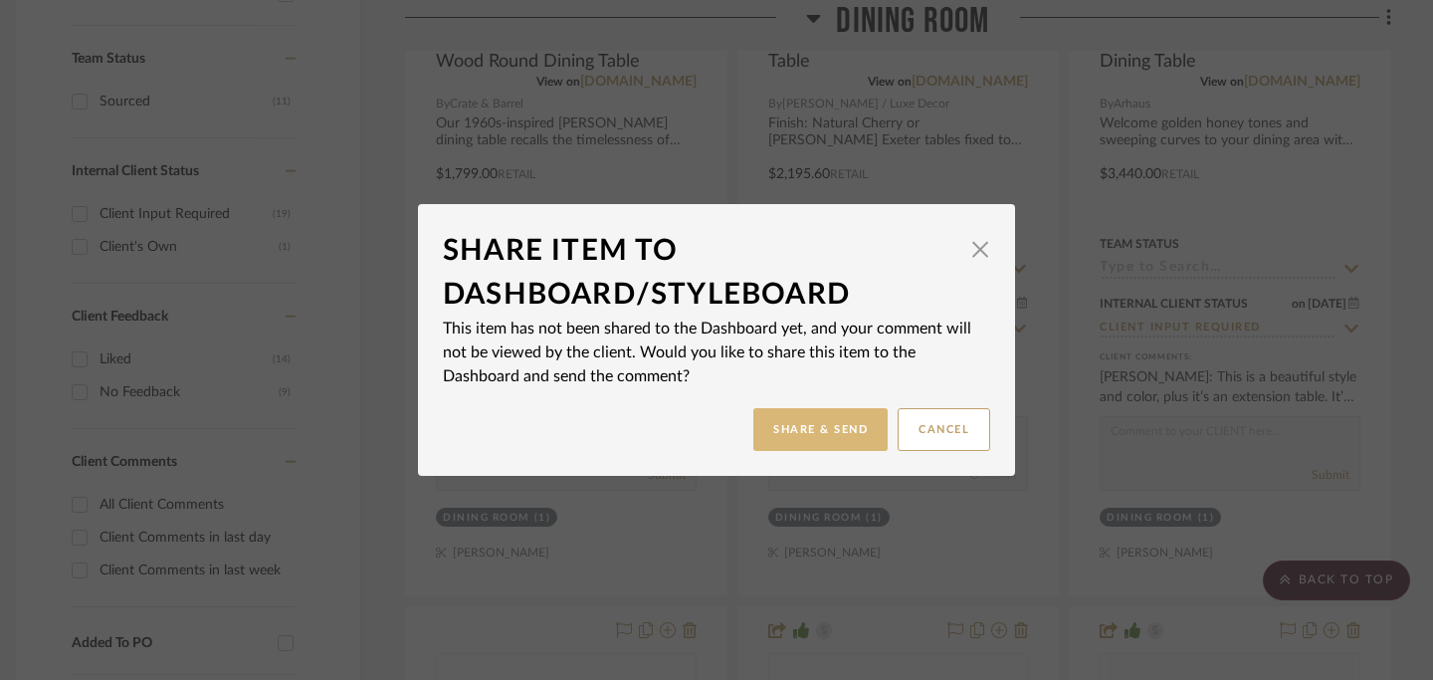
click at [826, 436] on button "Share & Send" at bounding box center [821, 429] width 134 height 43
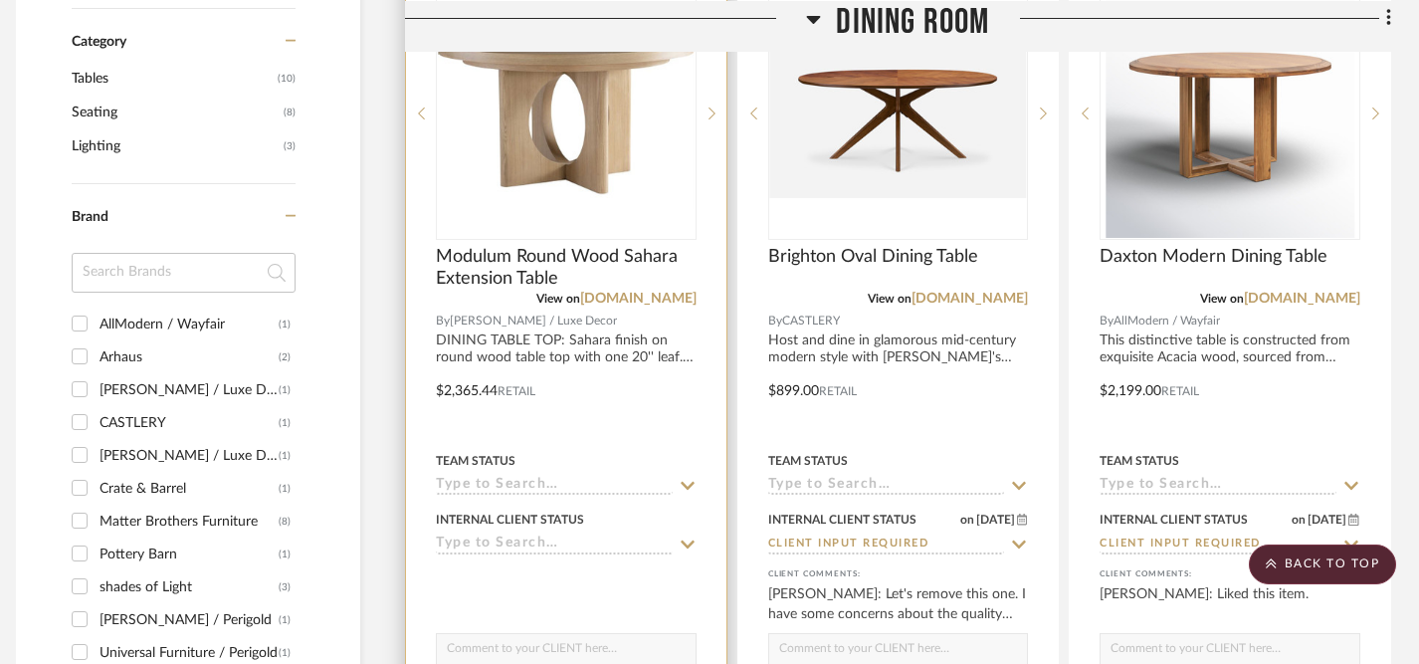
scroll to position [1455, 14]
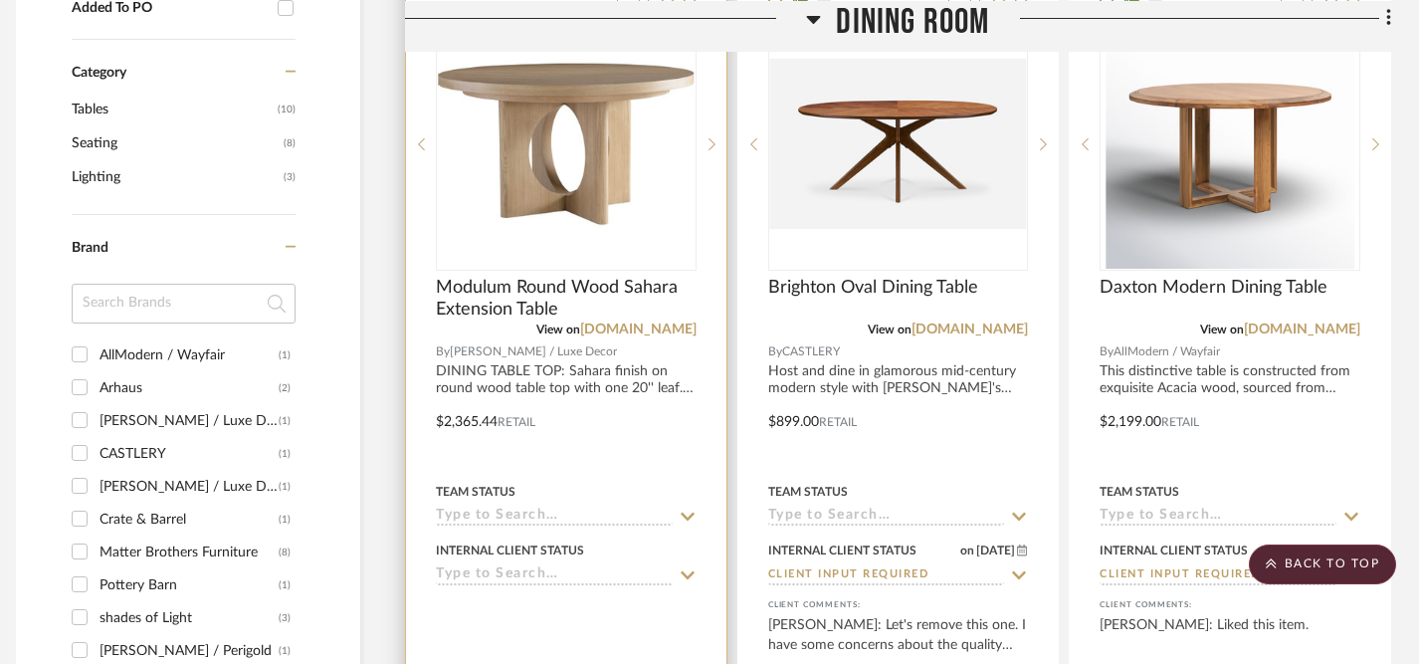
click at [690, 574] on icon at bounding box center [688, 575] width 14 height 8
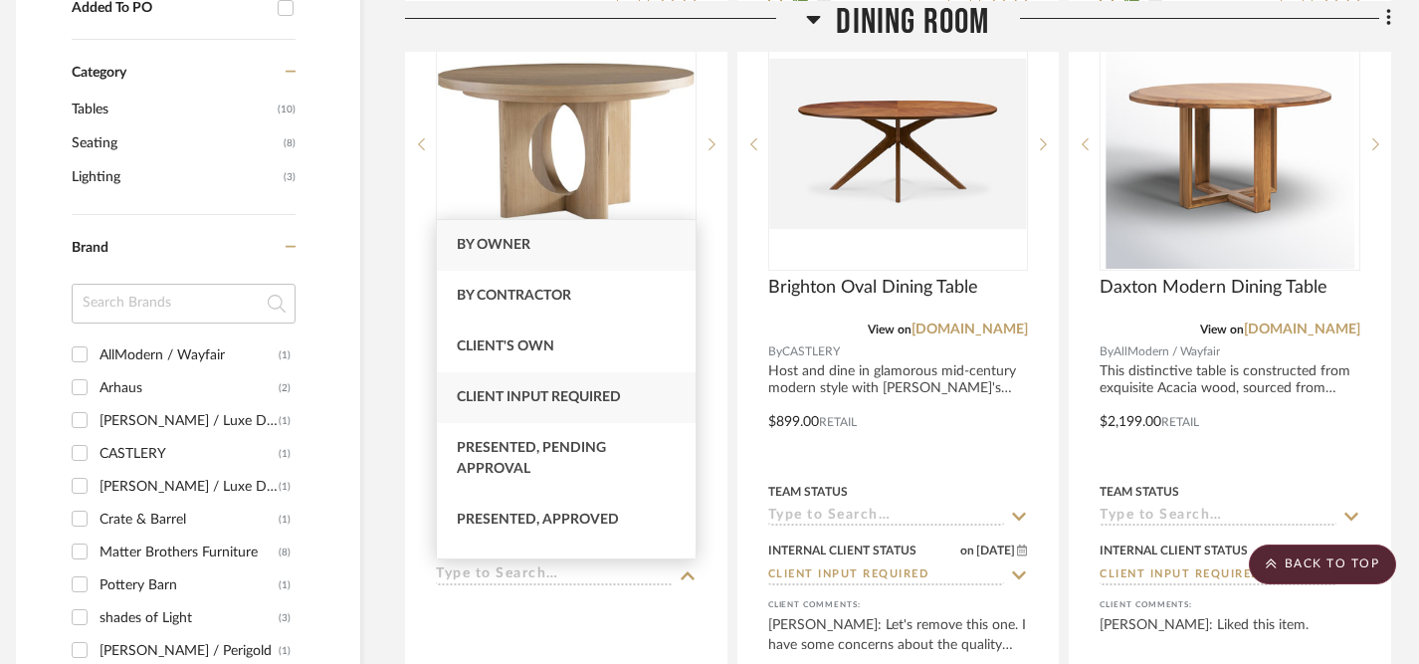
click at [592, 393] on span "Client Input Required" at bounding box center [539, 397] width 164 height 14
type input "9/25/2025"
type input "Client Input Required"
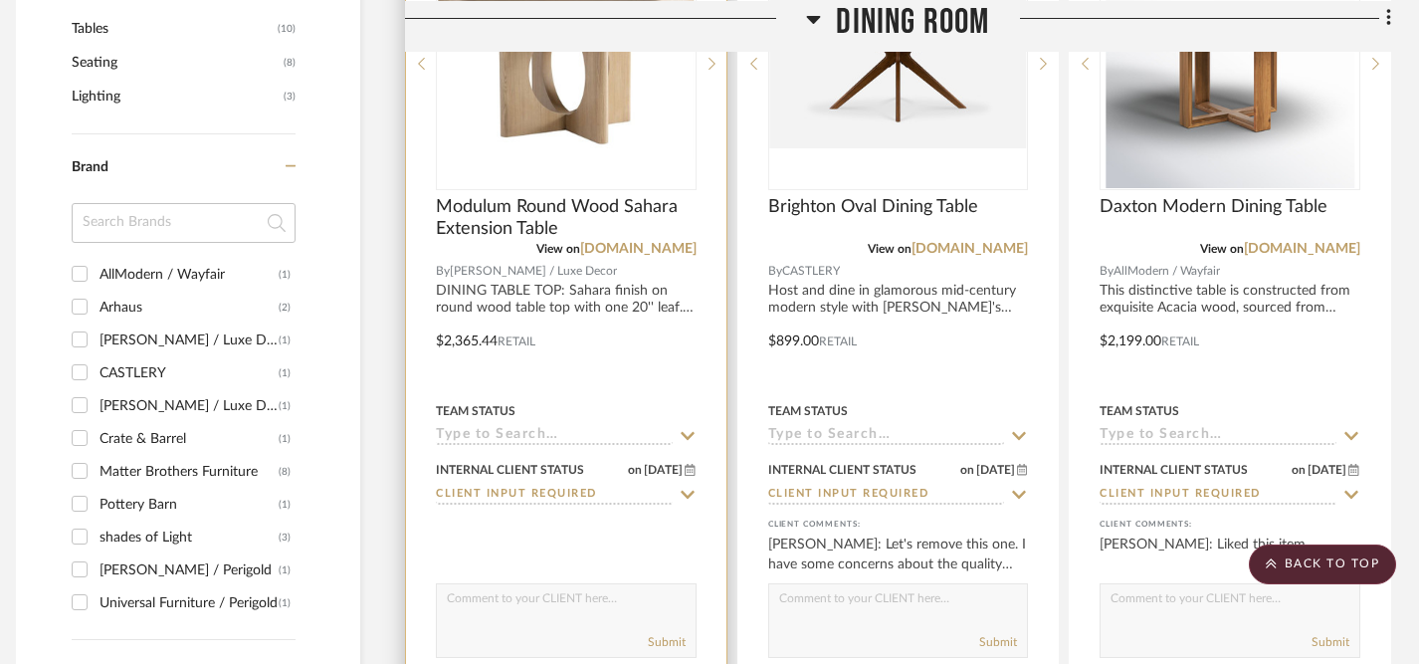
scroll to position [1562, 14]
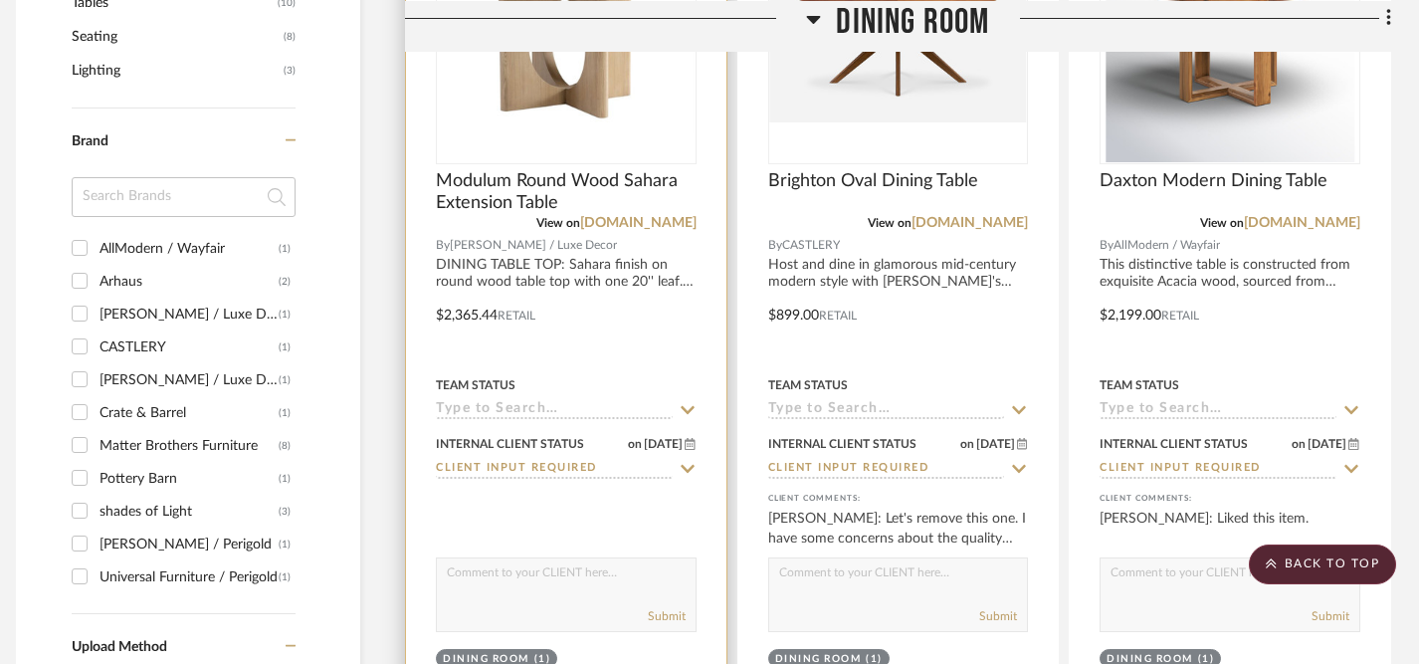
click at [595, 588] on textarea at bounding box center [566, 577] width 259 height 38
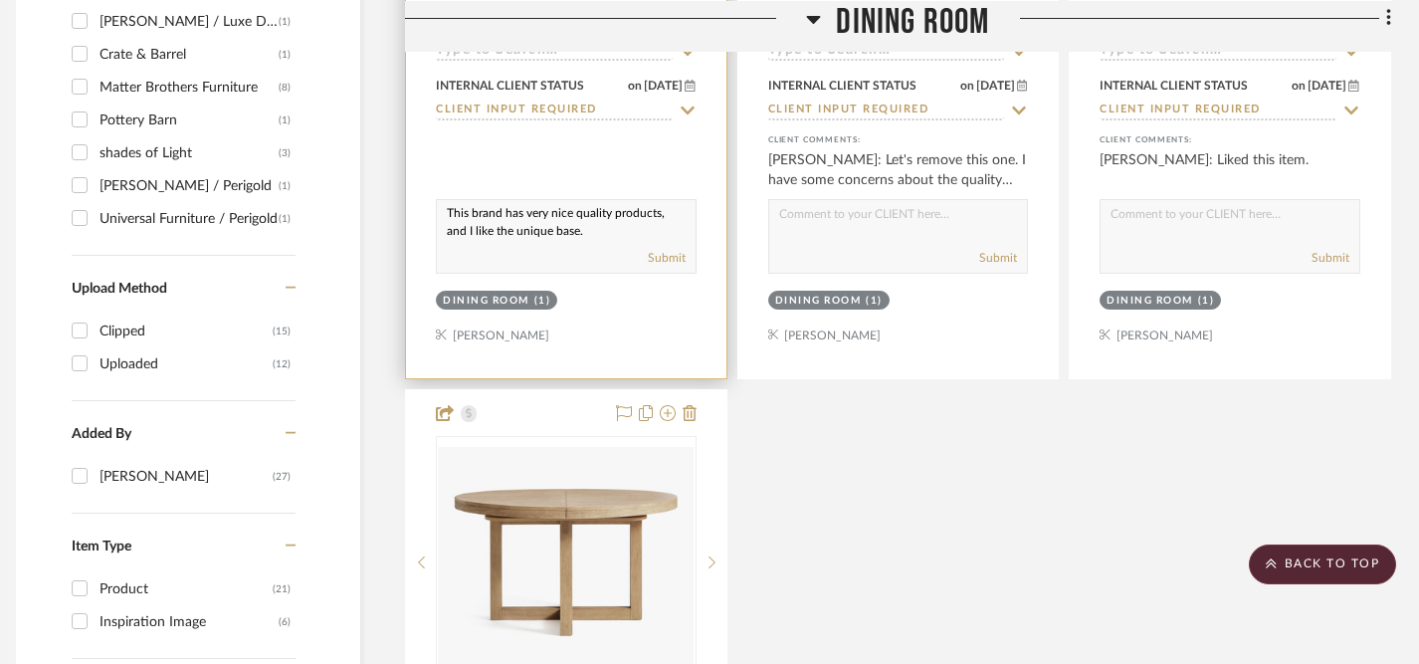
scroll to position [1924, 14]
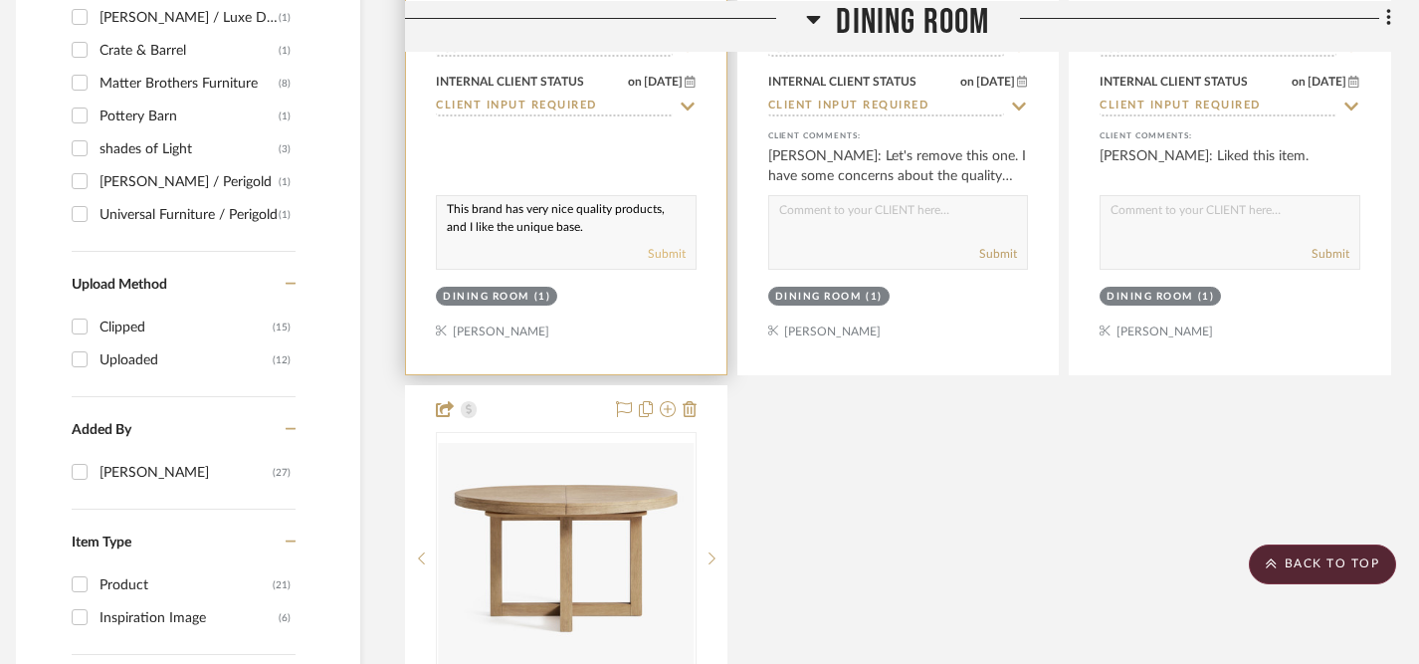
type textarea "This brand has very nice quality products, and I like the unique base."
click at [679, 247] on button "Submit" at bounding box center [667, 254] width 38 height 18
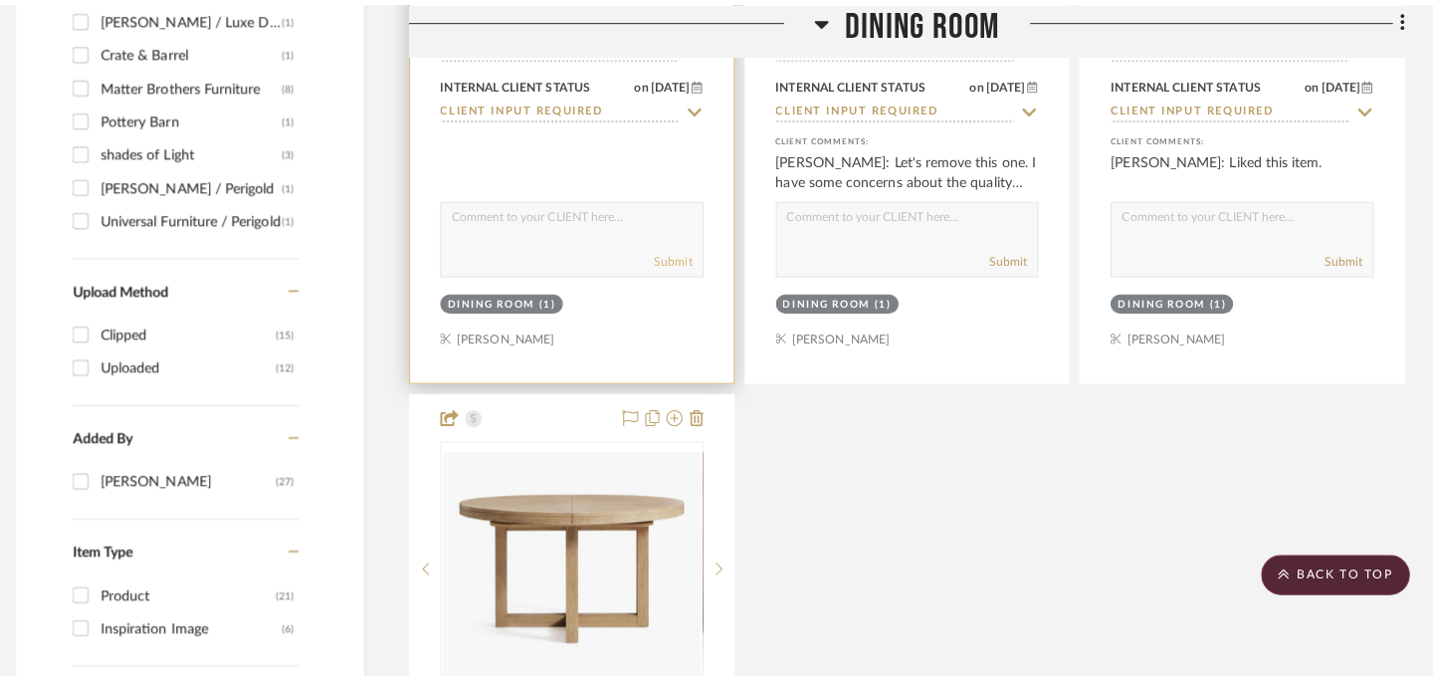
scroll to position [0, 0]
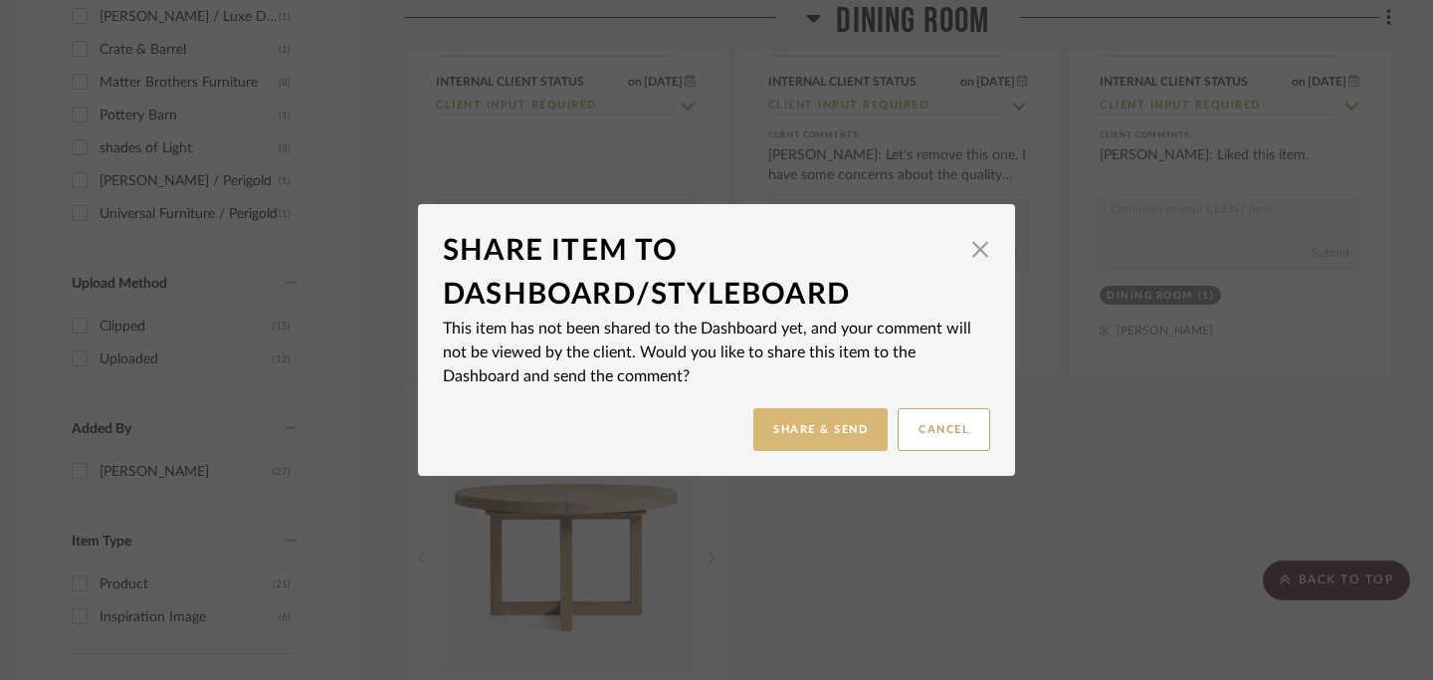
click at [792, 427] on button "Share & Send" at bounding box center [821, 429] width 134 height 43
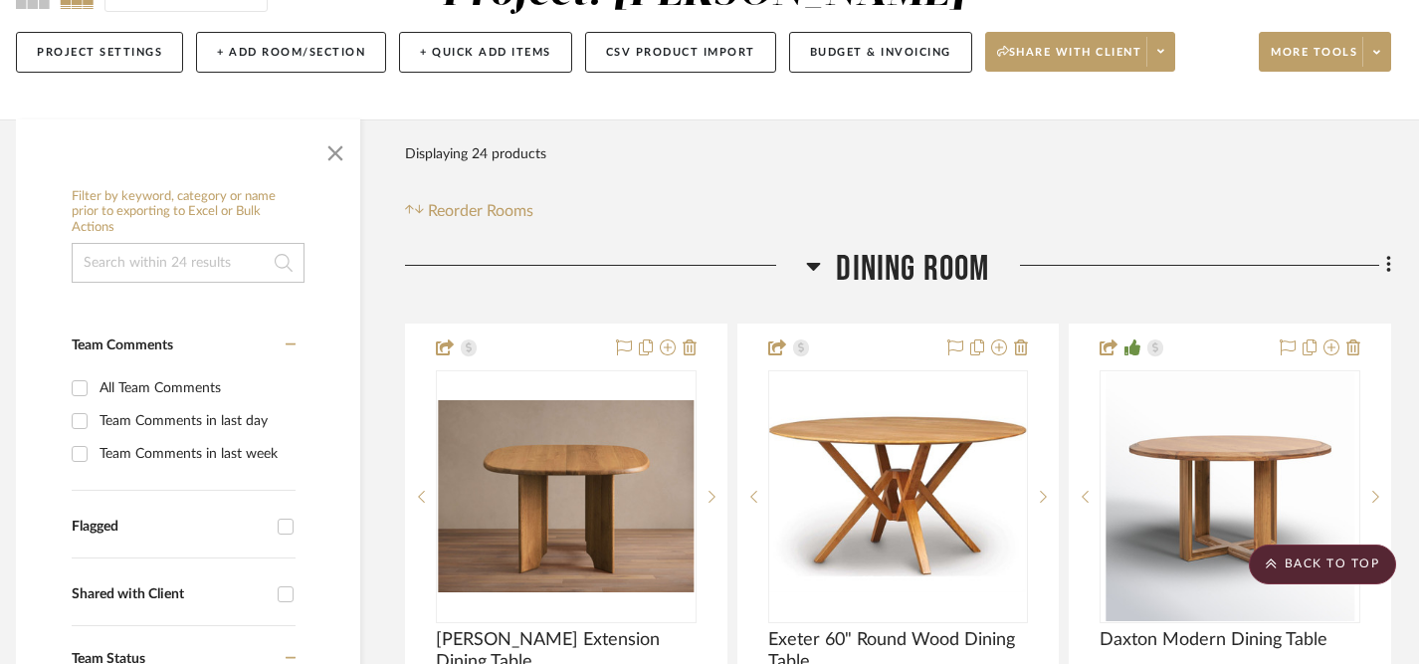
scroll to position [0, 14]
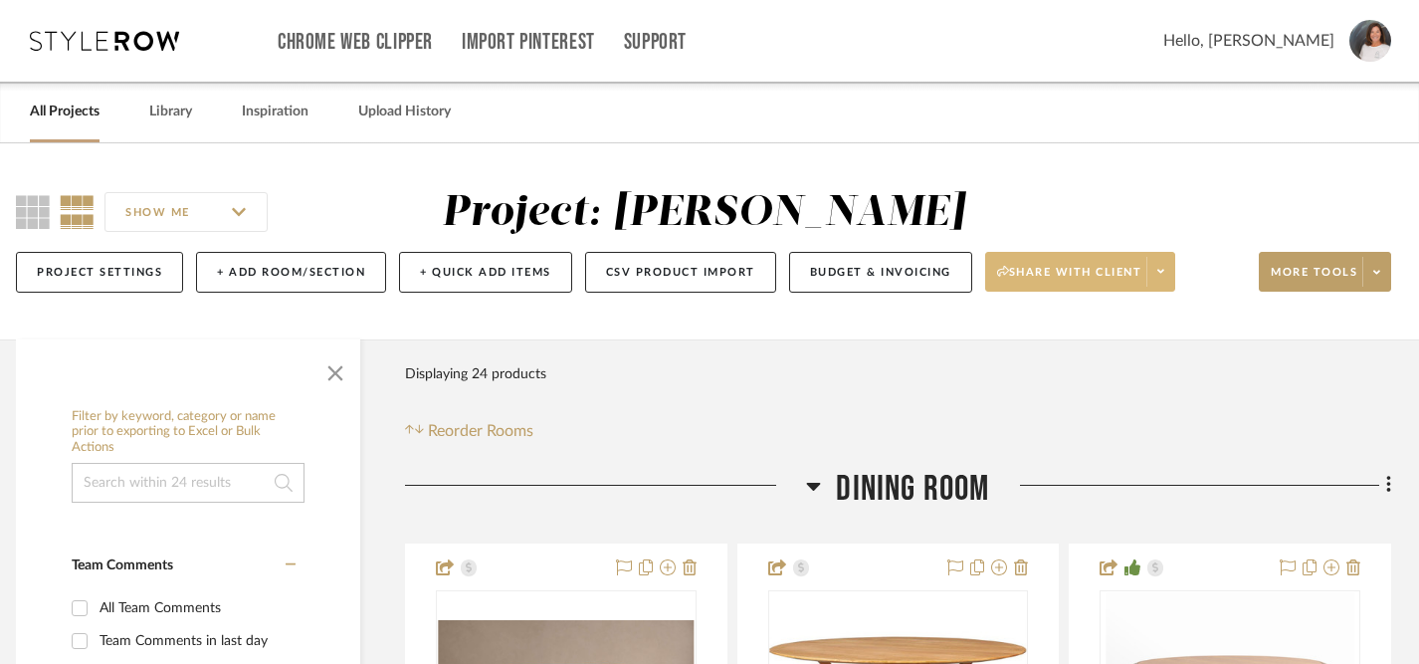
click at [1061, 272] on span "Share with client" at bounding box center [1069, 280] width 145 height 30
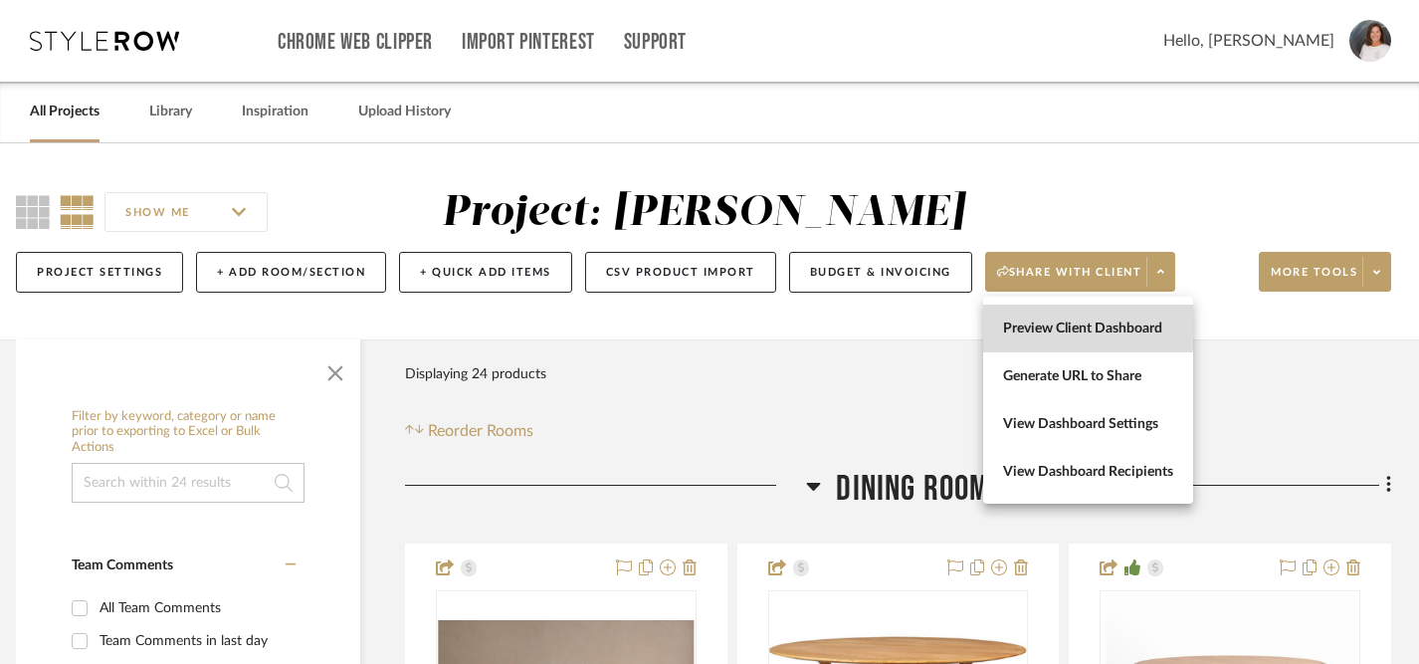
click at [1074, 327] on span "Preview Client Dashboard" at bounding box center [1088, 329] width 170 height 17
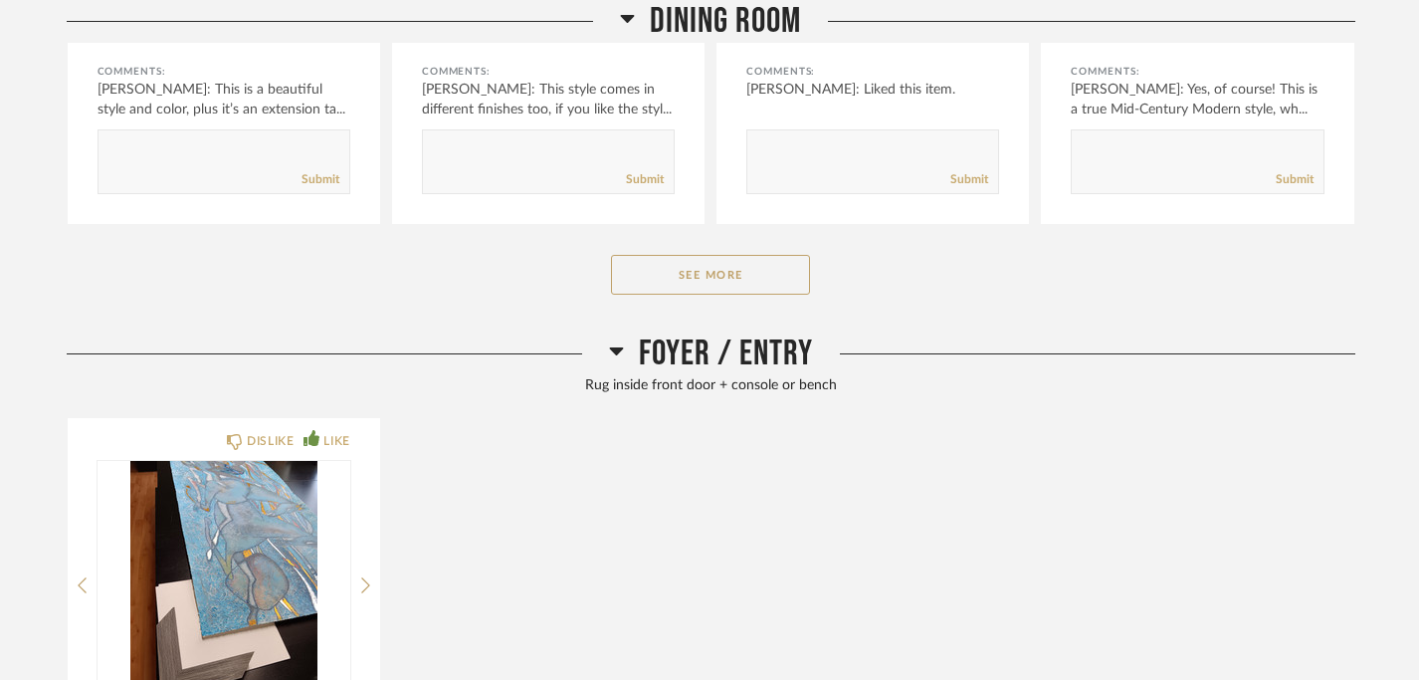
scroll to position [839, 0]
click at [735, 276] on button "See More" at bounding box center [710, 273] width 199 height 40
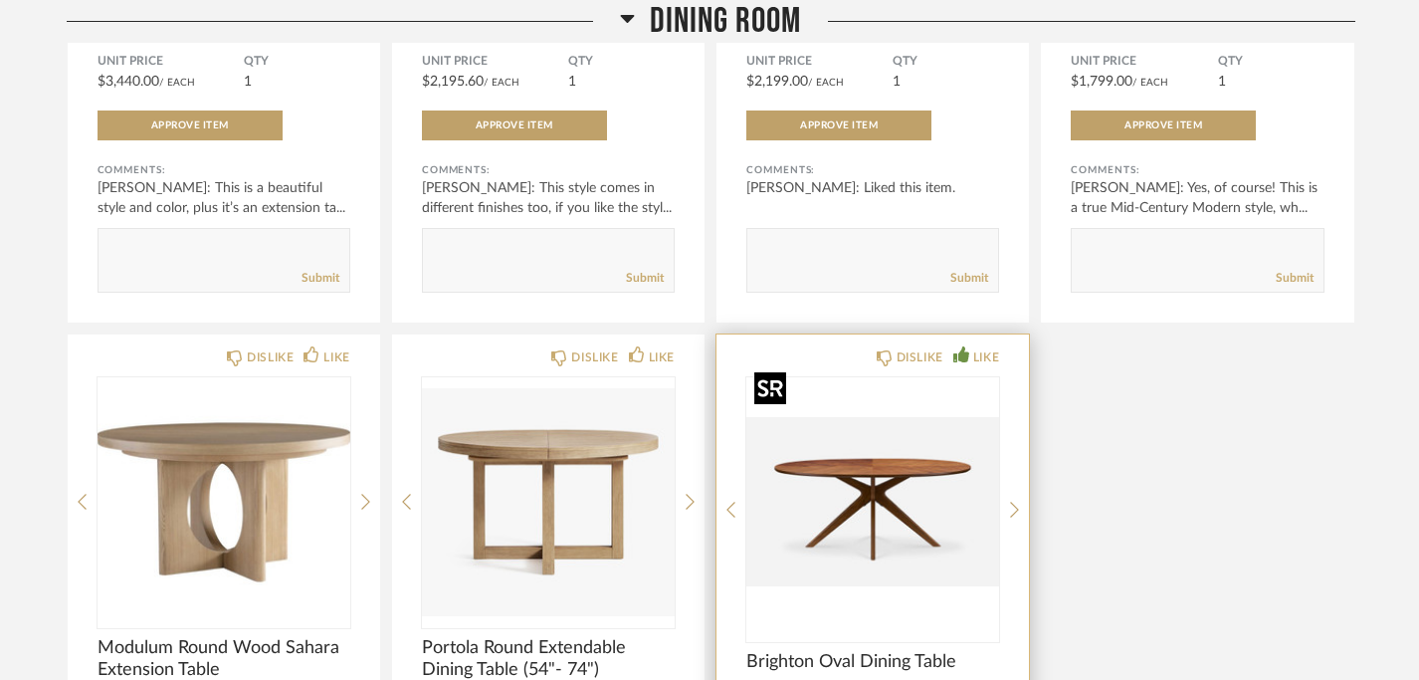
scroll to position [0, 0]
